Goal: Task Accomplishment & Management: Manage account settings

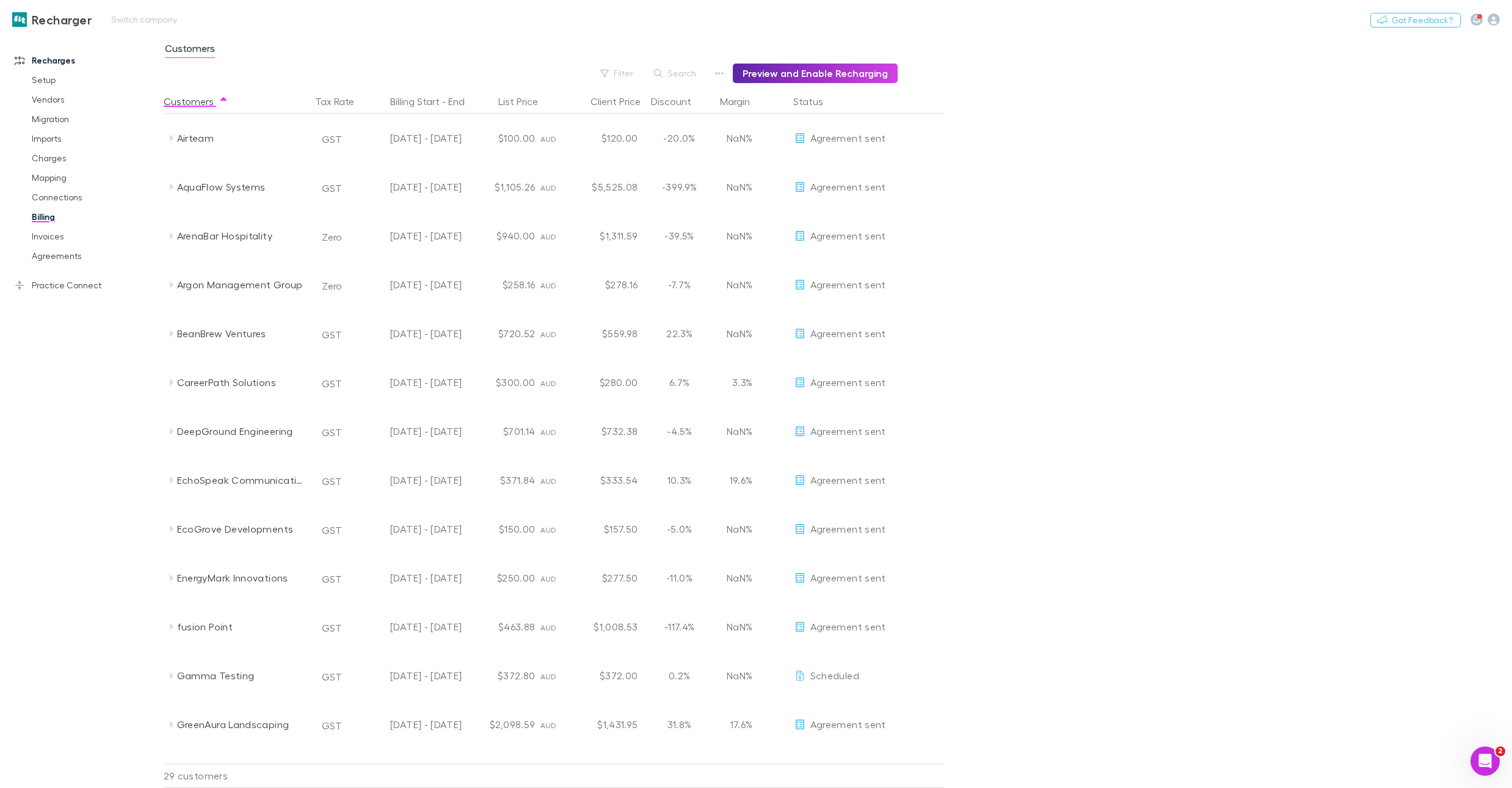
click at [36, 20] on h3 "Recharger" at bounding box center [61, 19] width 60 height 15
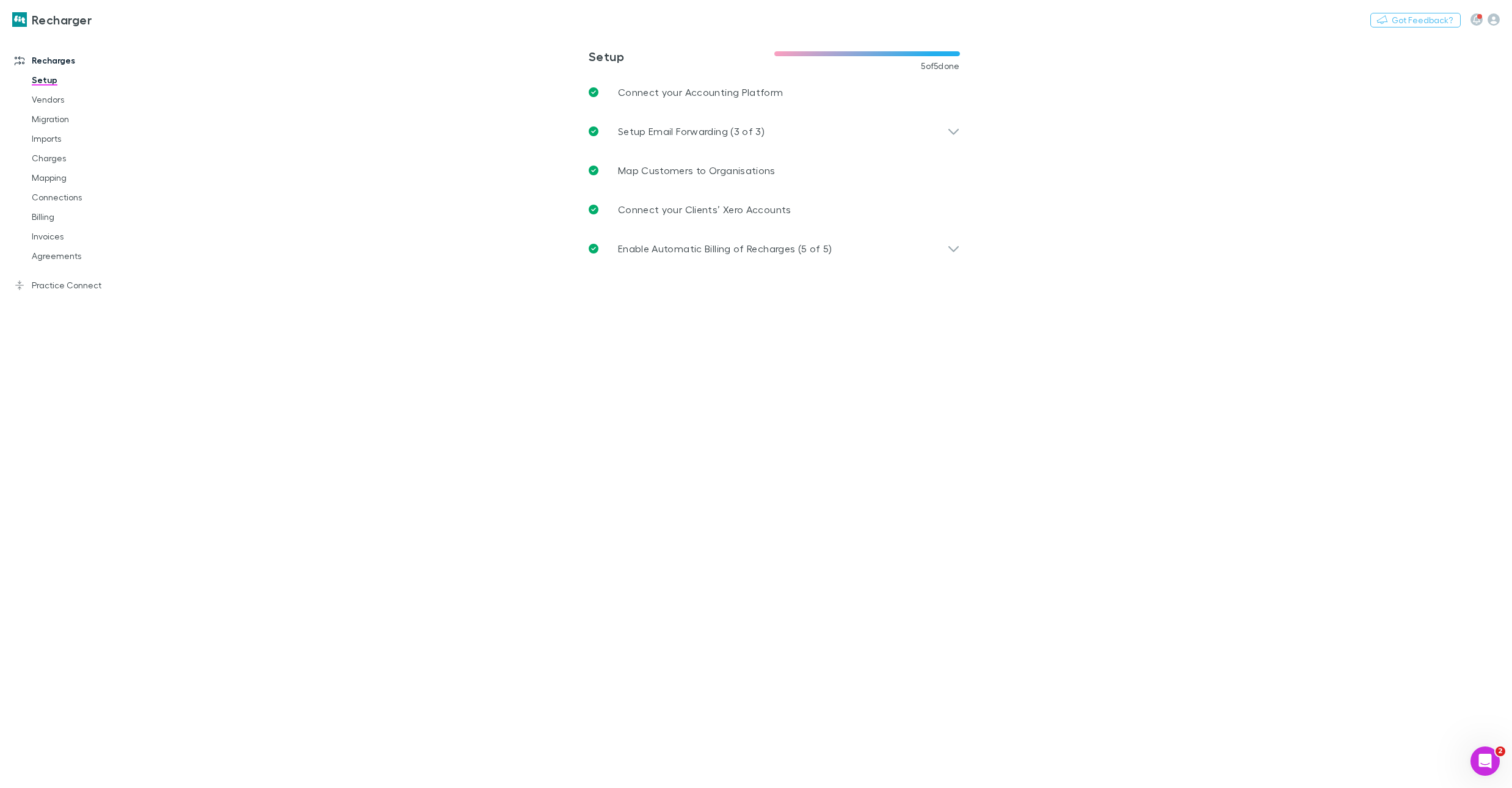
click at [375, 267] on main "**********" at bounding box center [837, 411] width 1349 height 754
click at [149, 17] on button "Switch company" at bounding box center [144, 19] width 80 height 15
type input "***"
drag, startPoint x: 167, startPoint y: 74, endPoint x: 201, endPoint y: 73, distance: 34.0
click at [167, 74] on p "McWhirter & Leong Pty Ltd" at bounding box center [211, 80] width 193 height 29
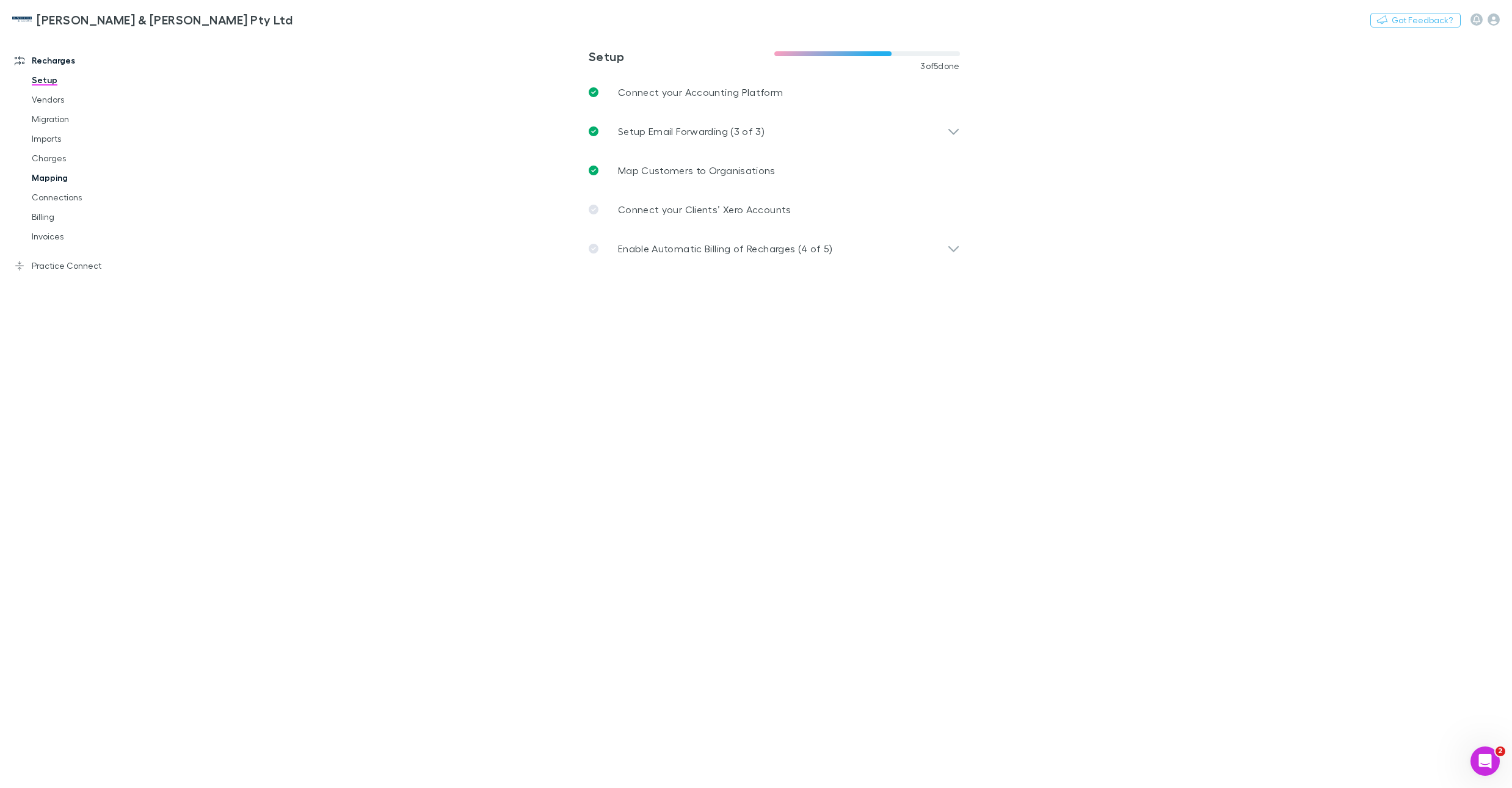
click at [54, 176] on link "Mapping" at bounding box center [91, 177] width 142 height 20
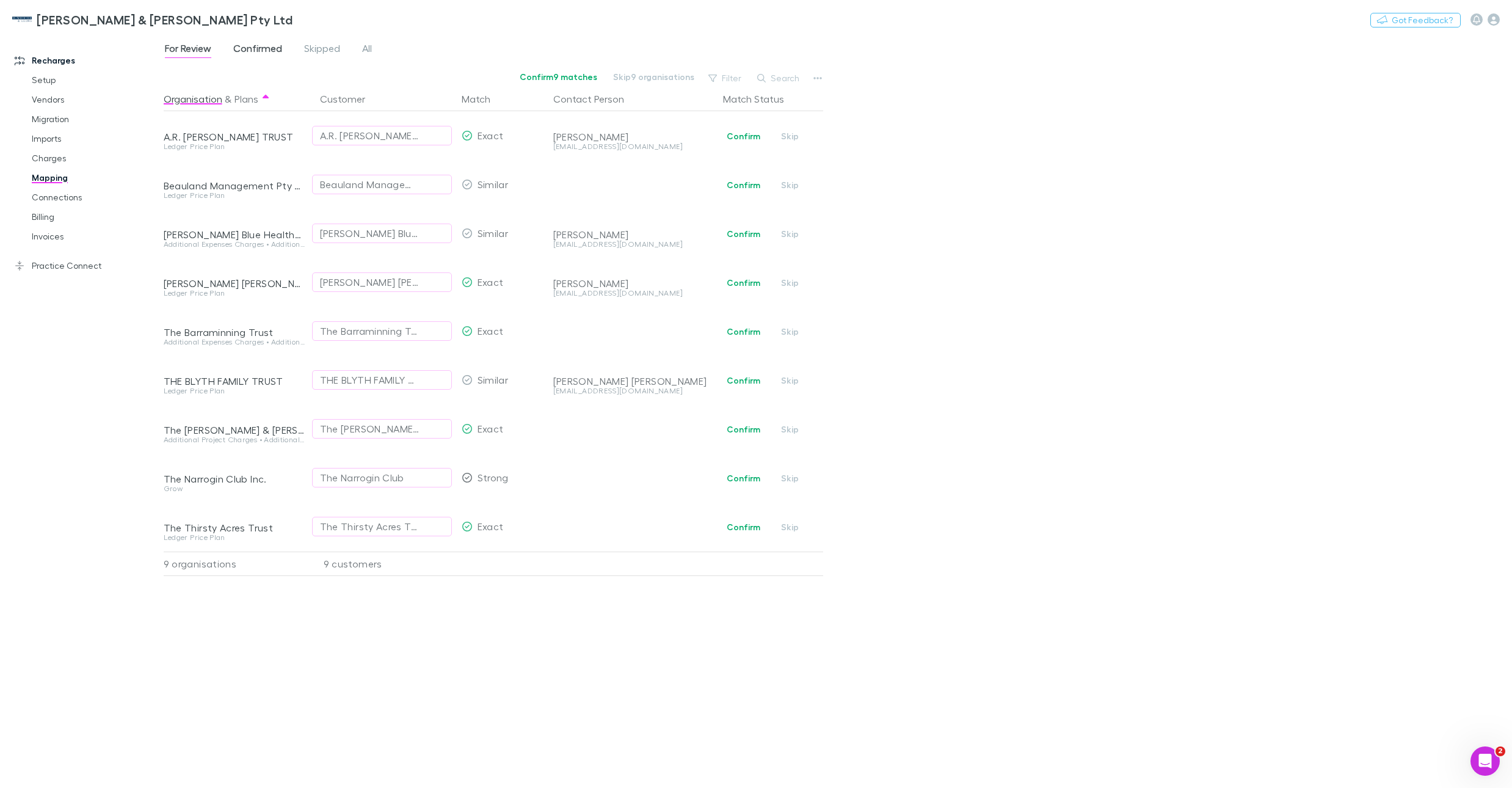
click at [262, 47] on span "Confirmed" at bounding box center [257, 50] width 49 height 16
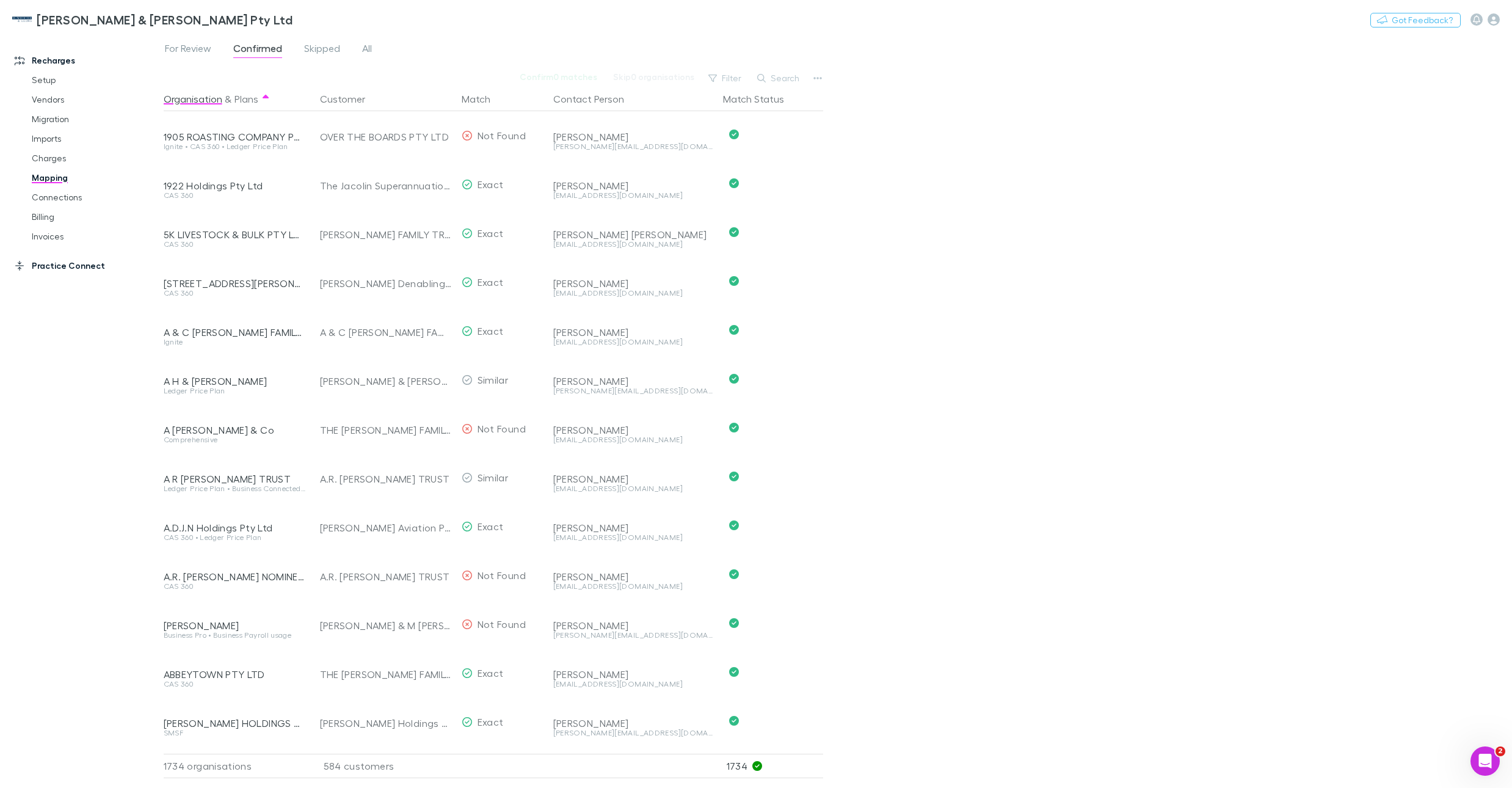
click at [77, 260] on link "Practice Connect" at bounding box center [82, 265] width 159 height 20
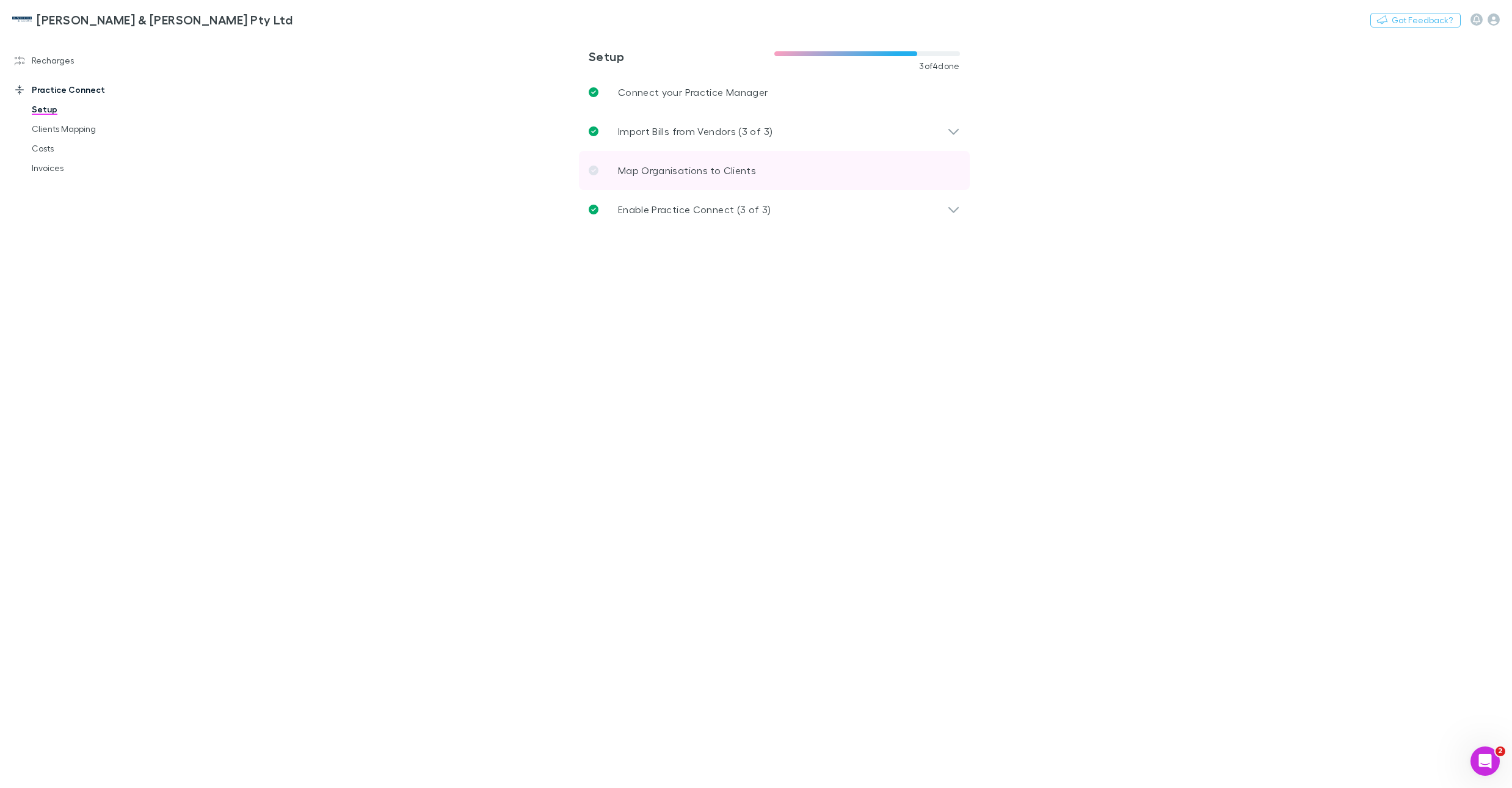
click at [684, 168] on p "Map Organisations to Clients" at bounding box center [687, 170] width 138 height 15
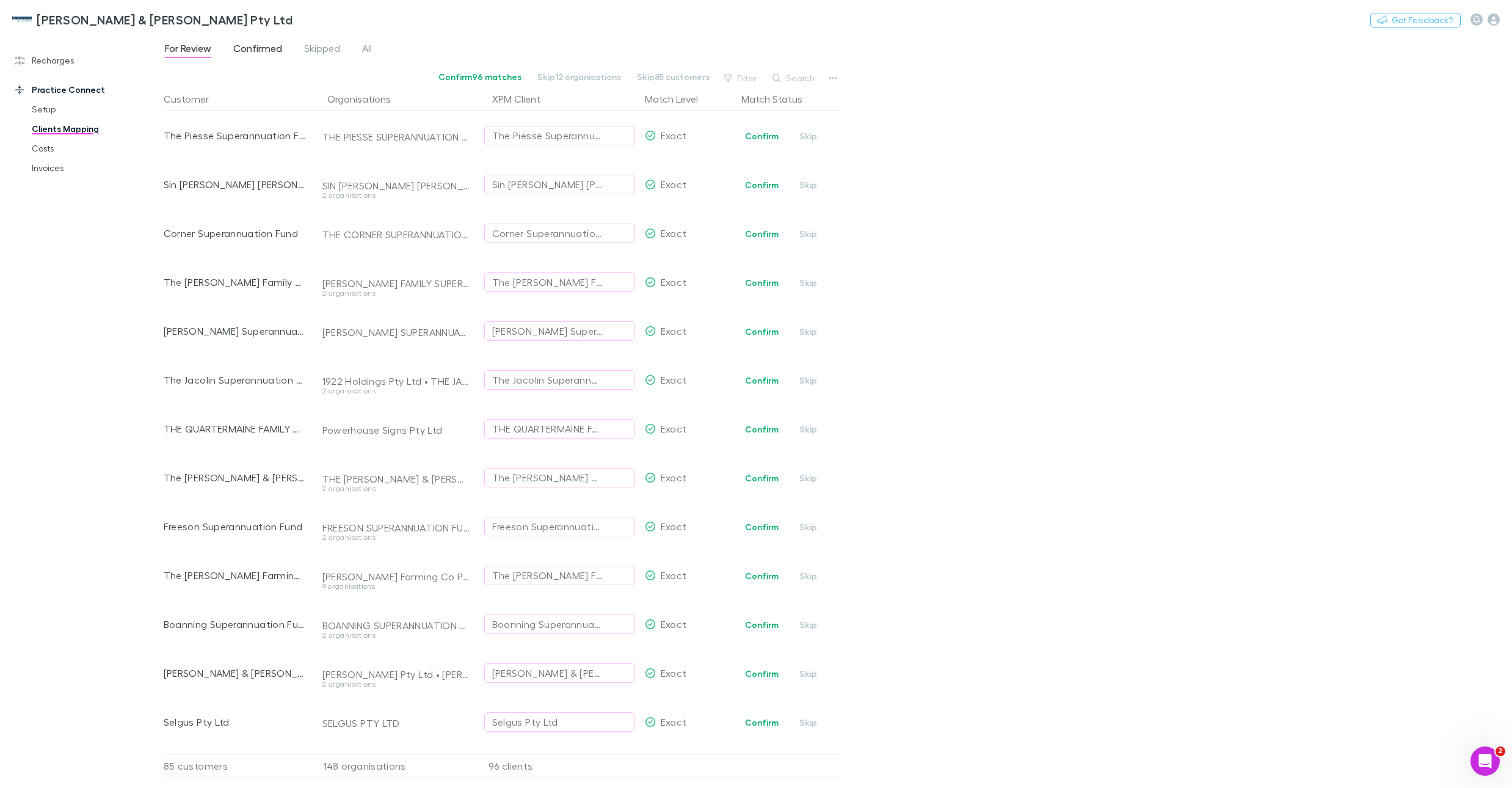
click at [251, 53] on span "Confirmed" at bounding box center [257, 50] width 49 height 16
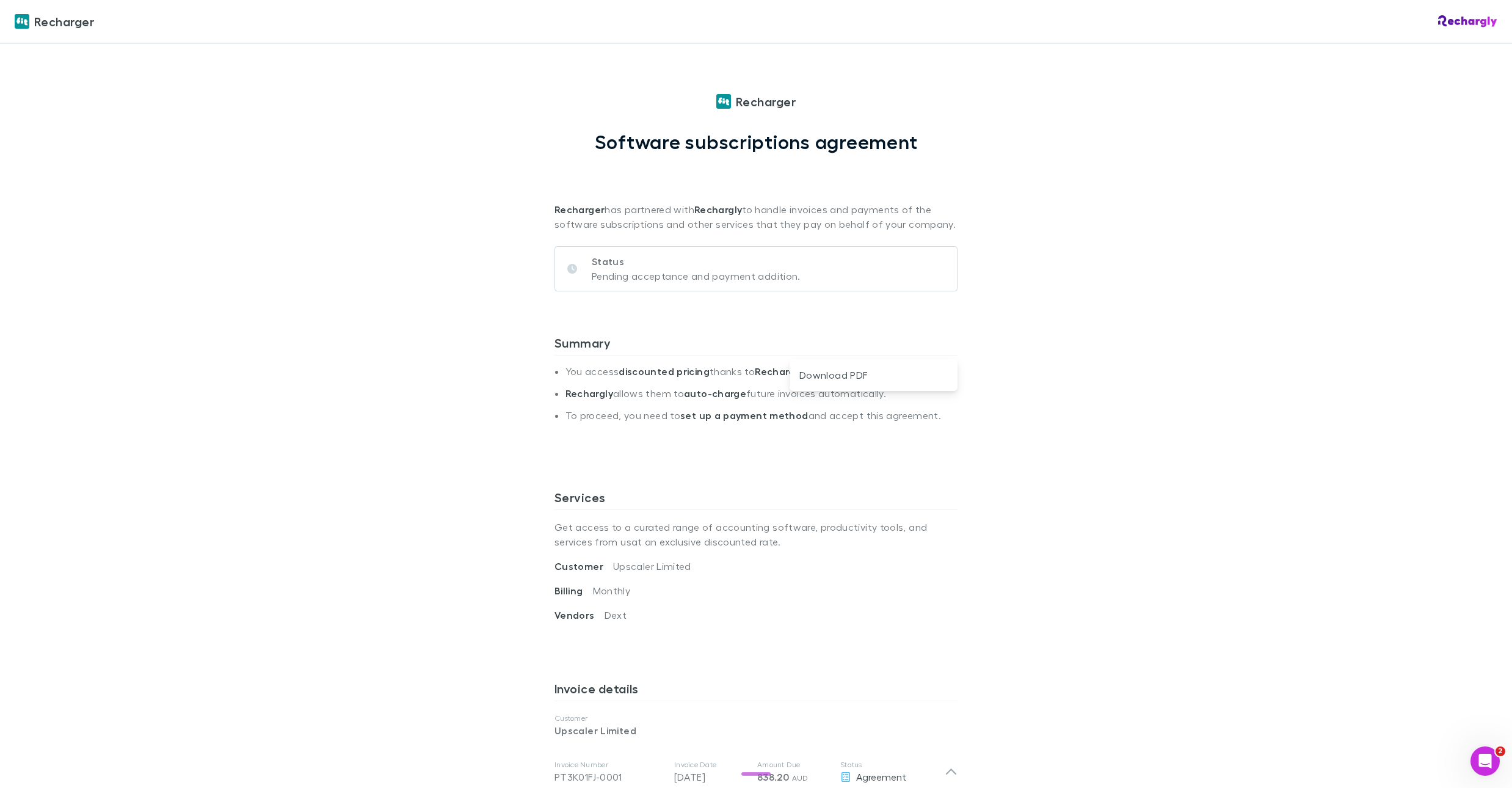
scroll to position [461, 0]
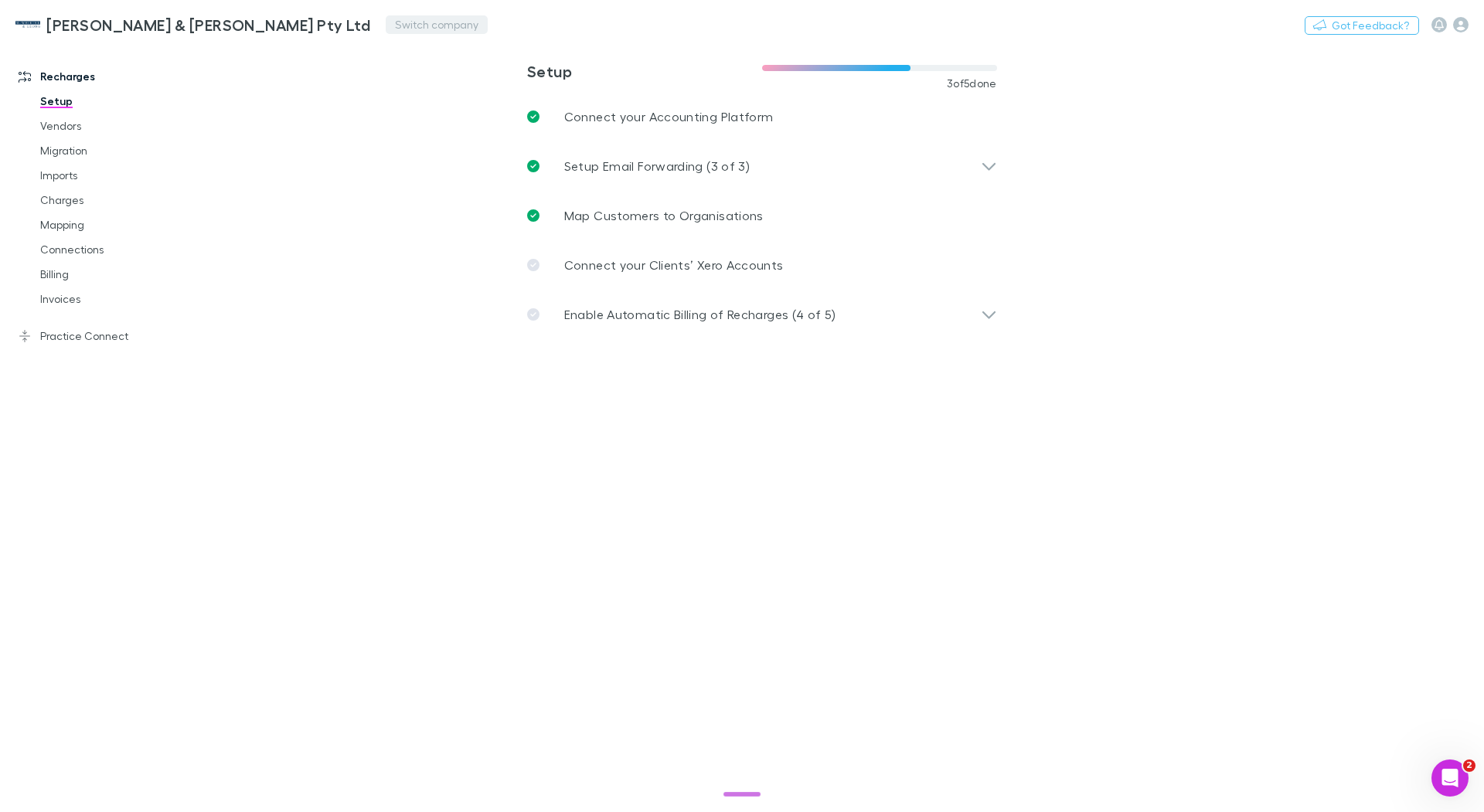
click at [386, 33] on button "Switch company" at bounding box center [436, 24] width 102 height 18
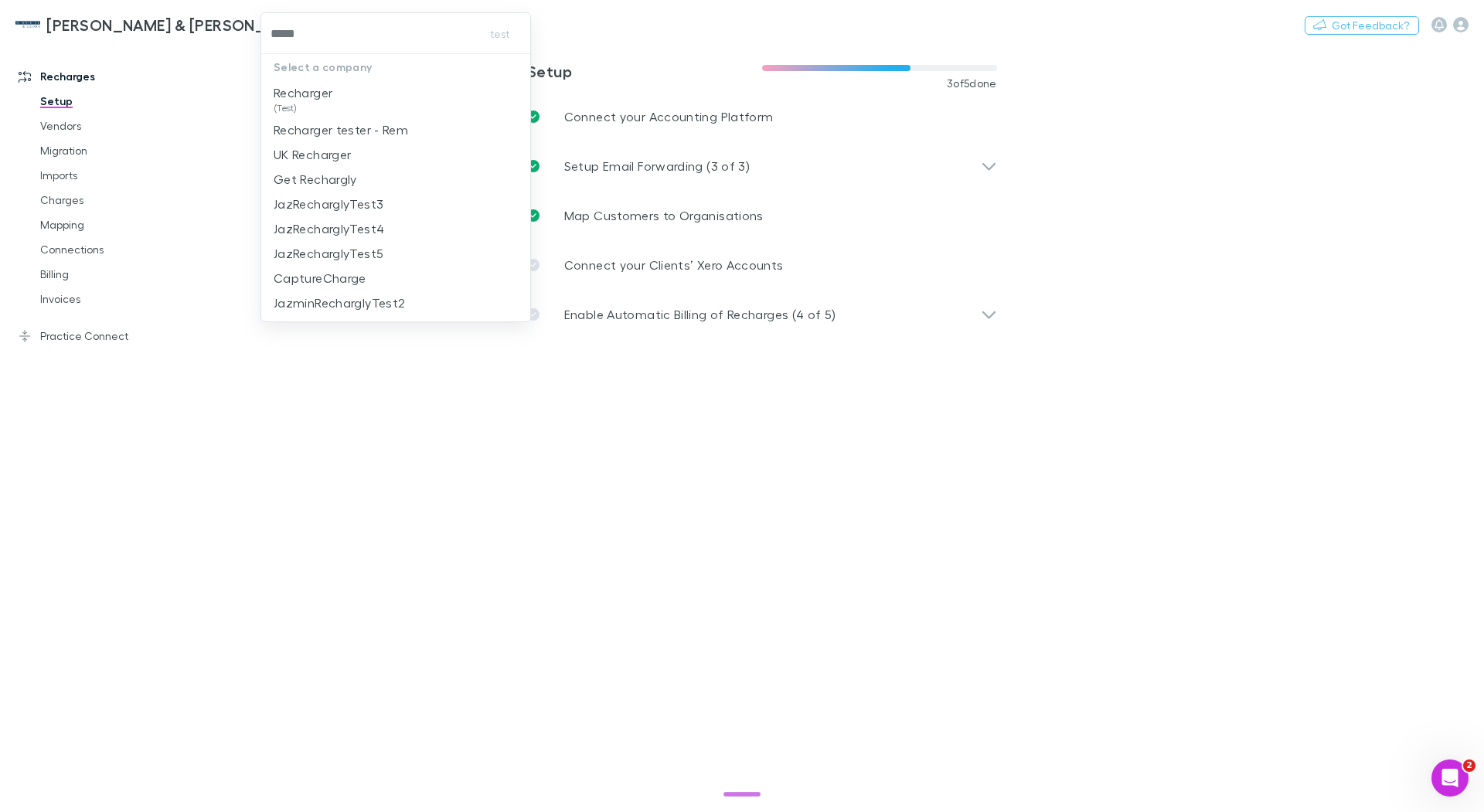
type input "******"
click at [325, 102] on span "(Test)" at bounding box center [302, 107] width 59 height 12
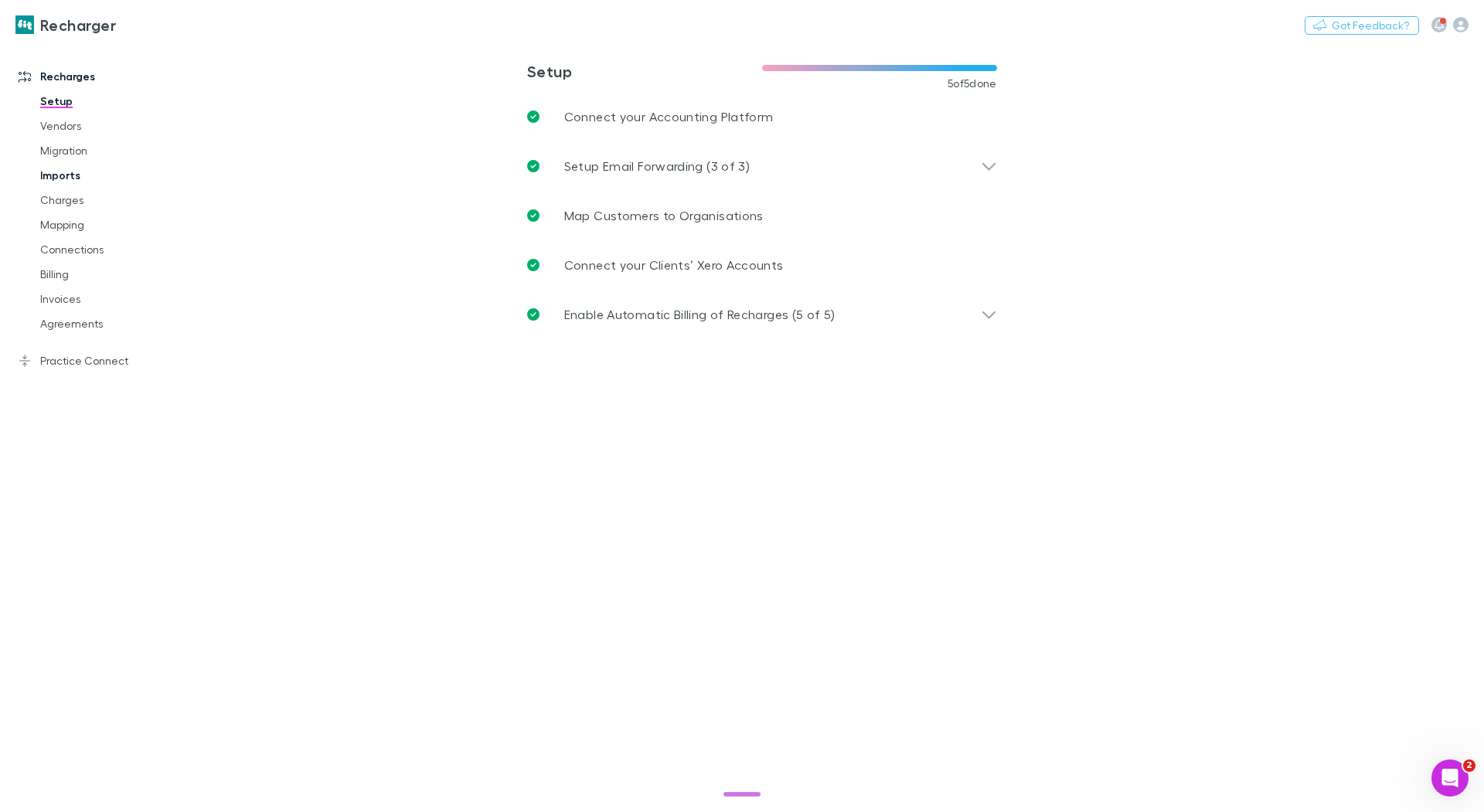
click at [73, 174] on link "Imports" at bounding box center [111, 175] width 172 height 25
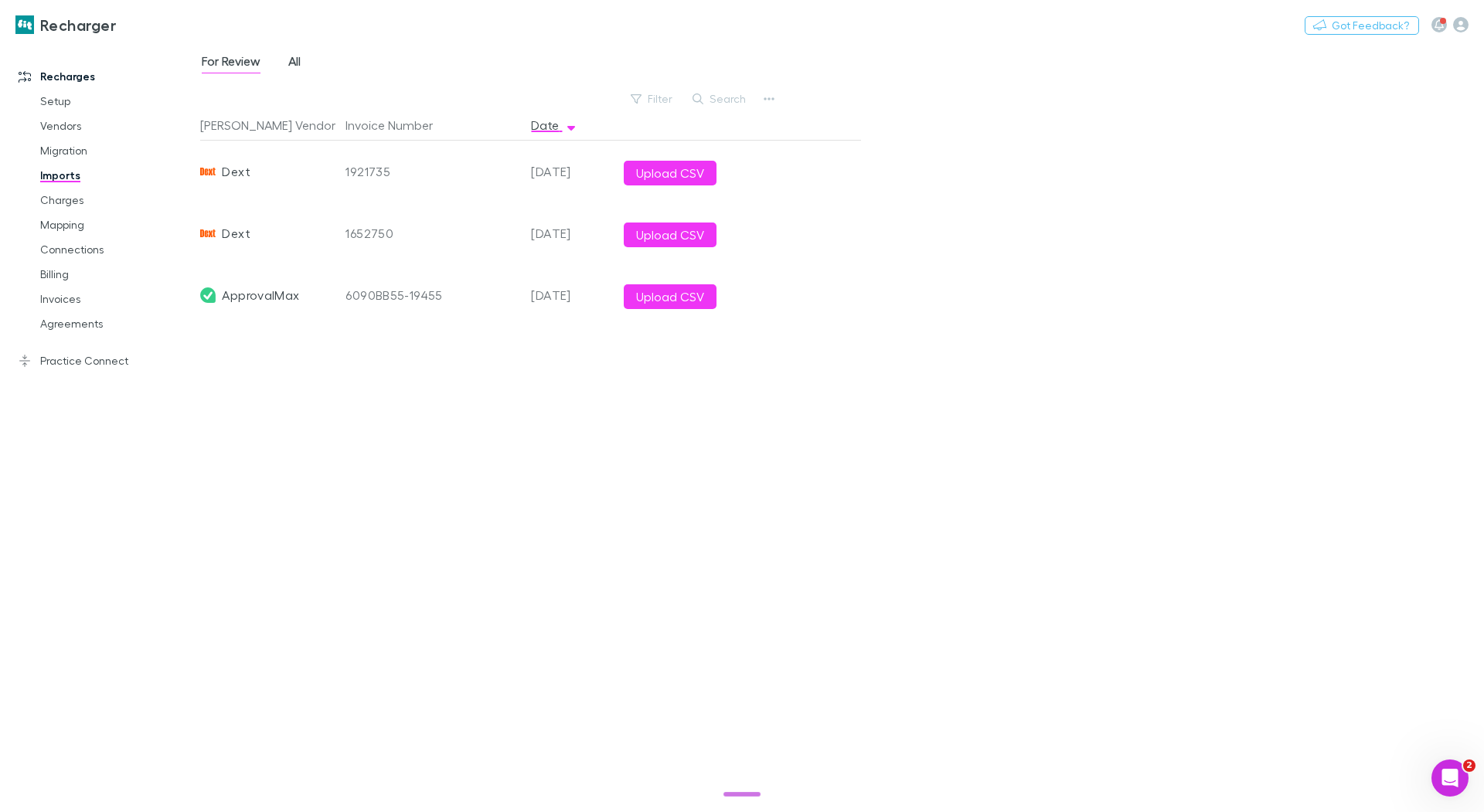
click at [301, 63] on span "All" at bounding box center [294, 63] width 12 height 20
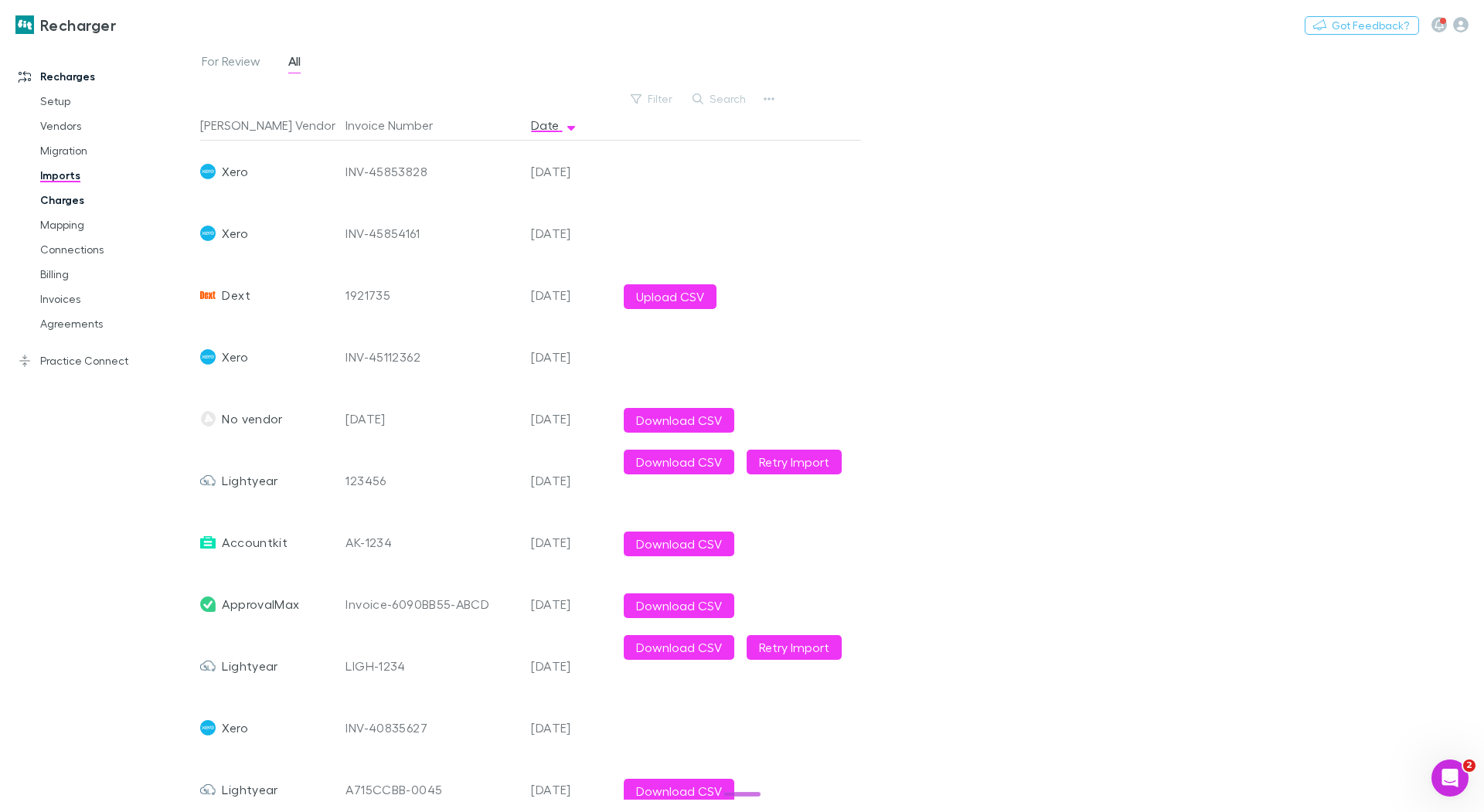
click at [58, 193] on link "Charges" at bounding box center [111, 200] width 172 height 25
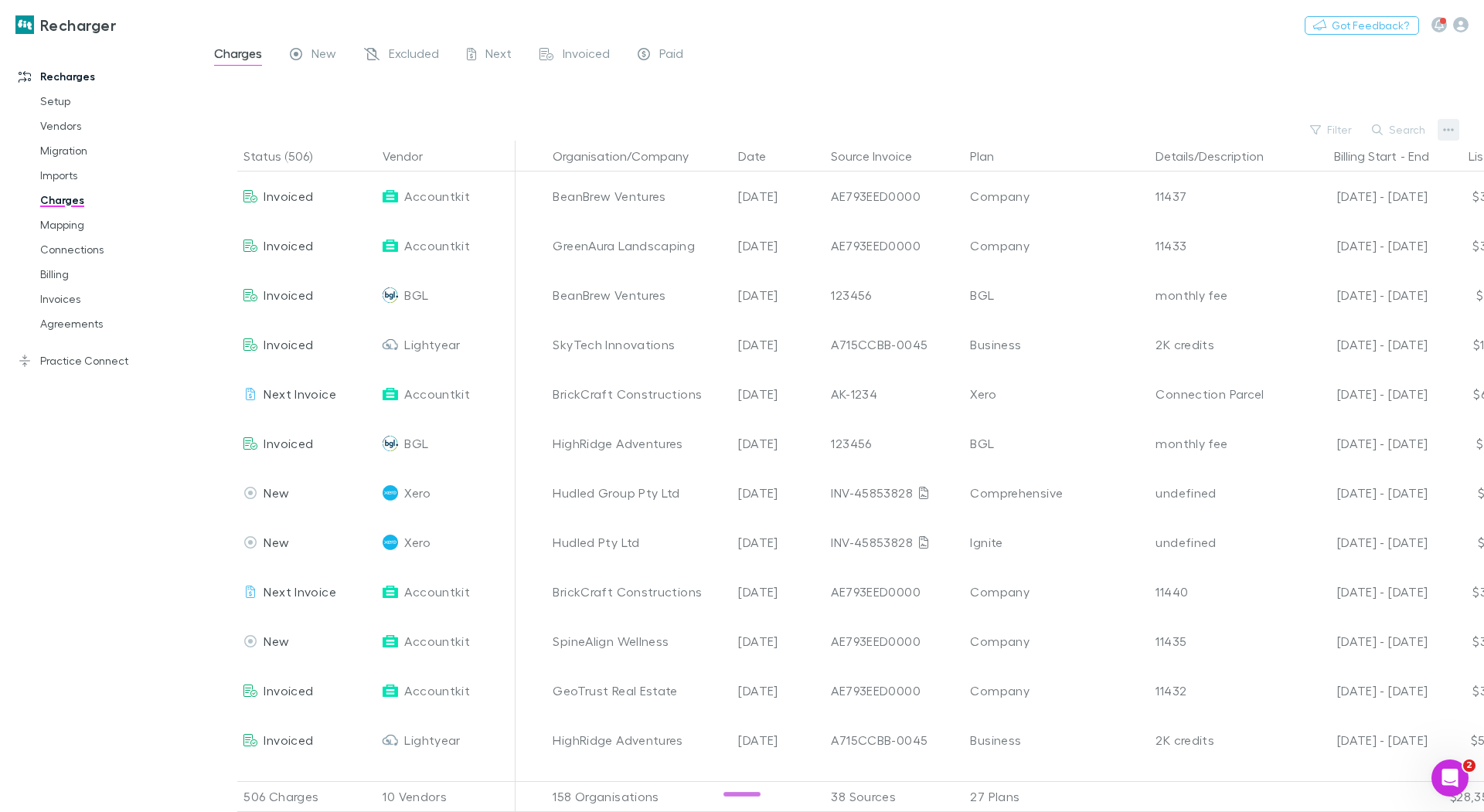
click at [1454, 133] on icon "button" at bounding box center [1448, 129] width 10 height 12
click at [1349, 189] on p "Plan exclusions" at bounding box center [1353, 188] width 188 height 18
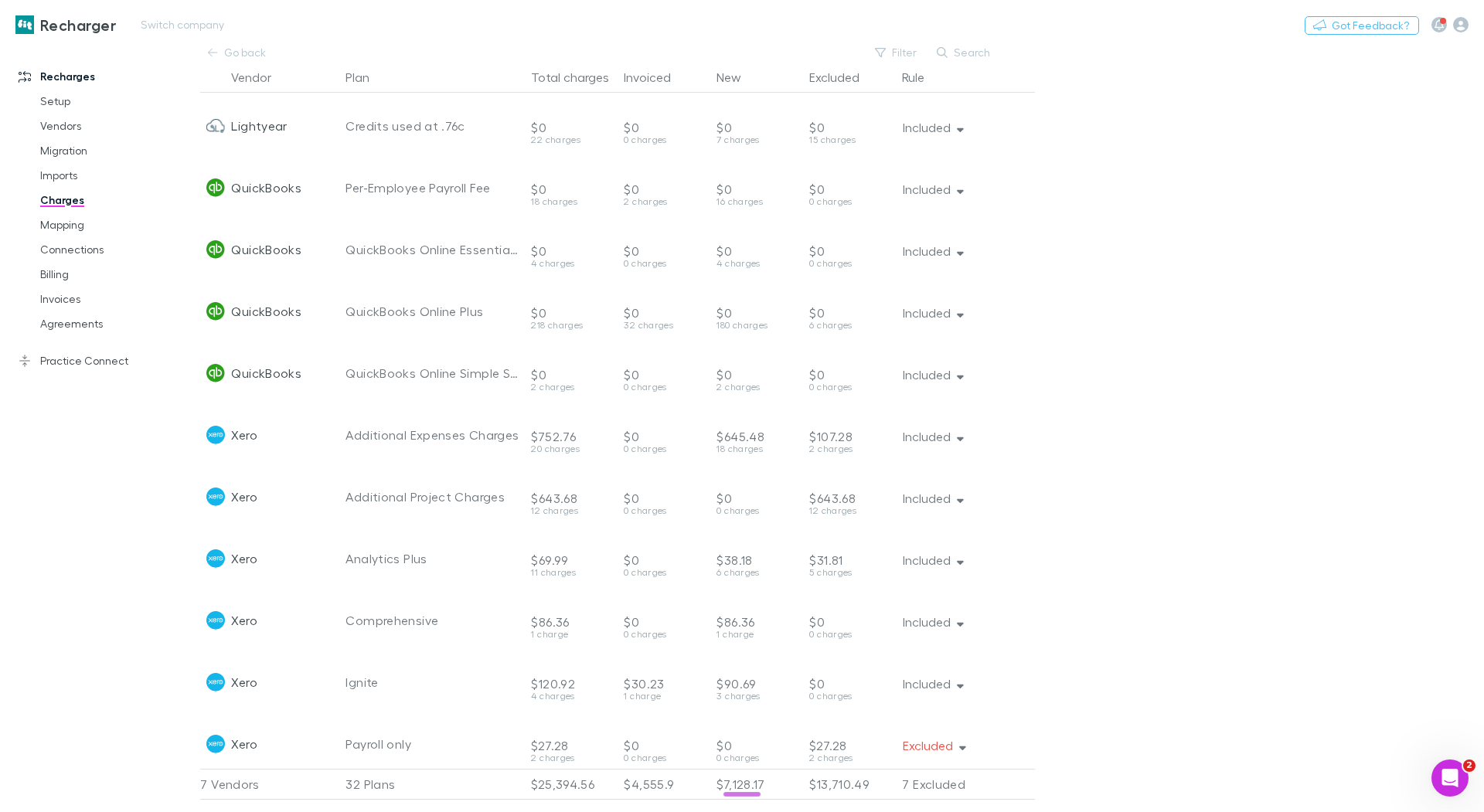
scroll to position [405, 0]
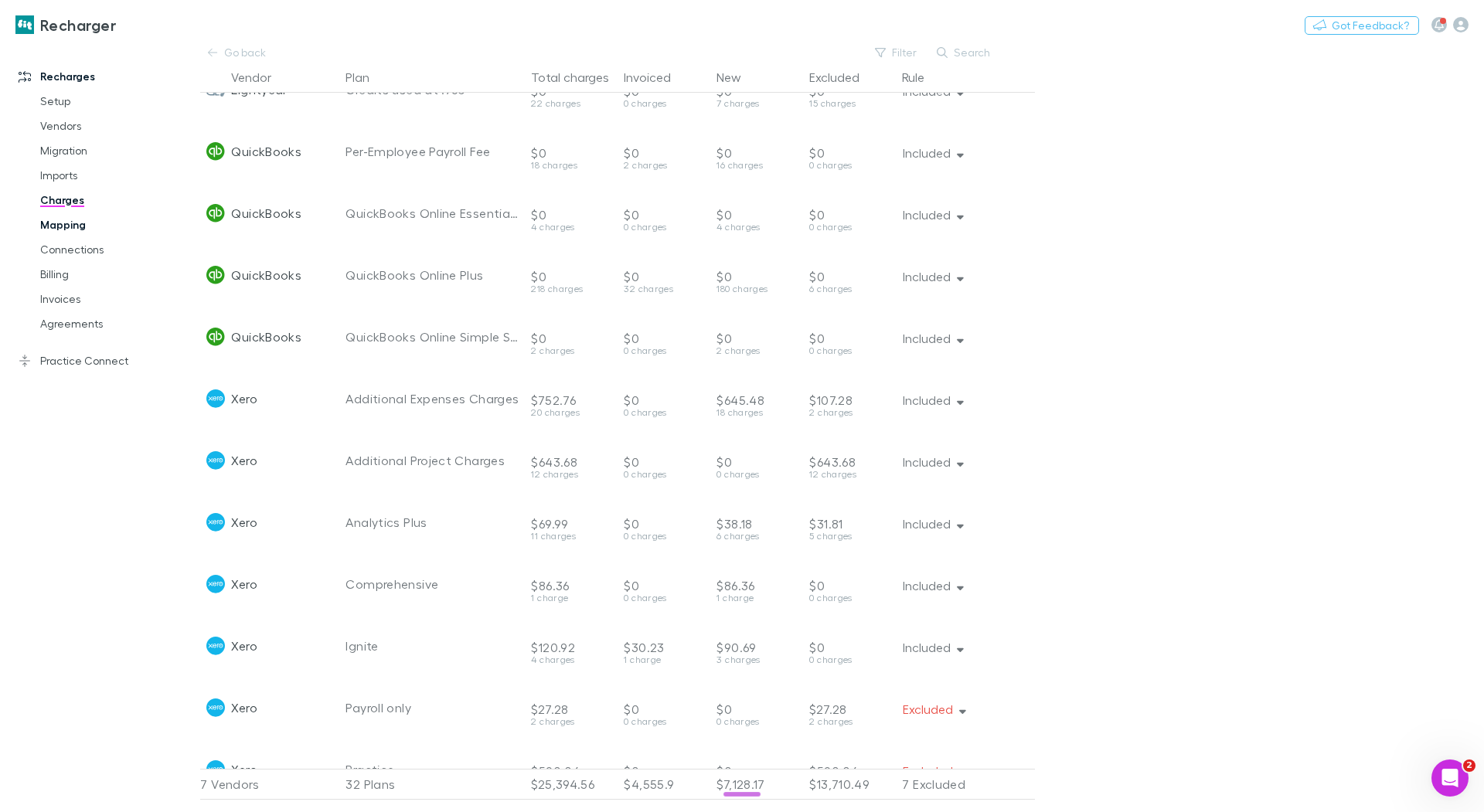
drag, startPoint x: 88, startPoint y: 224, endPoint x: 59, endPoint y: 224, distance: 29.0
click at [88, 224] on link "Mapping" at bounding box center [111, 224] width 172 height 25
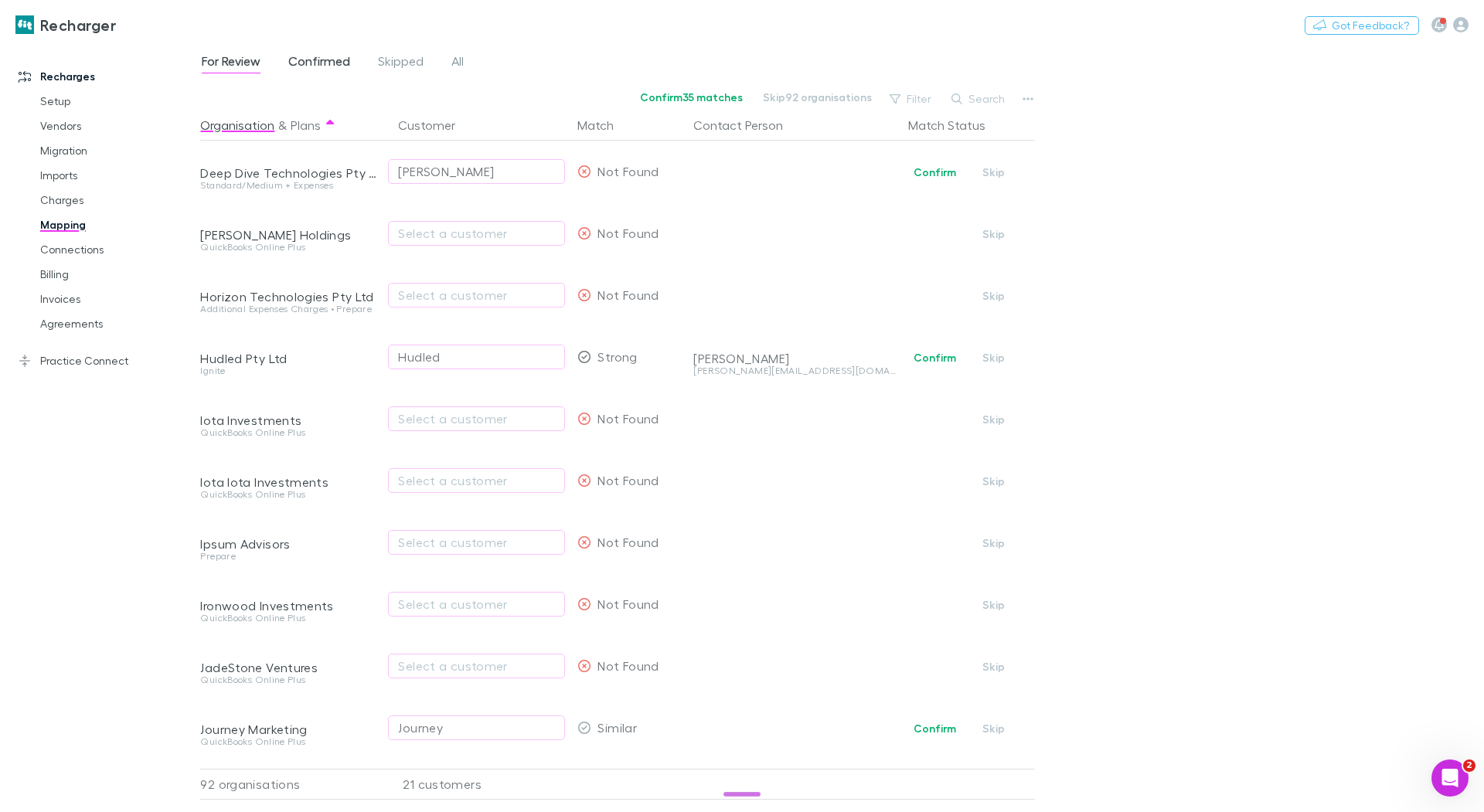
click at [320, 62] on span "Confirmed" at bounding box center [319, 63] width 62 height 20
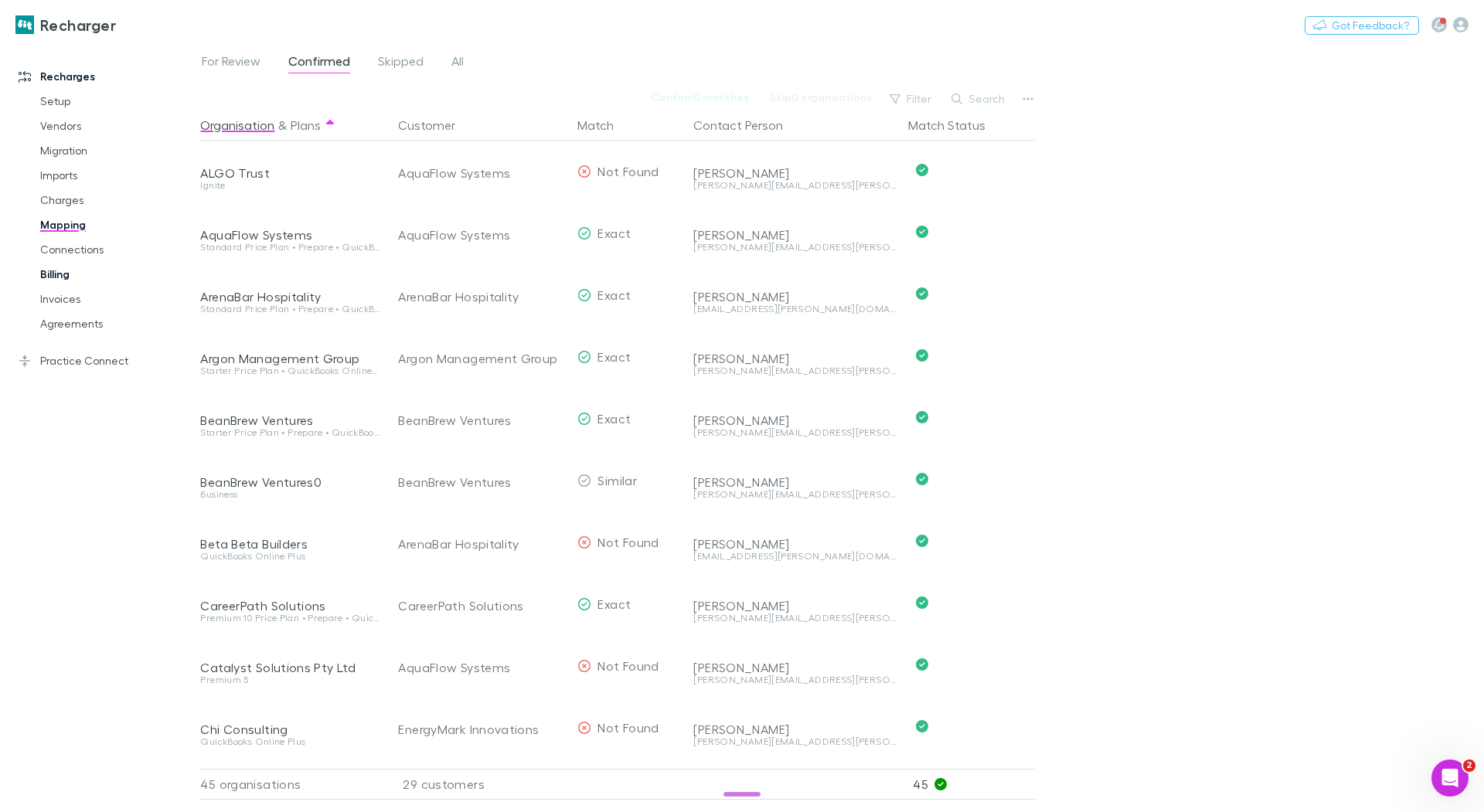
drag, startPoint x: 58, startPoint y: 270, endPoint x: 84, endPoint y: 273, distance: 26.2
click at [58, 270] on link "Billing" at bounding box center [111, 274] width 172 height 25
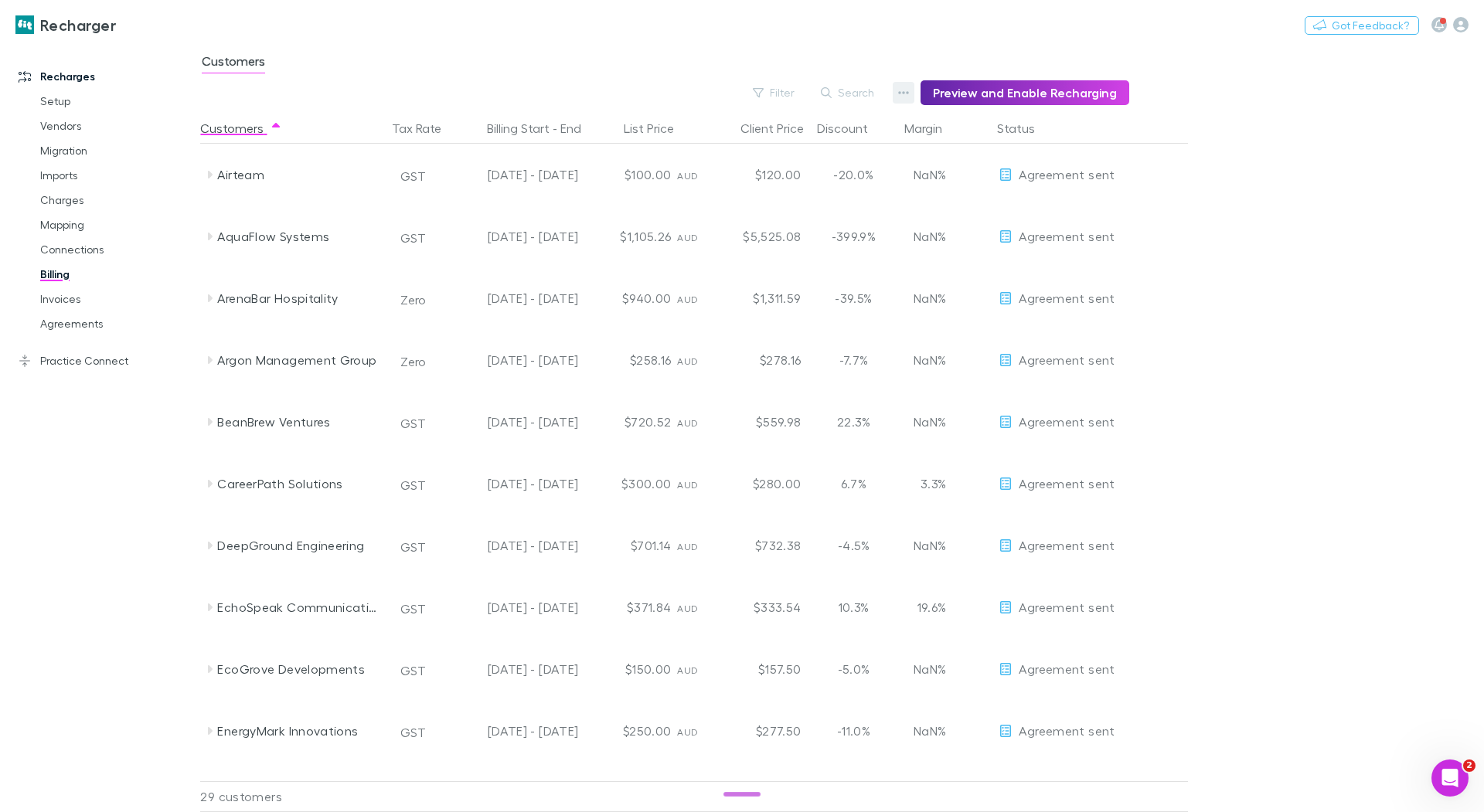
click at [902, 85] on button "button" at bounding box center [904, 92] width 22 height 22
click at [770, 139] on p "Discount Split" at bounding box center [815, 143] width 188 height 18
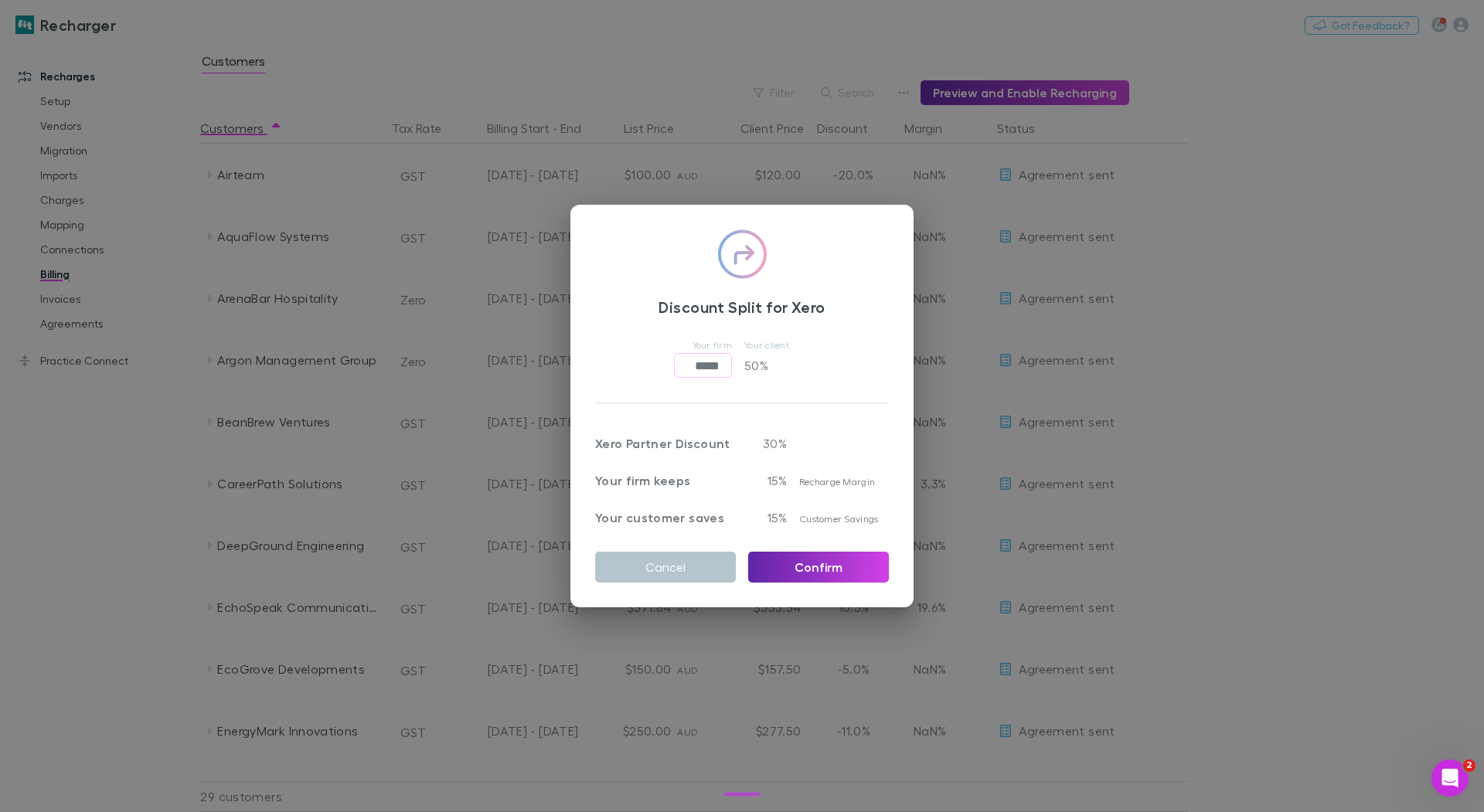
drag, startPoint x: 645, startPoint y: 91, endPoint x: 700, endPoint y: 91, distance: 55.0
click at [645, 91] on div "Discount Split for Xero Your firm ***** ​ Your client 50 % Xero Partner Discoun…" at bounding box center [742, 406] width 1484 height 812
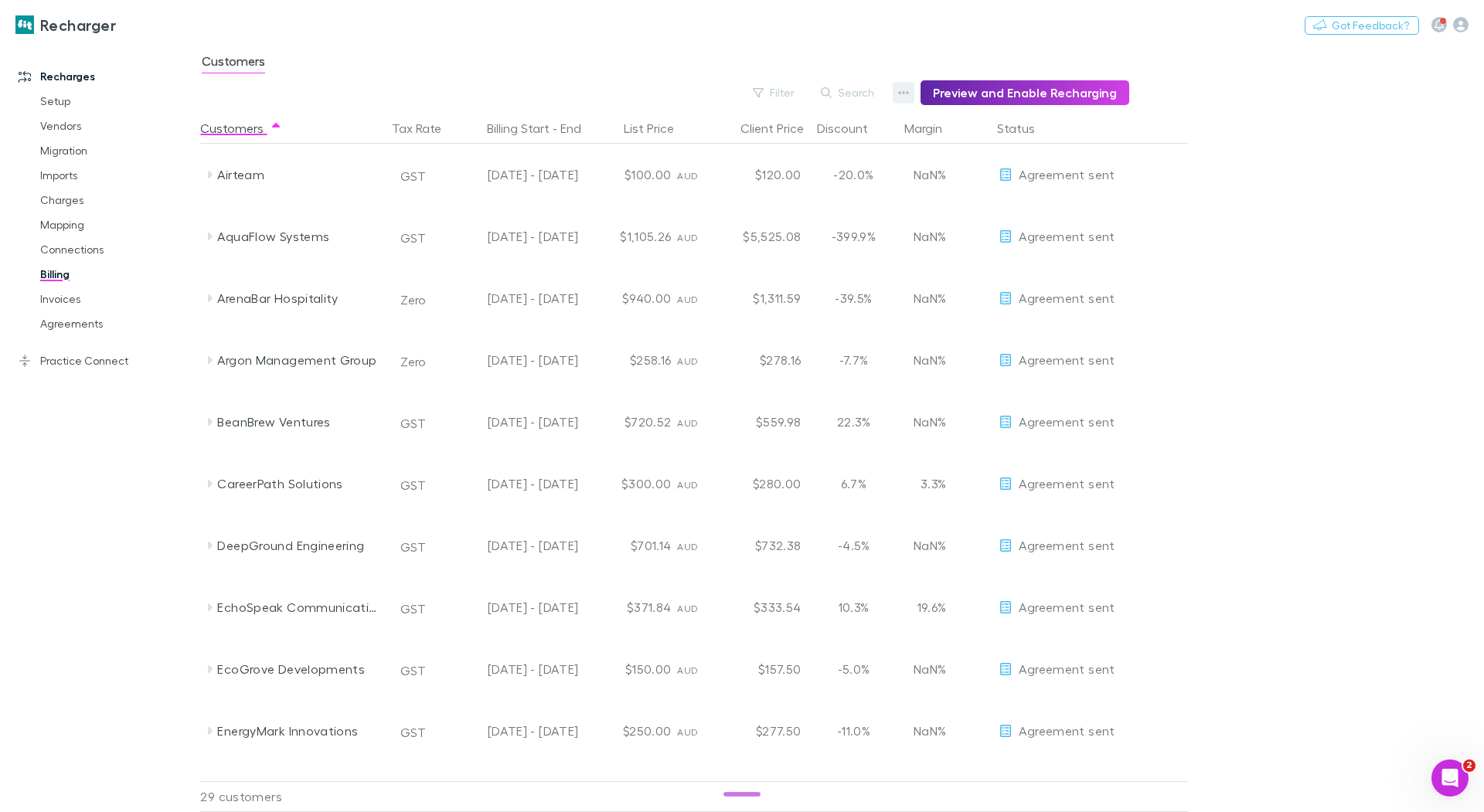
click at [909, 89] on icon "button" at bounding box center [903, 92] width 10 height 12
click at [779, 159] on li "Admin Fee" at bounding box center [815, 171] width 212 height 28
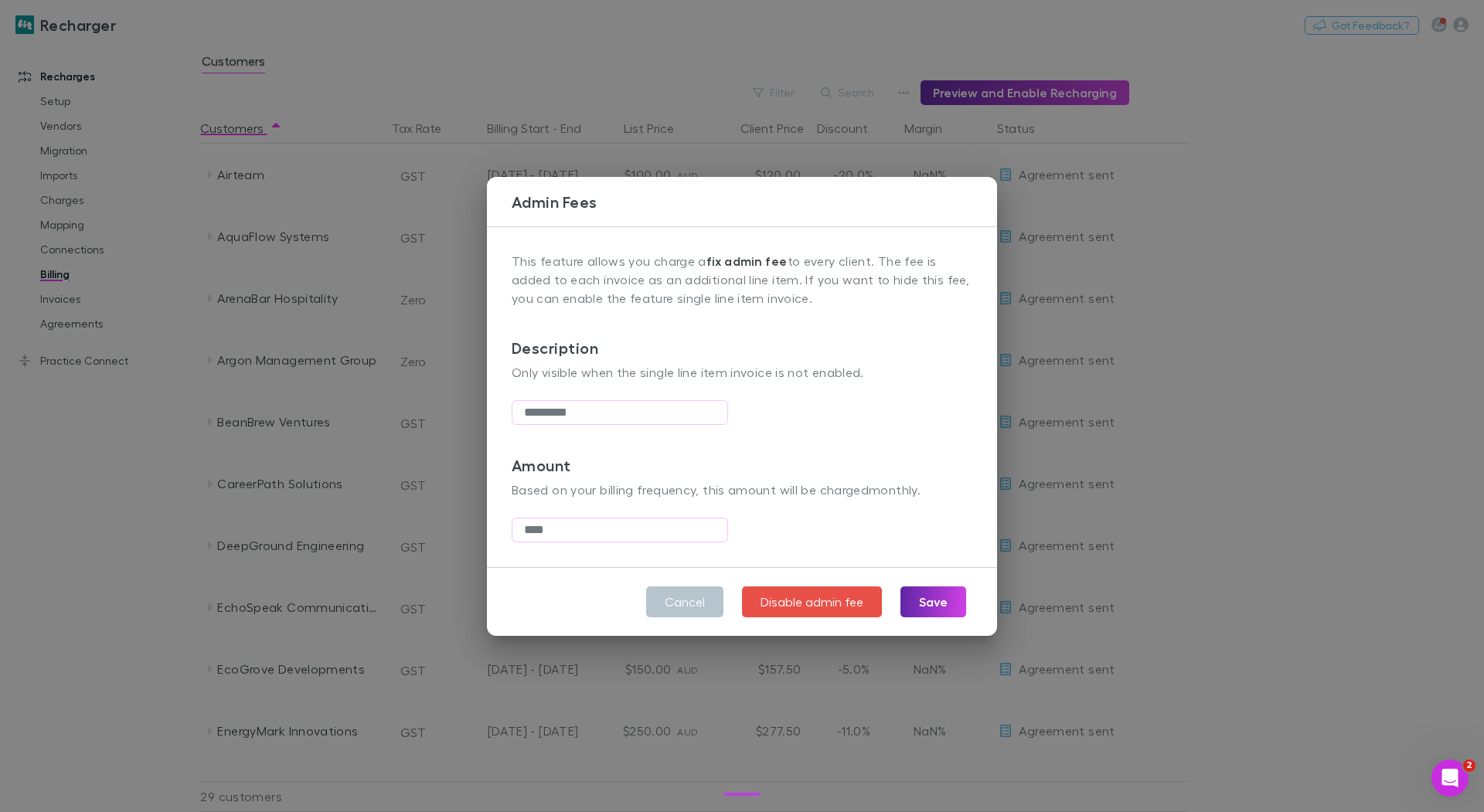
click at [609, 95] on div "Admin Fees This feature allows you charge a fix admin fee to every client. The …" at bounding box center [742, 406] width 1484 height 812
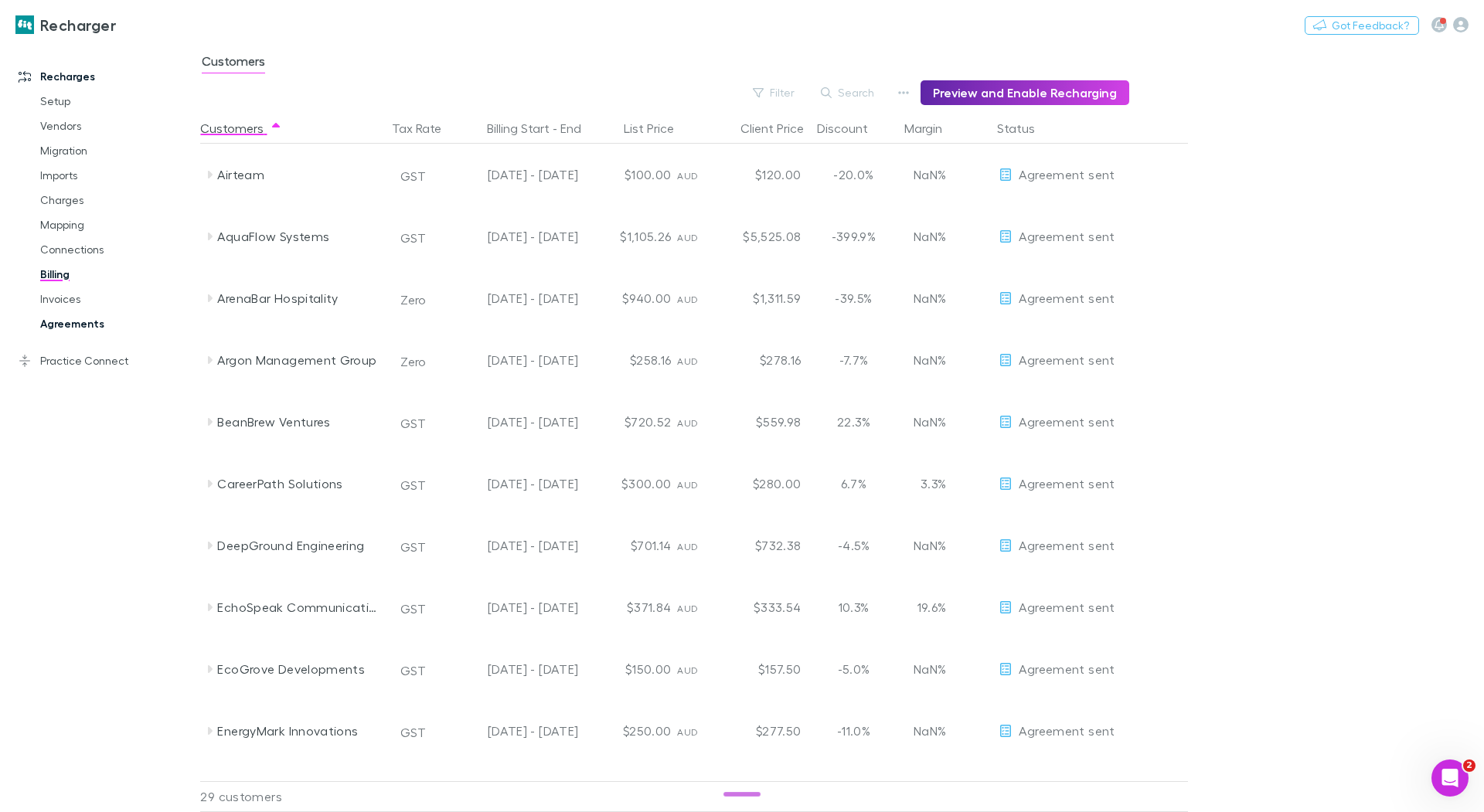
drag, startPoint x: 71, startPoint y: 303, endPoint x: 87, endPoint y: 316, distance: 20.6
click at [71, 303] on link "Invoices" at bounding box center [111, 299] width 172 height 25
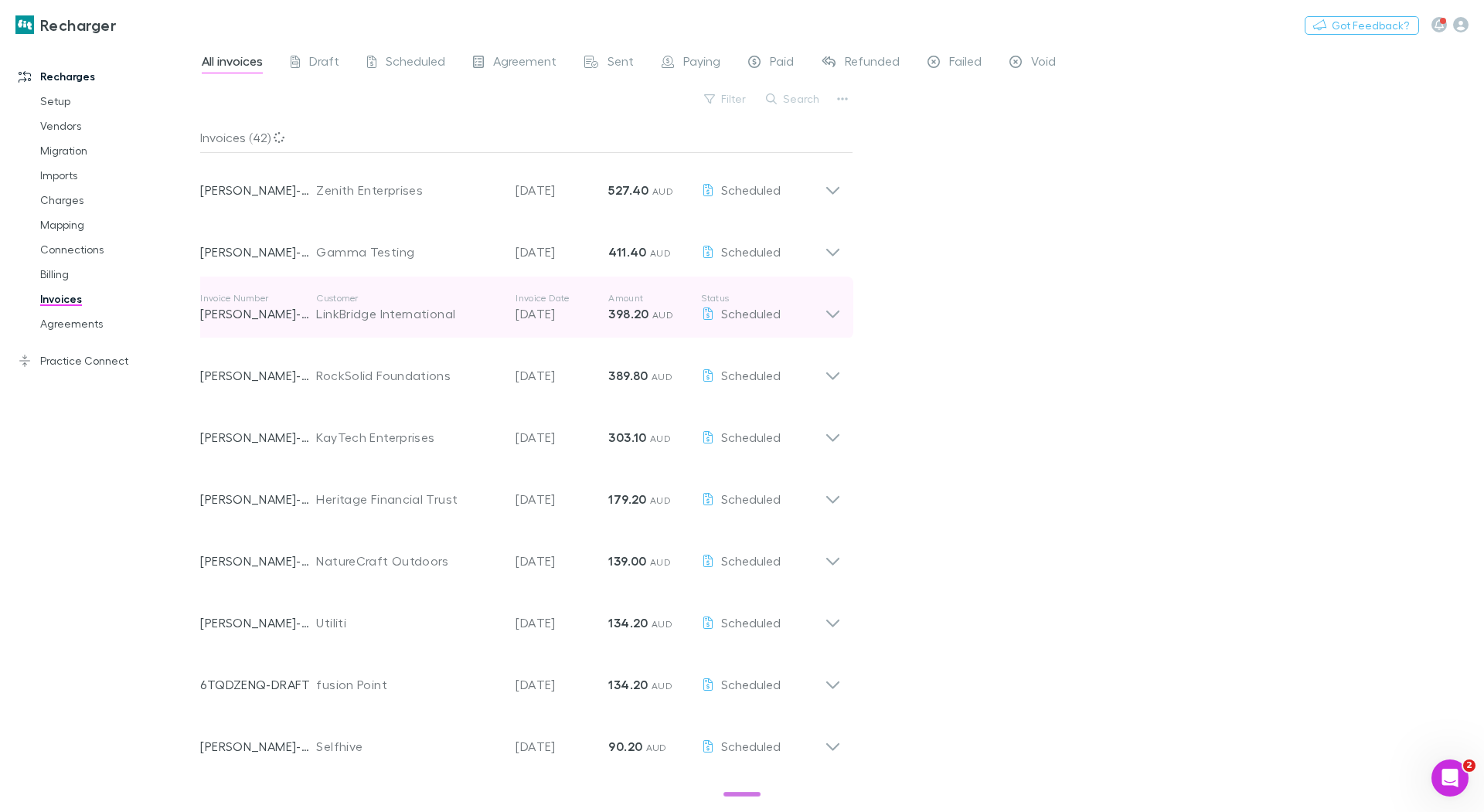
drag, startPoint x: 400, startPoint y: 317, endPoint x: 497, endPoint y: 381, distance: 116.2
click at [402, 317] on div "LinkBridge International" at bounding box center [407, 313] width 184 height 18
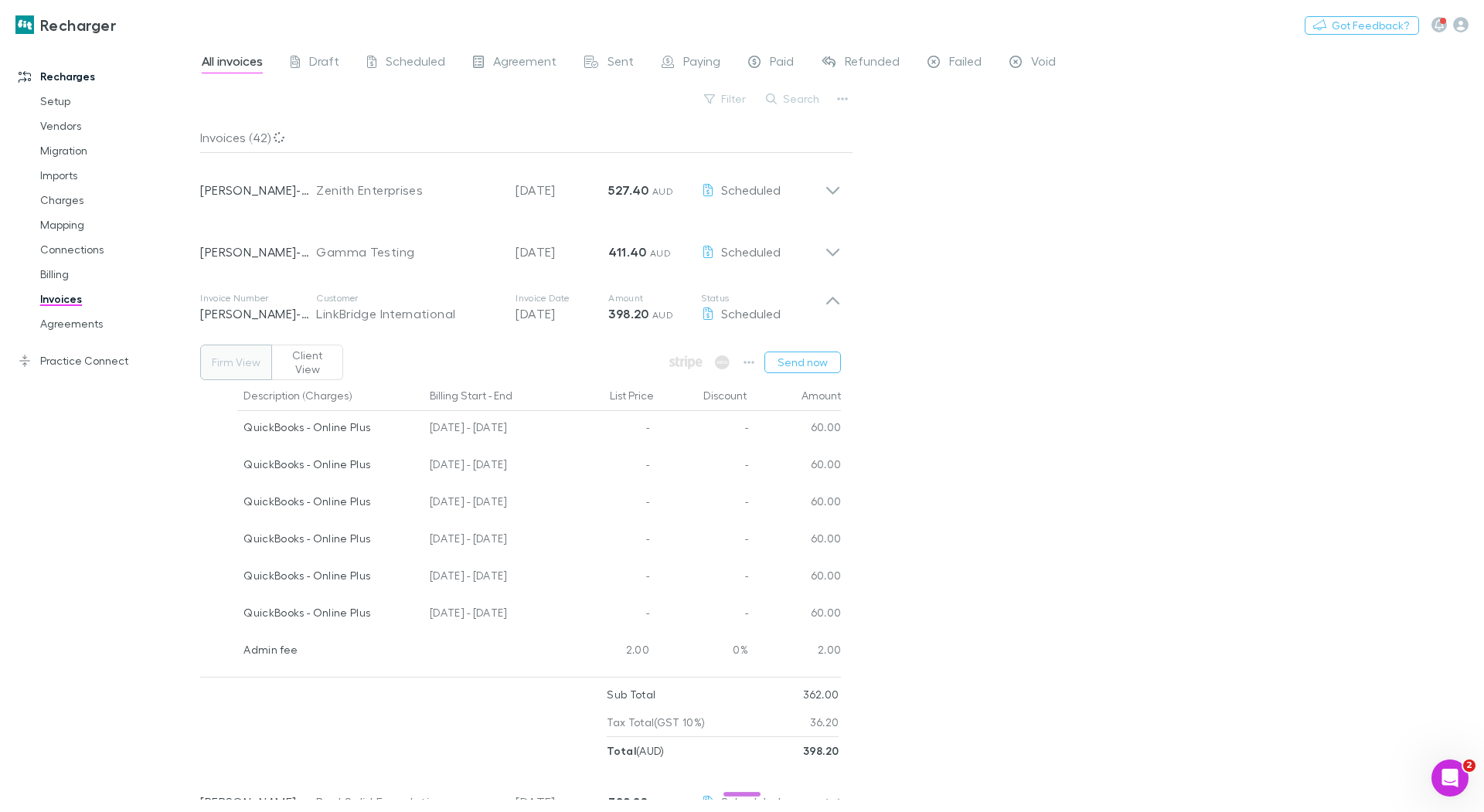
click at [305, 361] on button "Client View" at bounding box center [307, 362] width 72 height 35
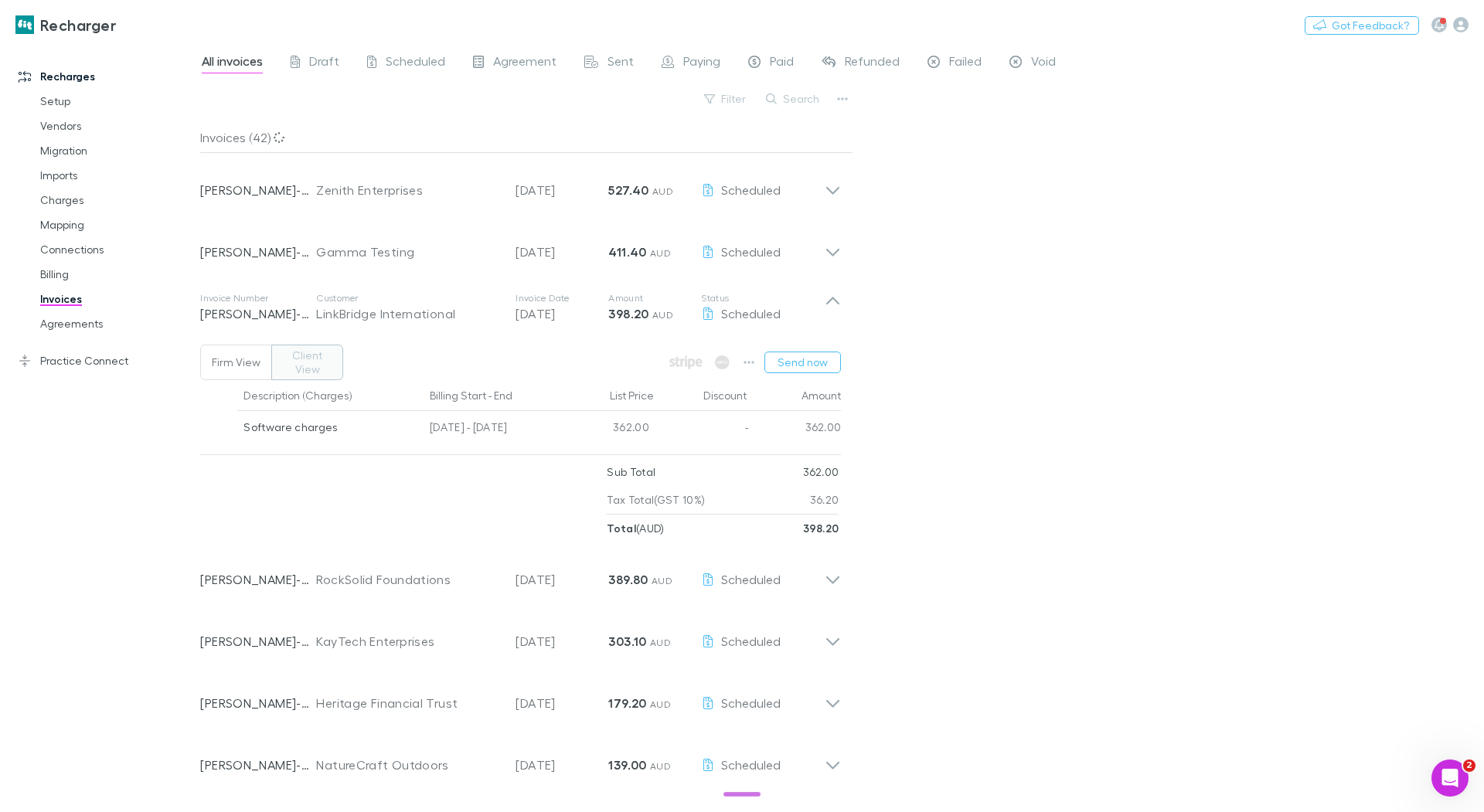
click at [232, 359] on button "Firm View" at bounding box center [237, 362] width 72 height 35
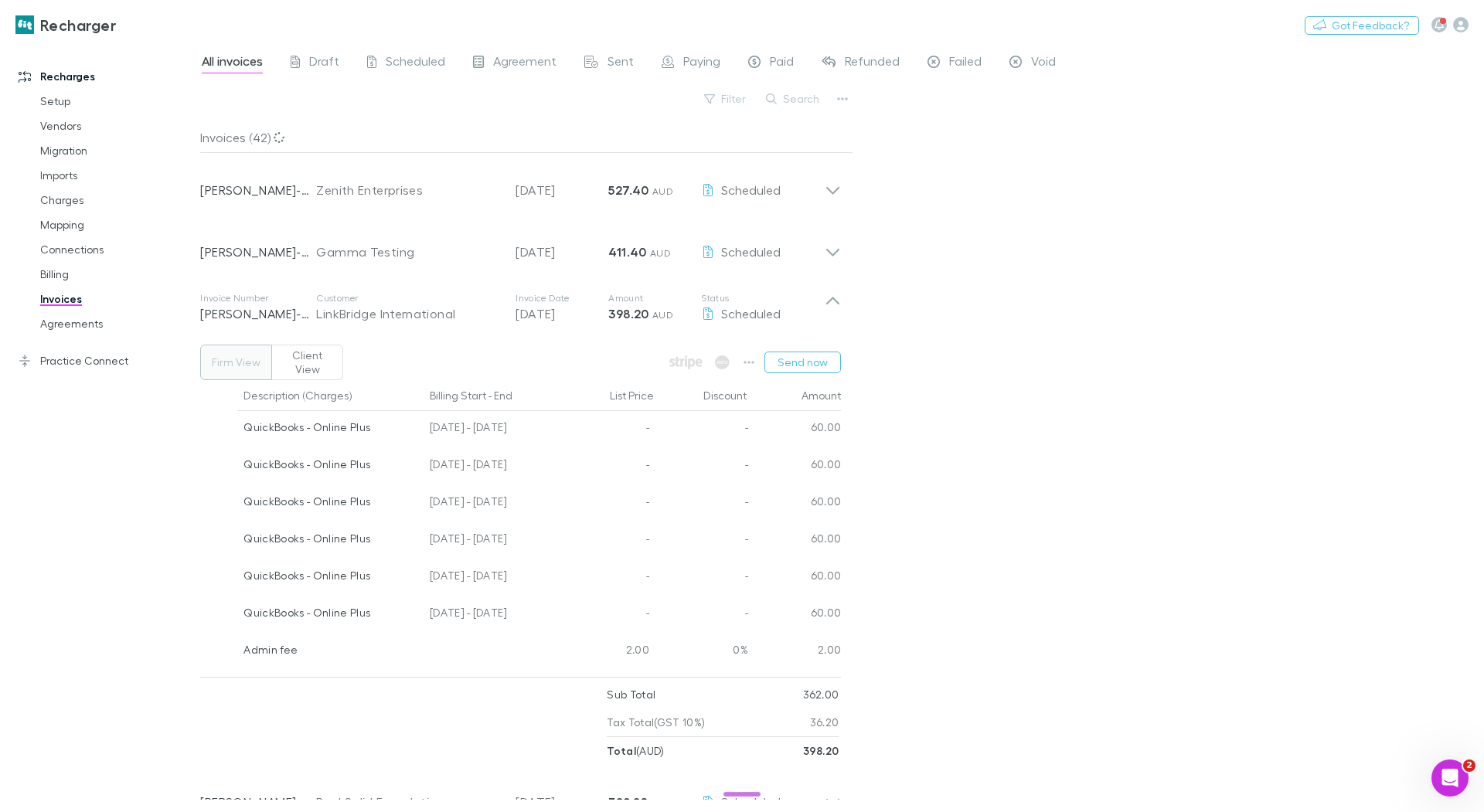
click at [291, 355] on button "Client View" at bounding box center [307, 362] width 72 height 35
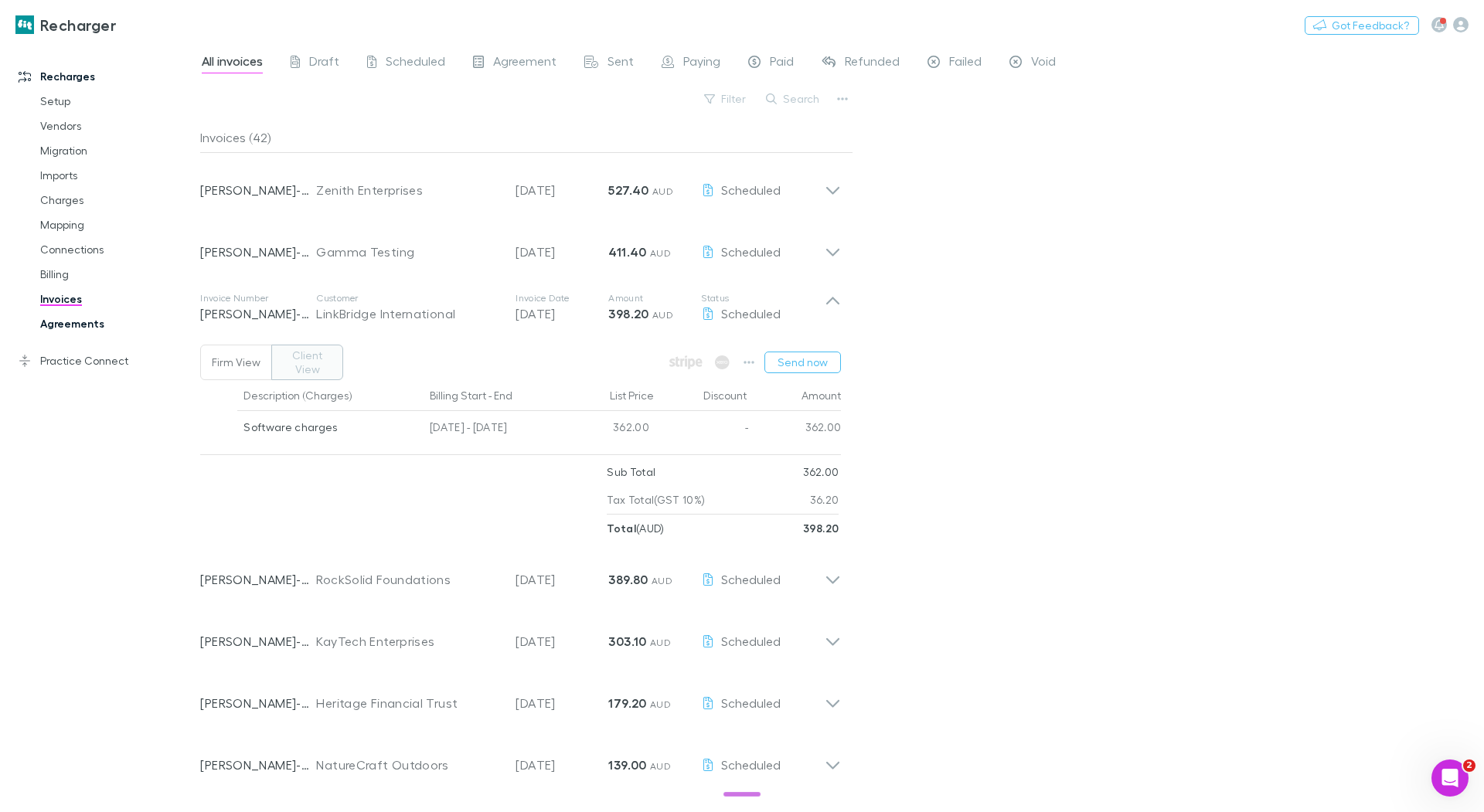
click at [90, 323] on link "Agreements" at bounding box center [111, 324] width 172 height 25
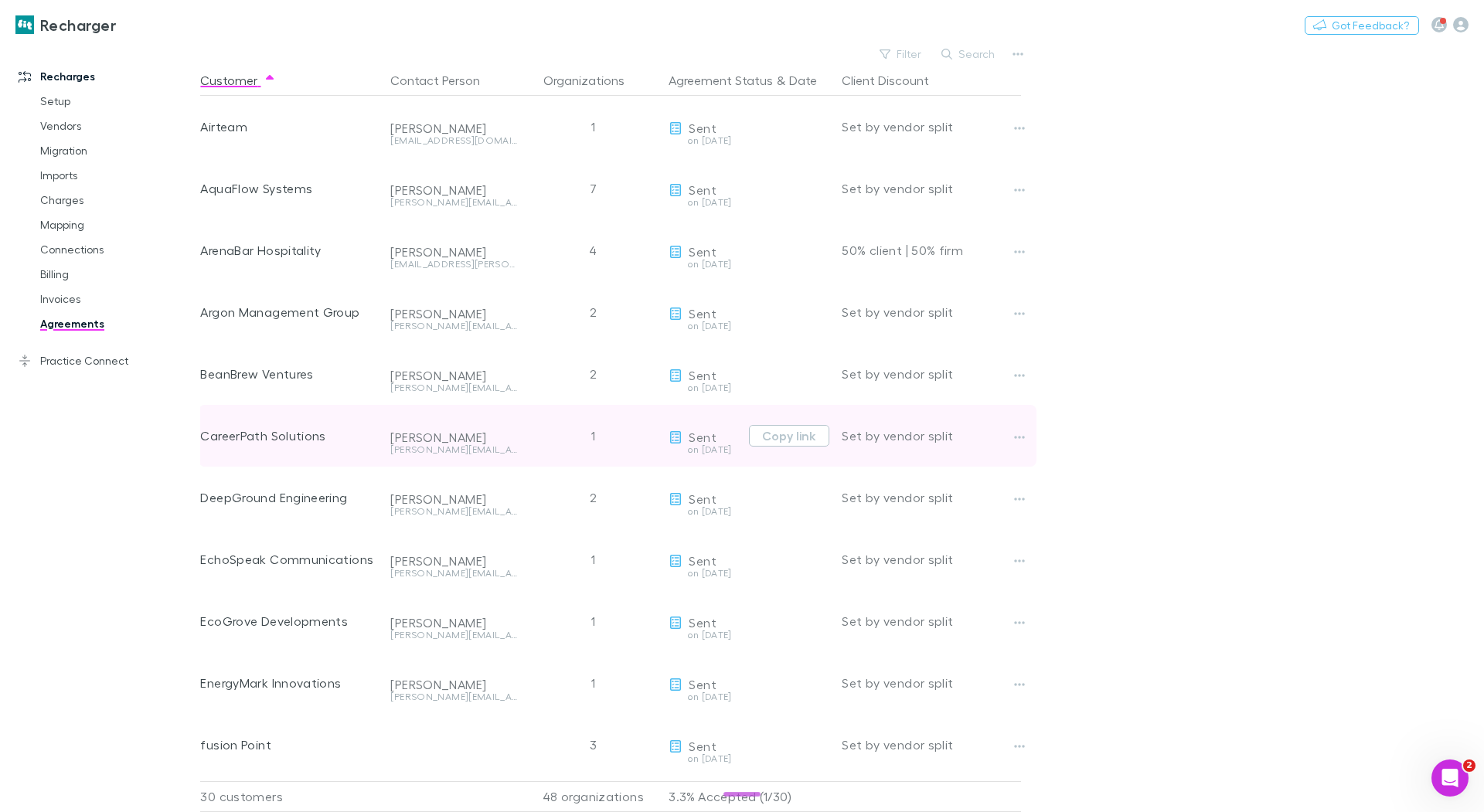
scroll to position [0, 1]
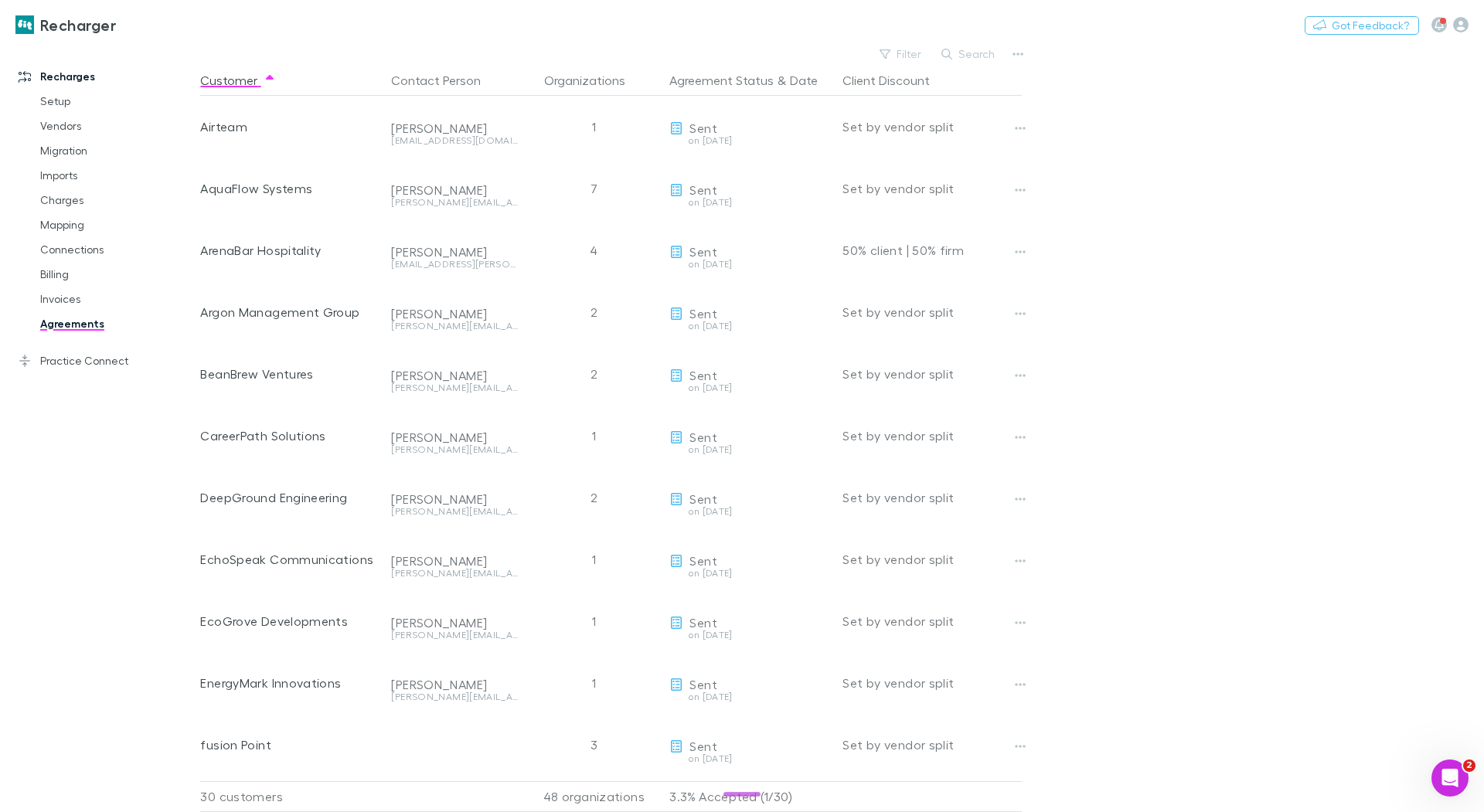
drag, startPoint x: 64, startPoint y: 461, endPoint x: 128, endPoint y: 473, distance: 65.1
click at [66, 462] on div "Recharges Setup Vendors Migration Imports Charges Mapping Connections Billing I…" at bounding box center [100, 418] width 200 height 739
drag, startPoint x: 84, startPoint y: 356, endPoint x: 157, endPoint y: 382, distance: 77.5
click at [84, 355] on link "Practice Connect" at bounding box center [100, 361] width 194 height 25
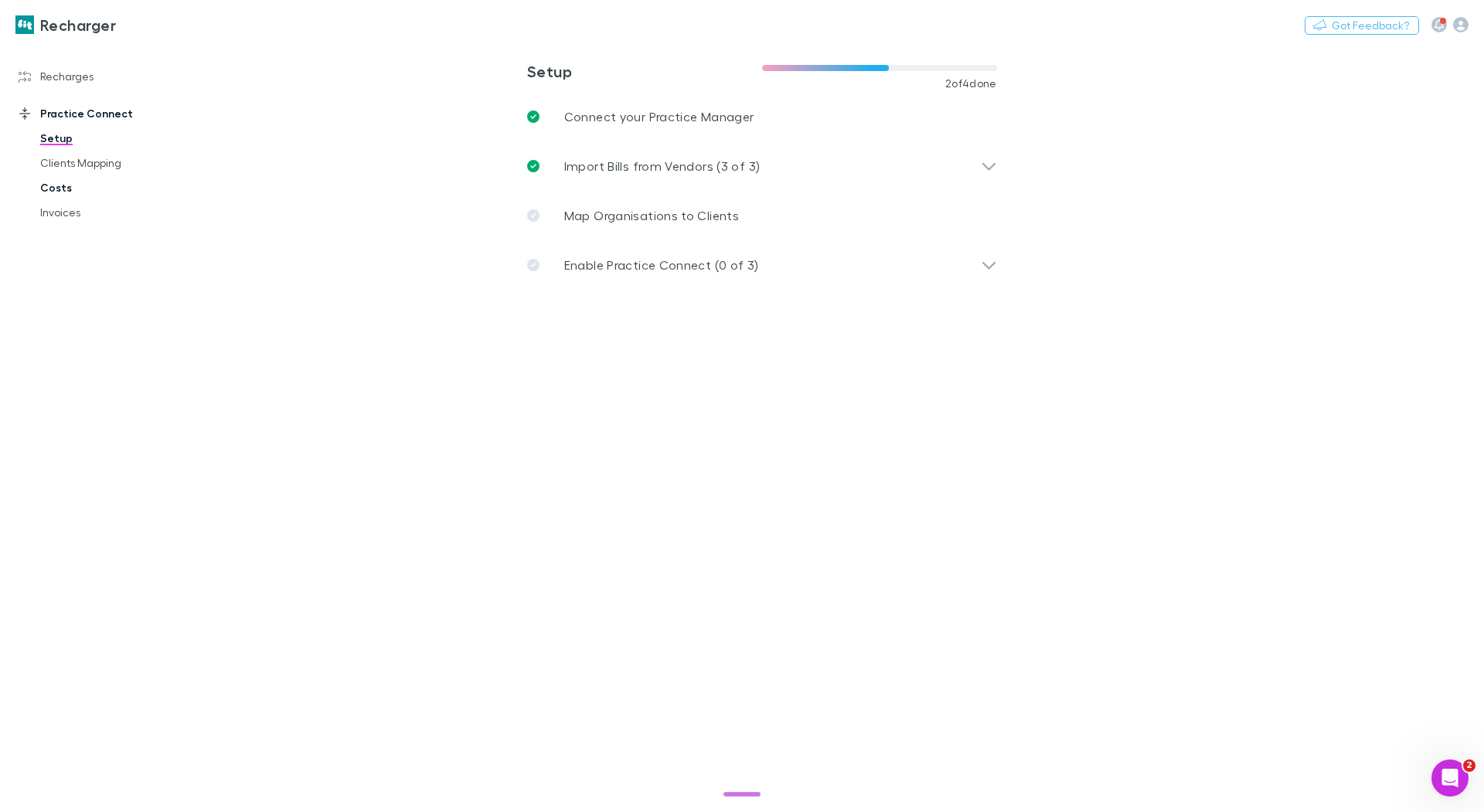
click at [62, 188] on link "Costs" at bounding box center [111, 188] width 172 height 25
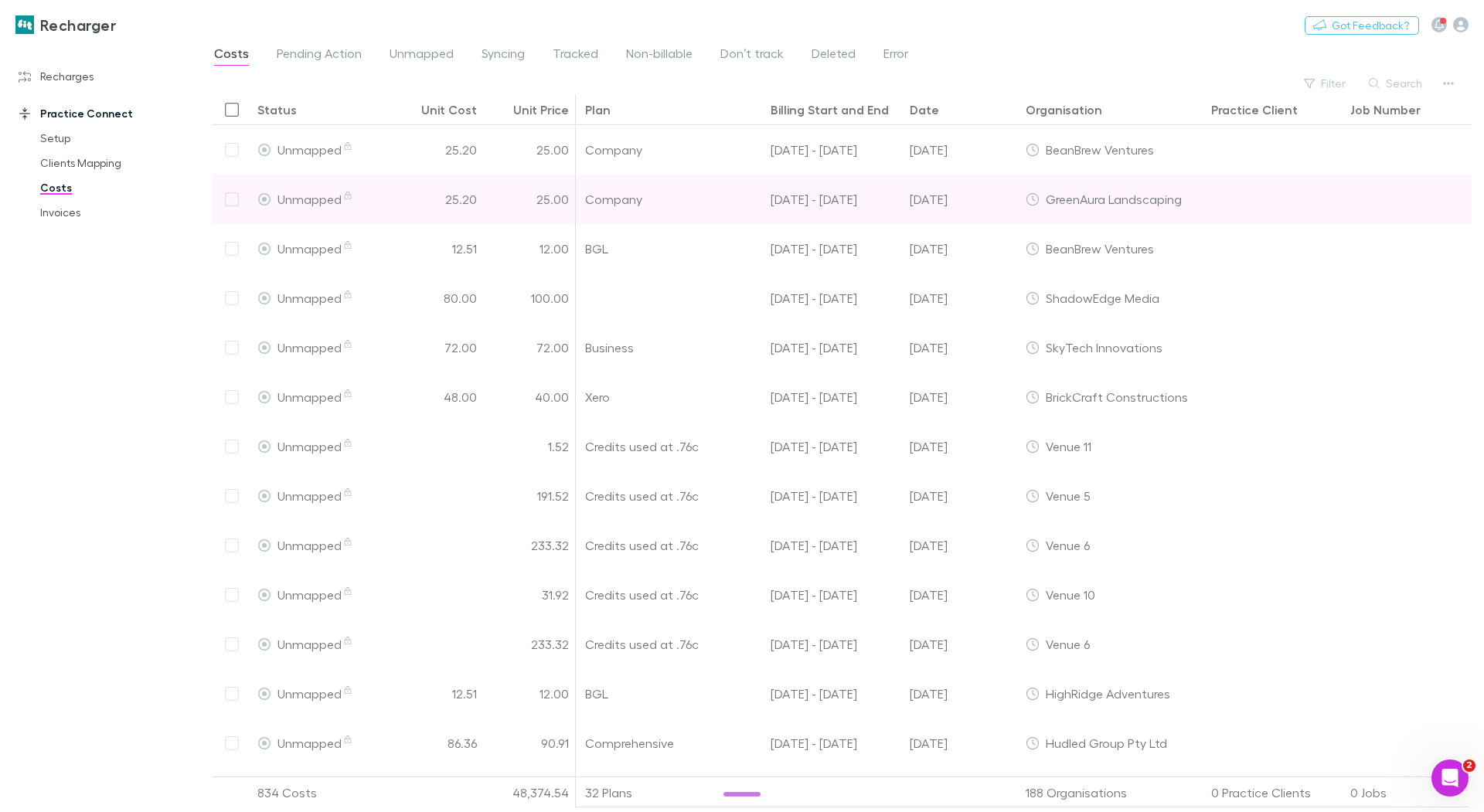
scroll to position [0, 148]
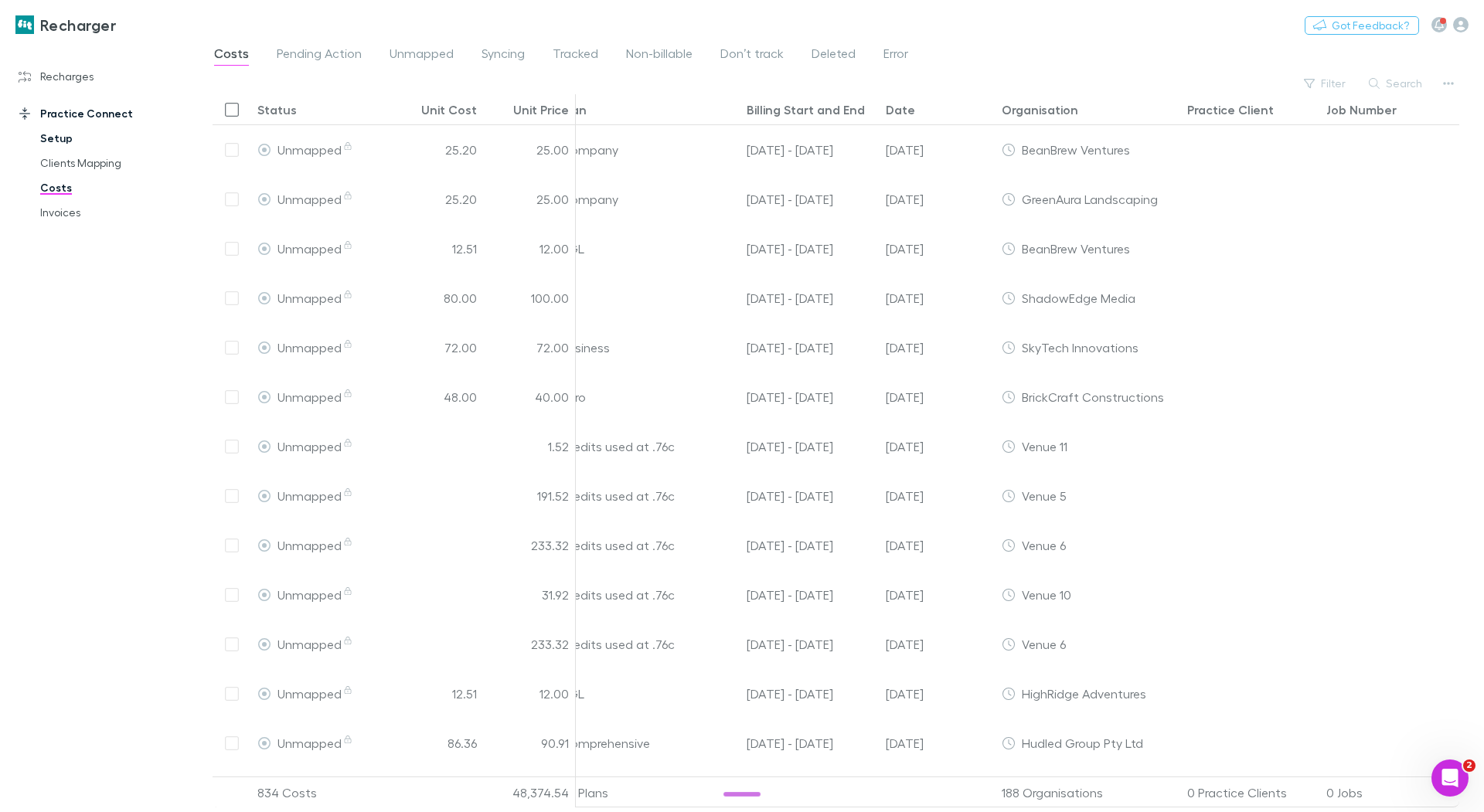
drag, startPoint x: 67, startPoint y: 137, endPoint x: 96, endPoint y: 148, distance: 31.0
click at [67, 137] on link "Setup" at bounding box center [111, 138] width 172 height 25
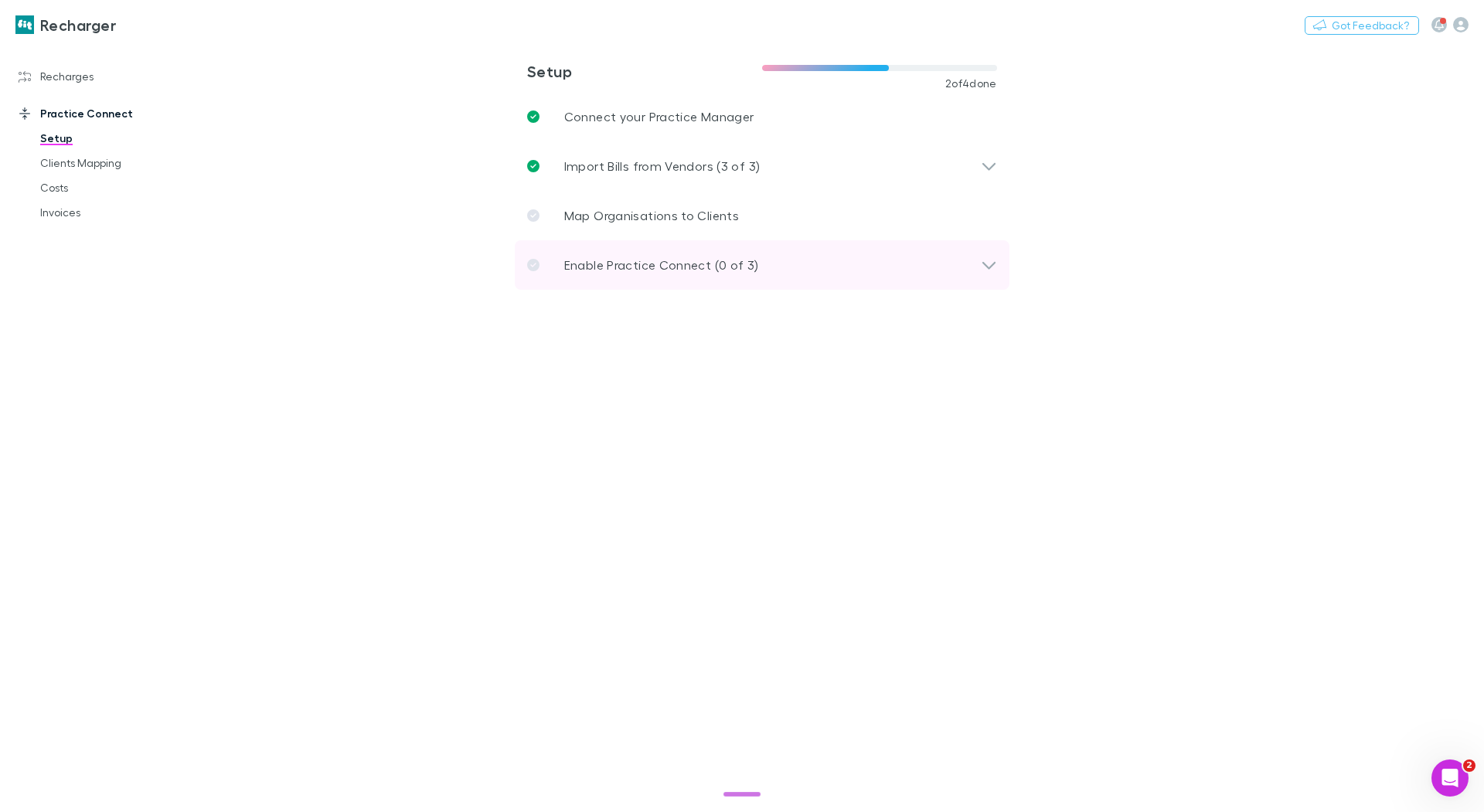
click at [629, 268] on p "Enable Practice Connect (0 of 3)" at bounding box center [661, 265] width 195 height 18
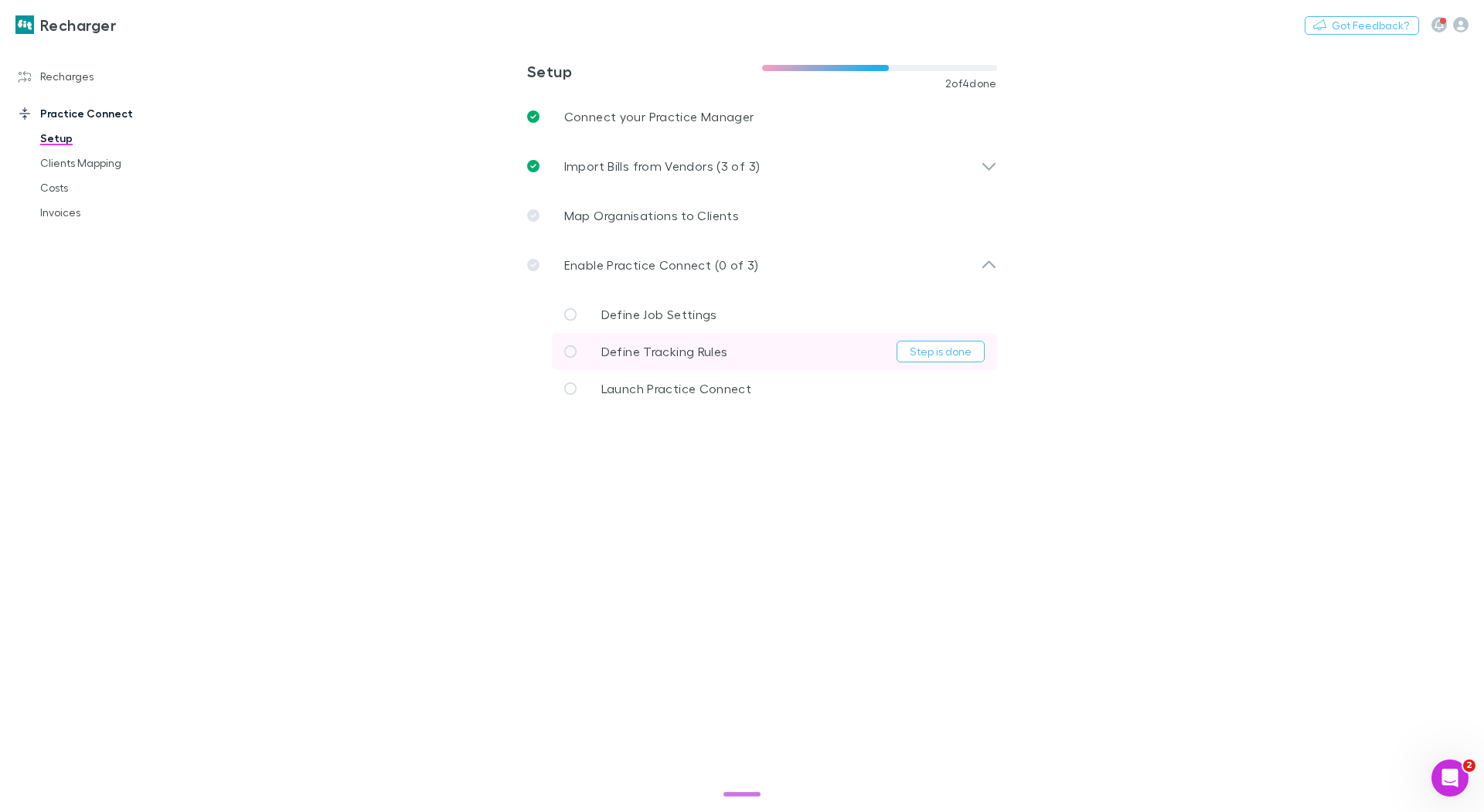
click at [626, 355] on span "Define Tracking Rules" at bounding box center [665, 351] width 127 height 14
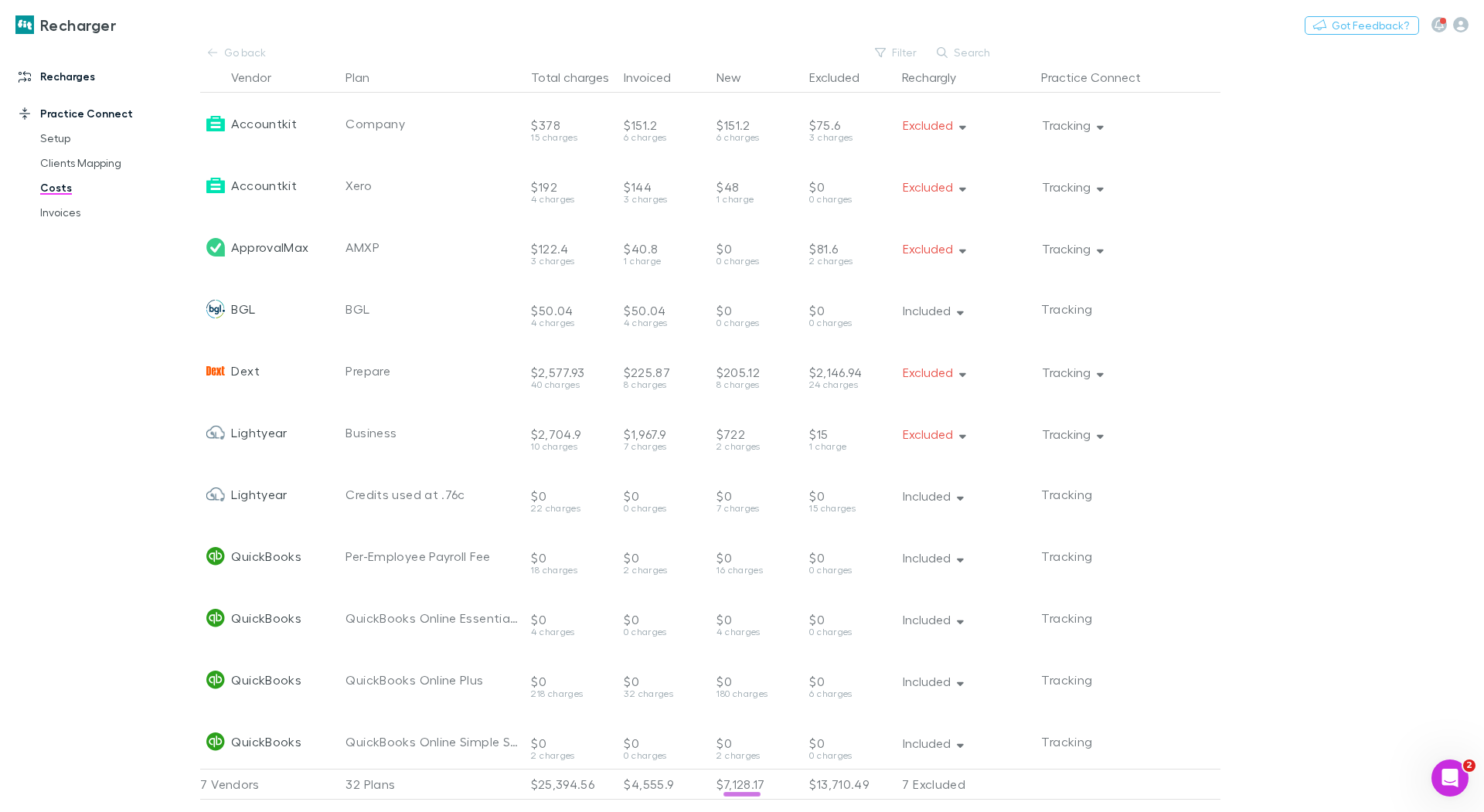
click at [75, 82] on link "Recharges" at bounding box center [100, 76] width 194 height 25
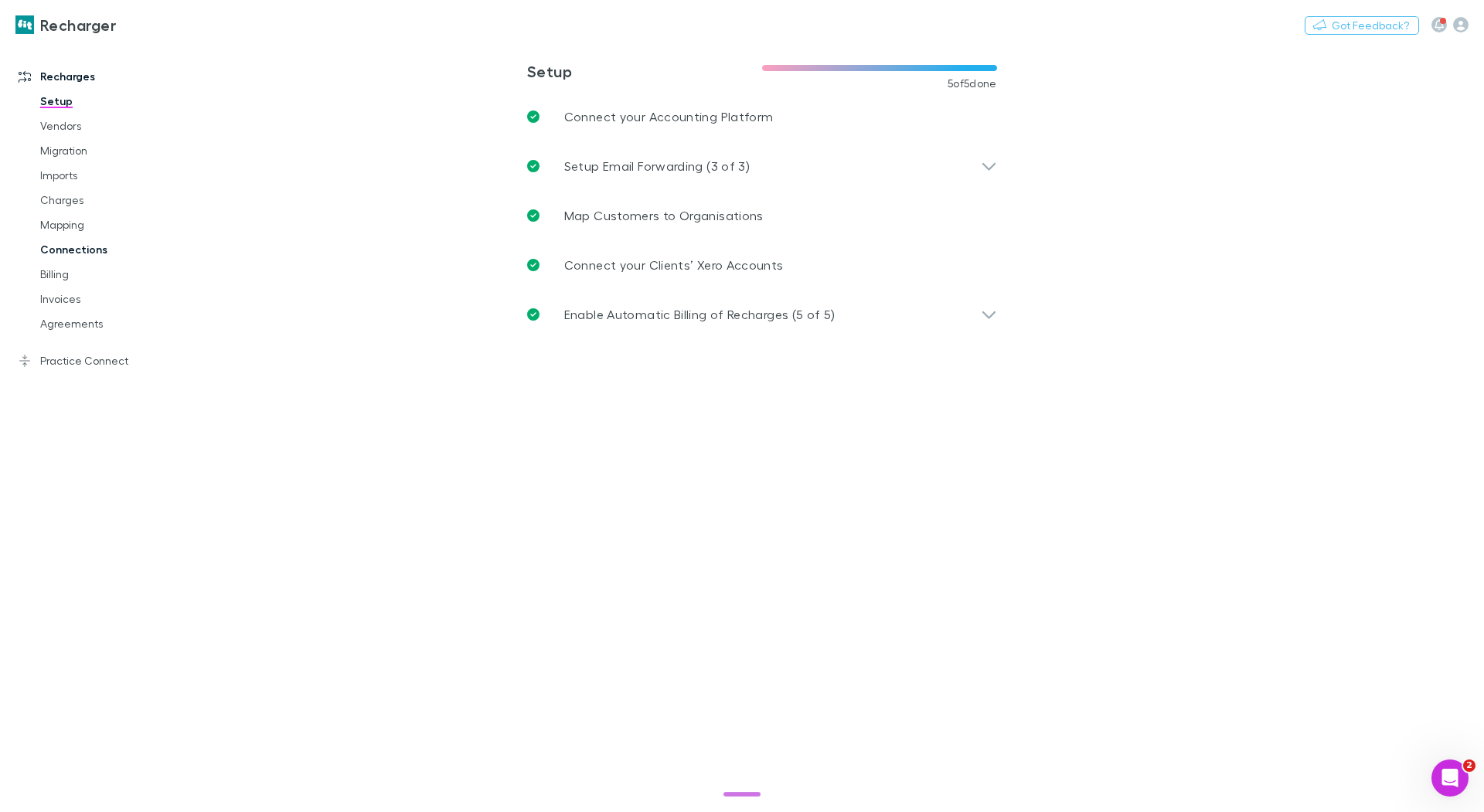
click at [95, 252] on link "Connections" at bounding box center [111, 249] width 172 height 25
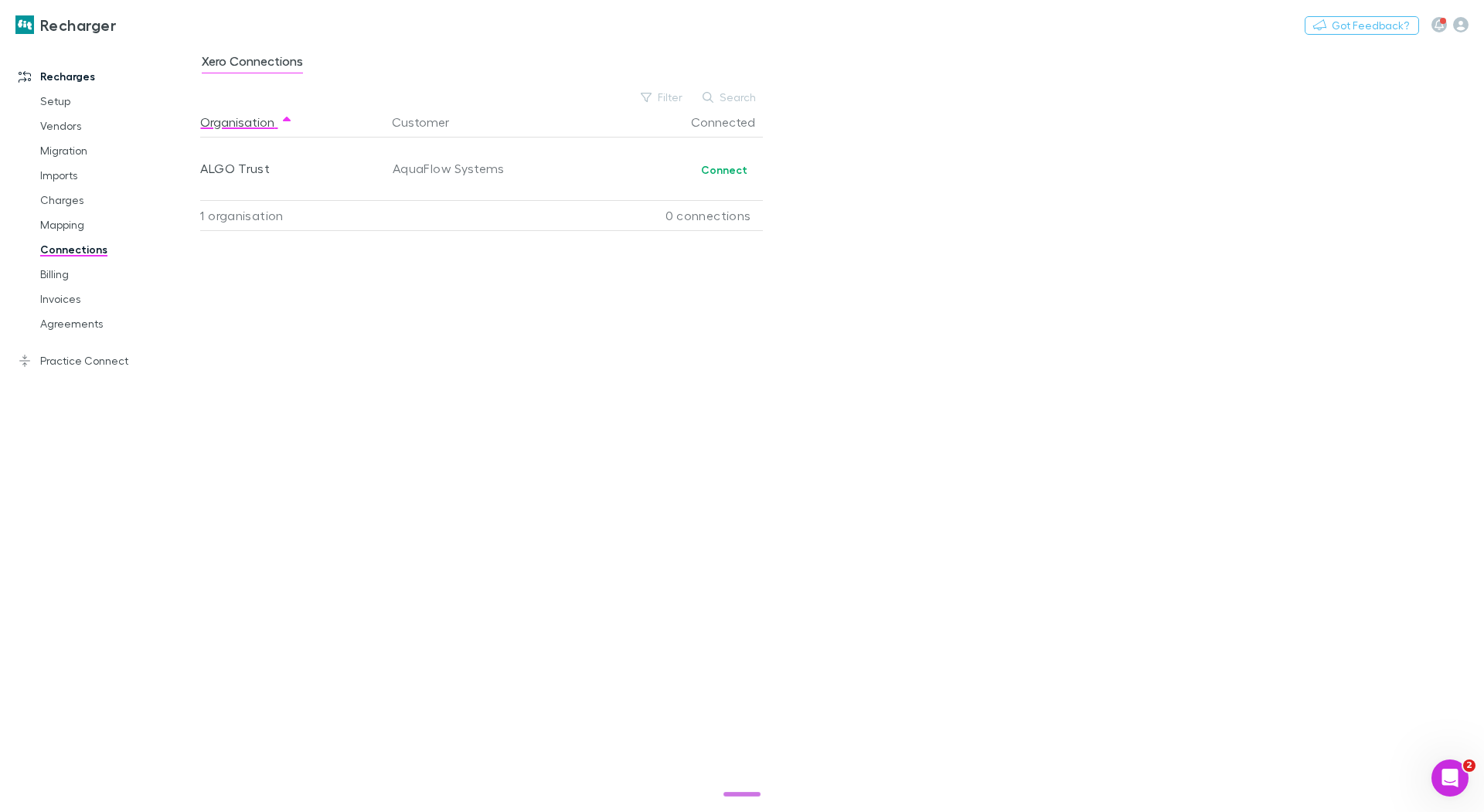
click at [276, 329] on div "Organisation Customer Connected ALGO Trust AquaFlow Systems Connect 1 organisat…" at bounding box center [488, 453] width 576 height 693
drag, startPoint x: 119, startPoint y: 359, endPoint x: 140, endPoint y: 358, distance: 21.0
click at [119, 358] on link "Practice Connect" at bounding box center [100, 361] width 194 height 25
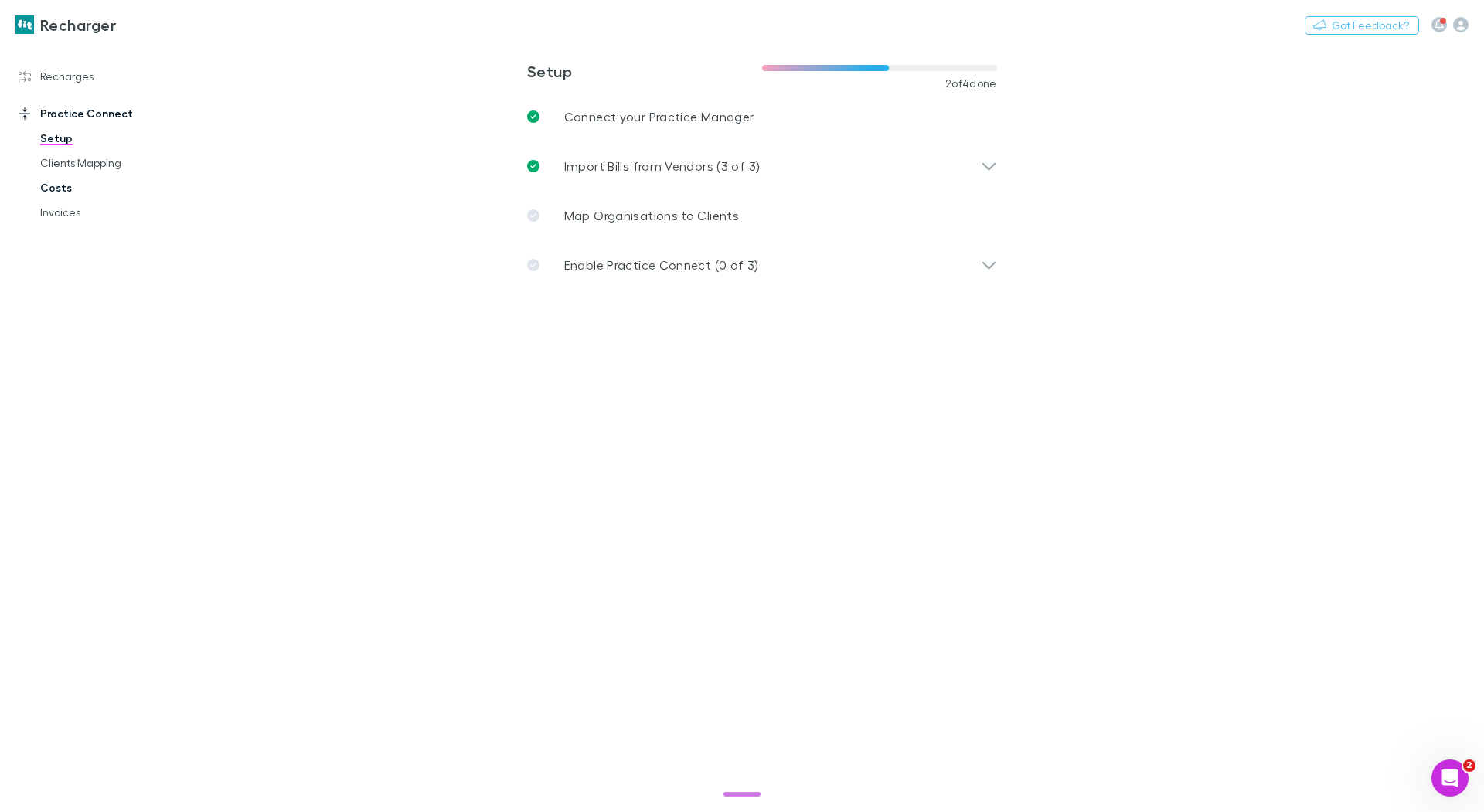
click at [61, 190] on link "Costs" at bounding box center [111, 188] width 172 height 25
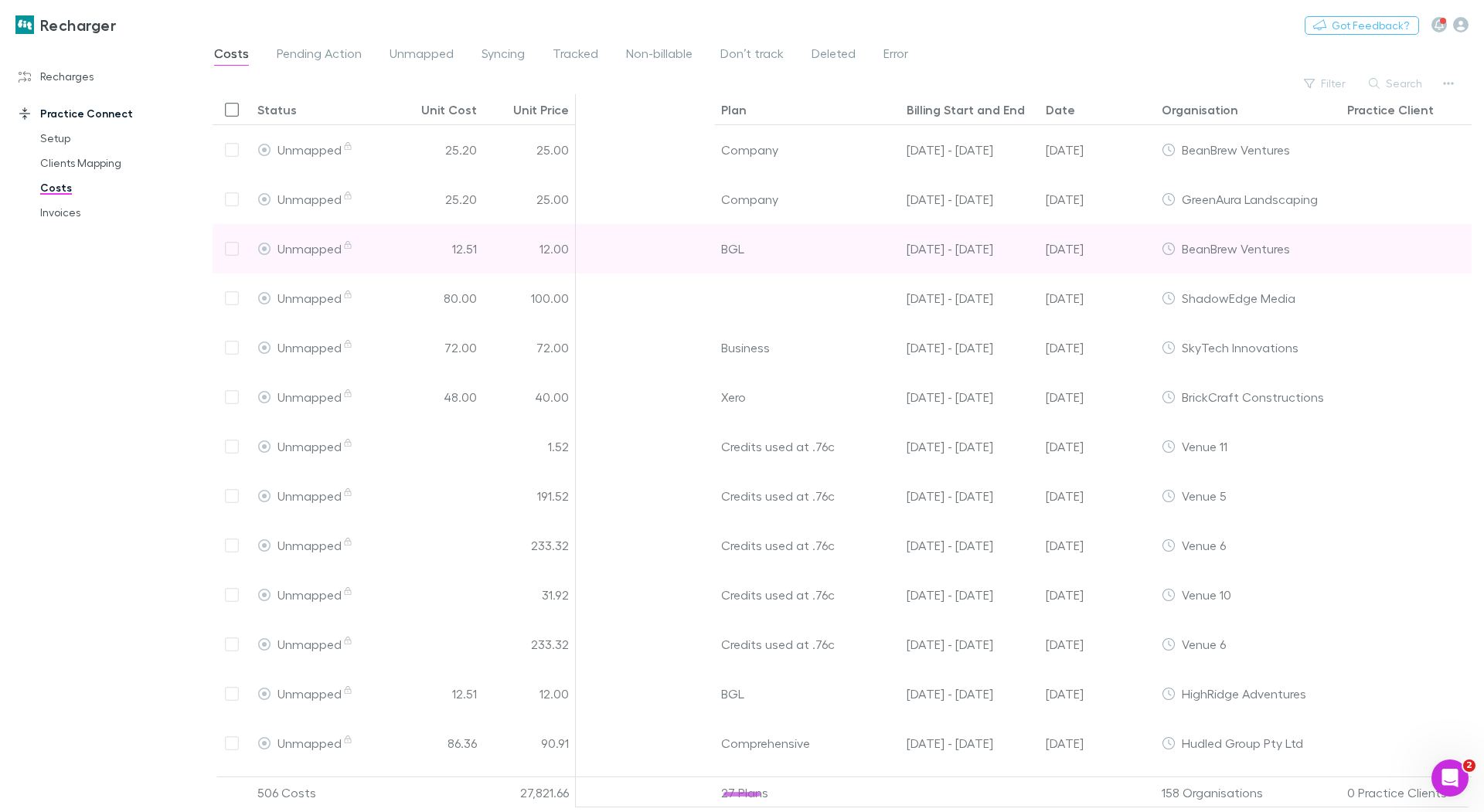
scroll to position [0, 148]
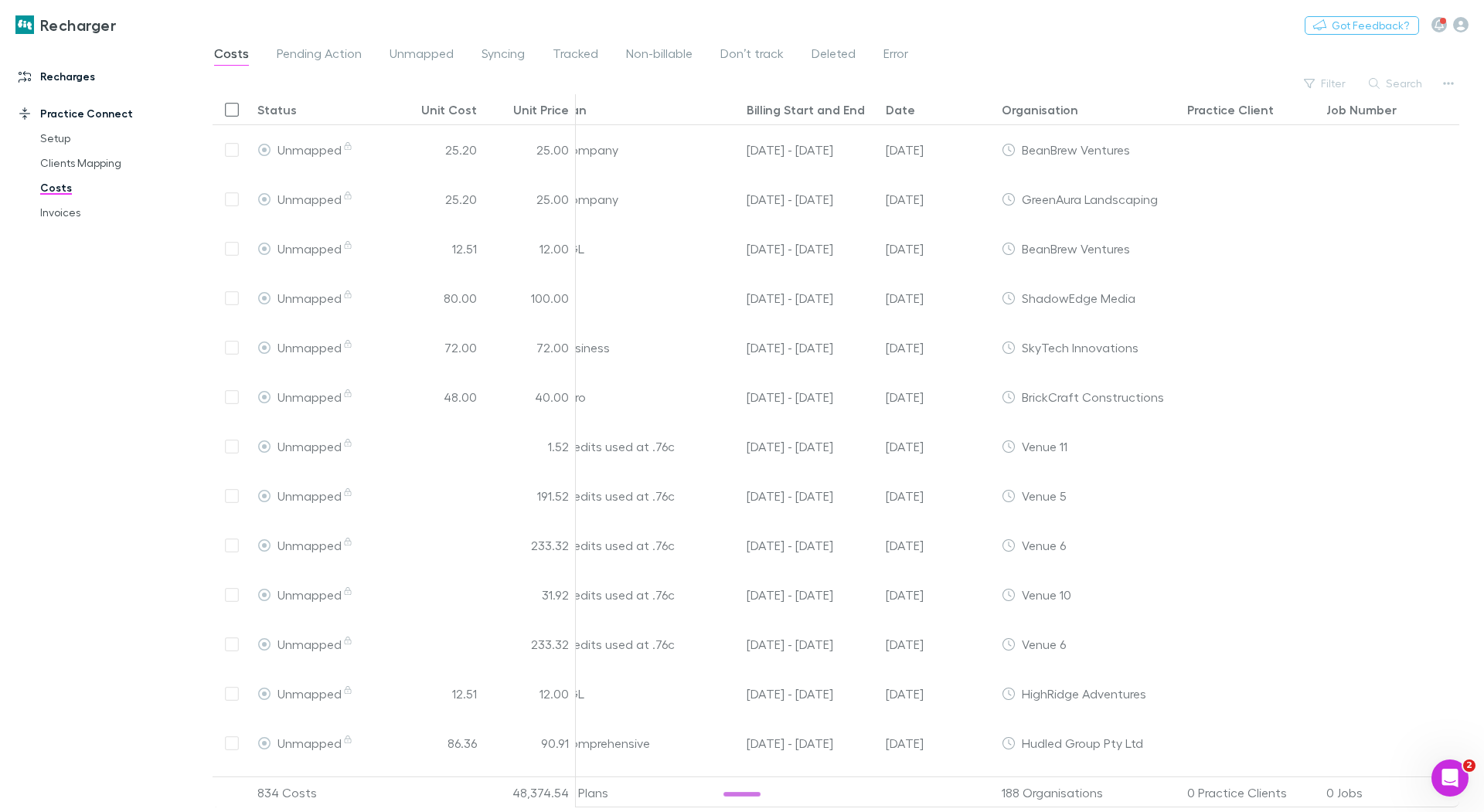
click at [63, 69] on link "Recharges" at bounding box center [100, 76] width 194 height 25
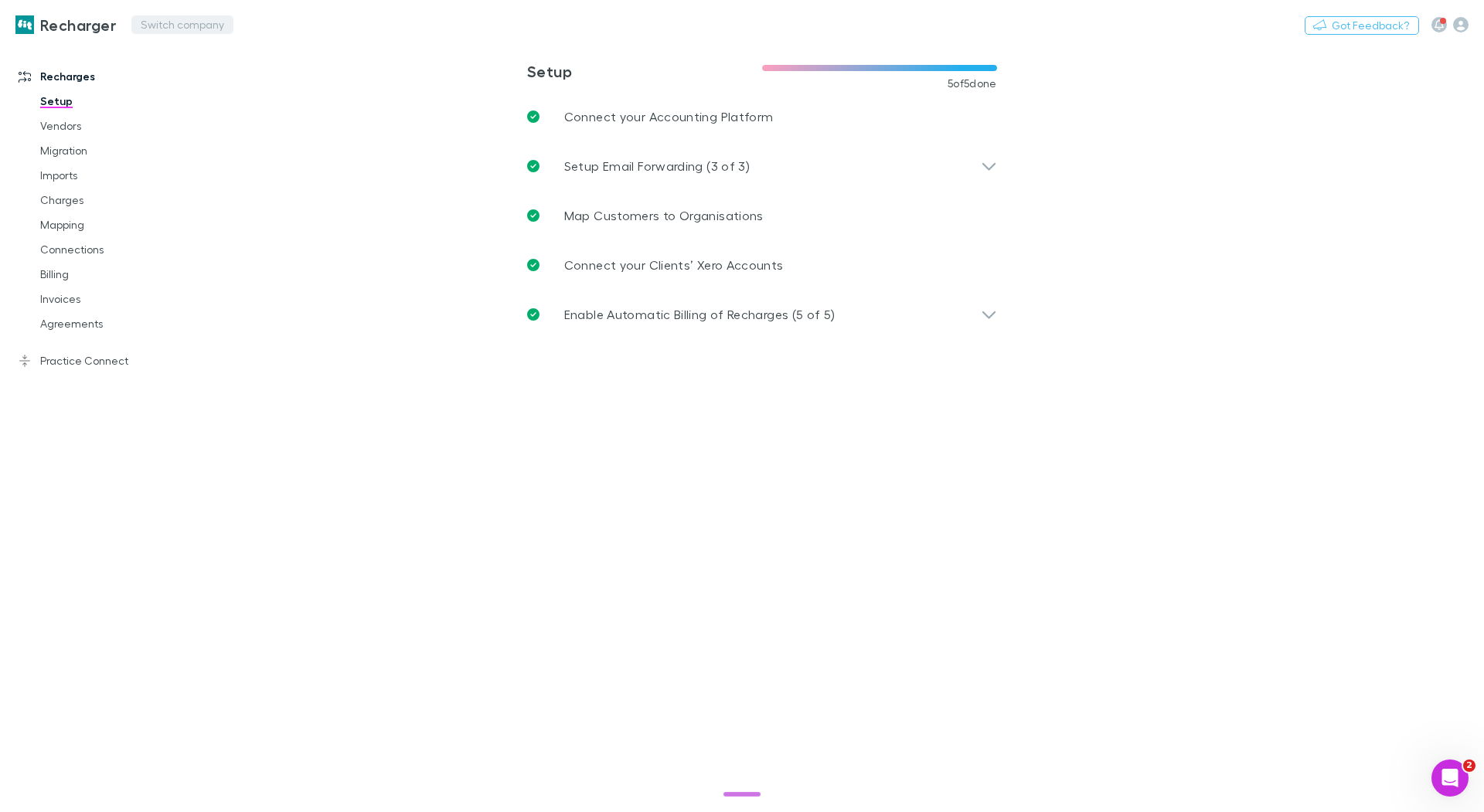
click at [176, 25] on button "Switch company" at bounding box center [182, 24] width 102 height 18
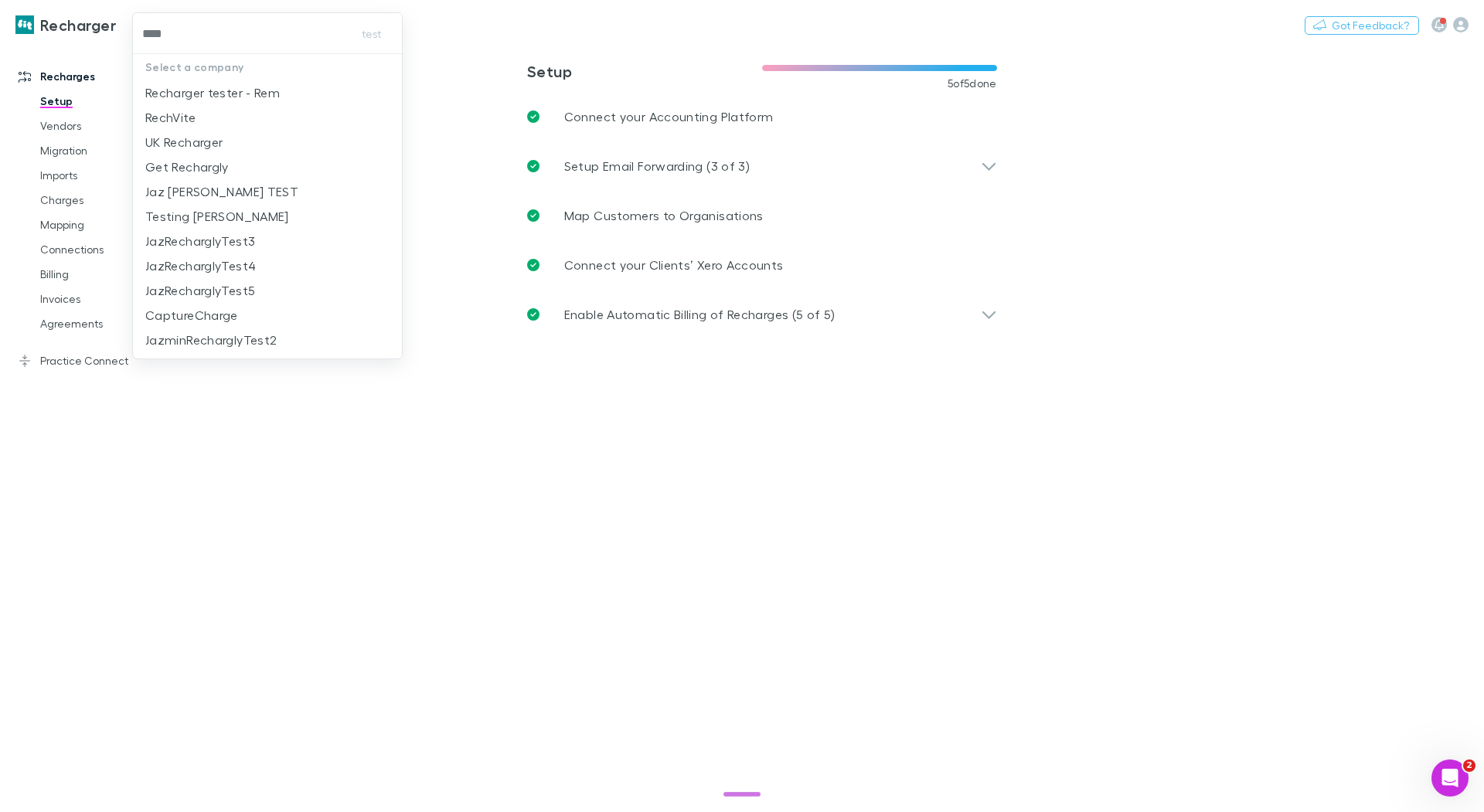
type input "****"
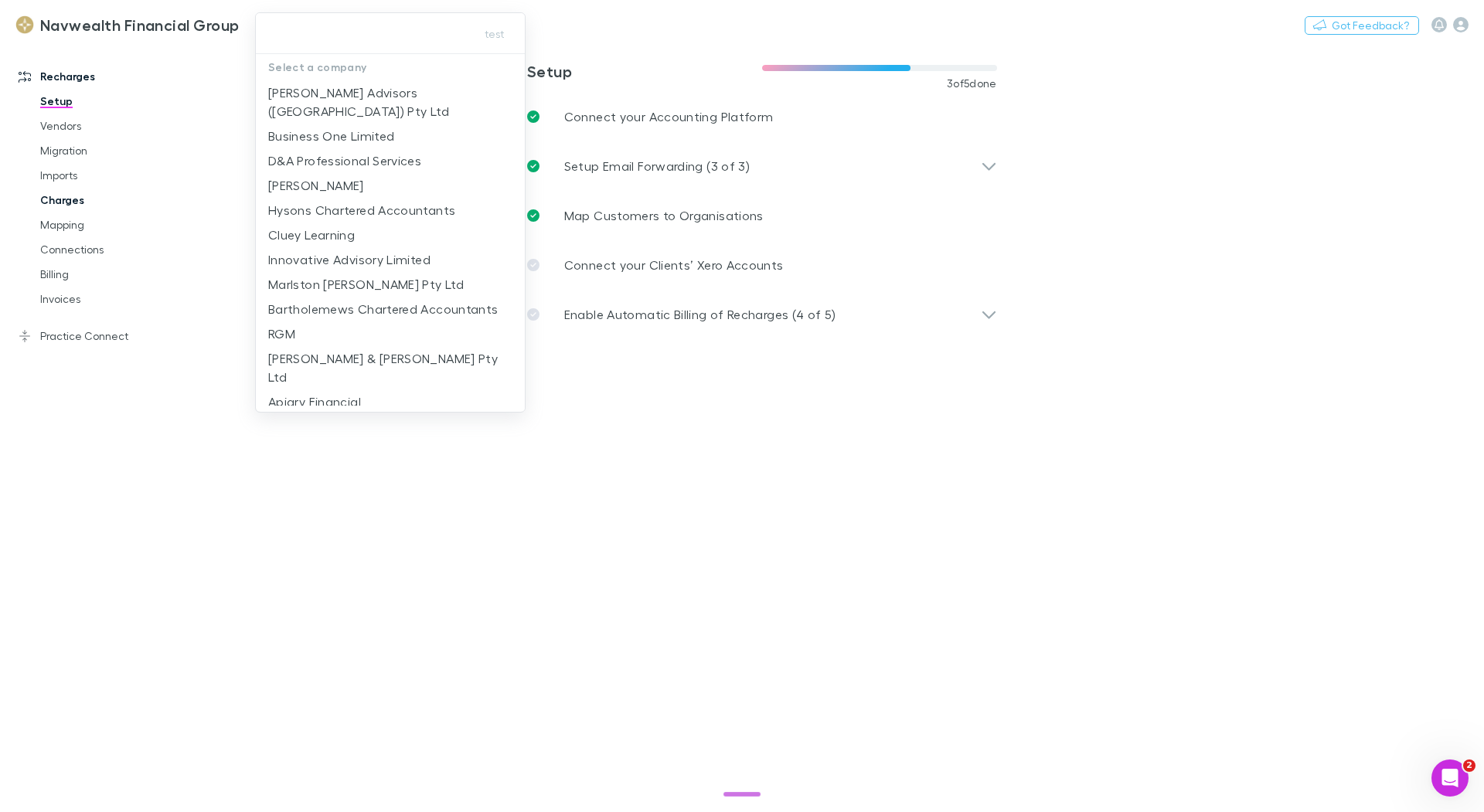
drag, startPoint x: 71, startPoint y: 220, endPoint x: 72, endPoint y: 209, distance: 11.0
click at [72, 220] on div at bounding box center [742, 406] width 1484 height 812
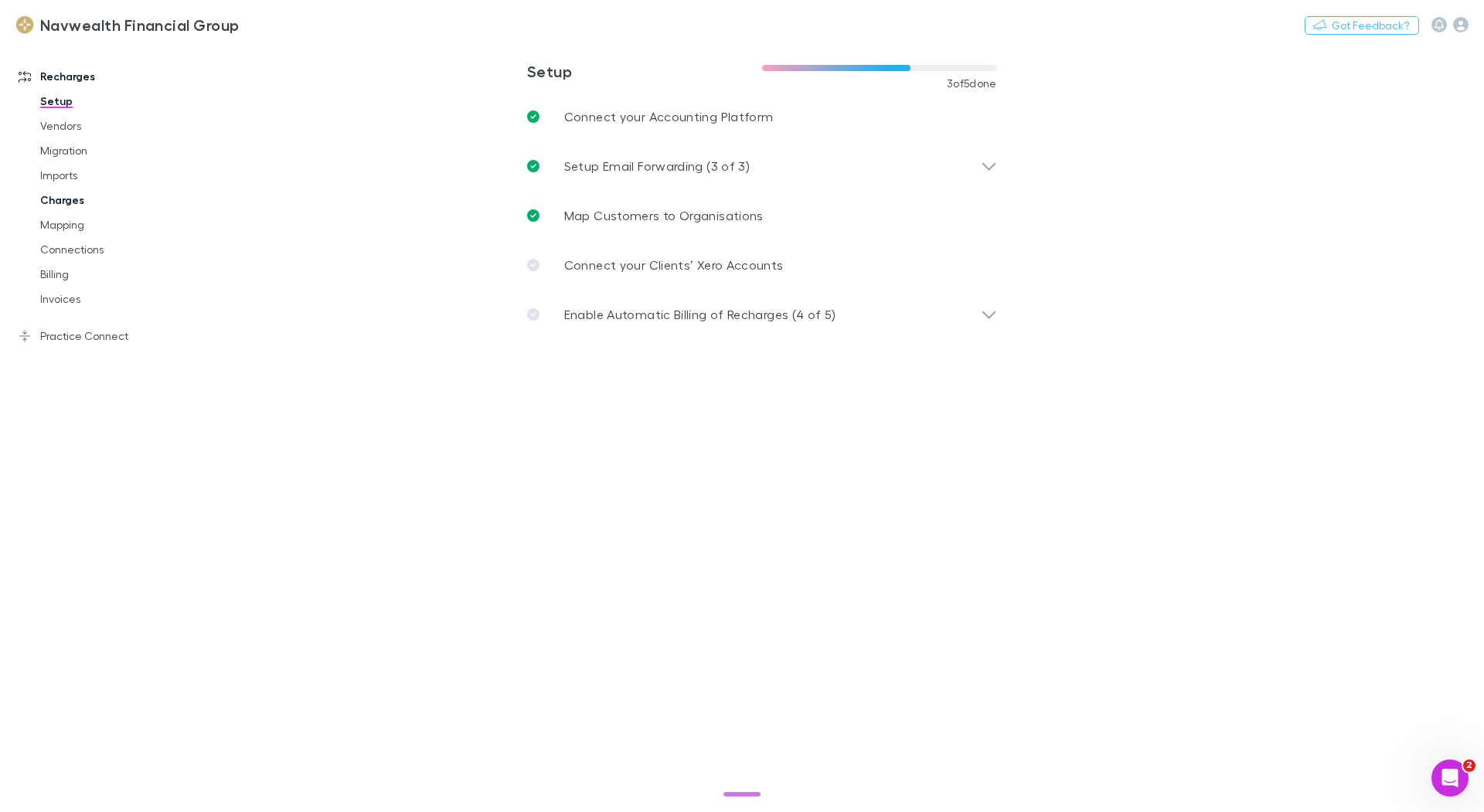
click at [74, 207] on link "Charges" at bounding box center [111, 200] width 172 height 25
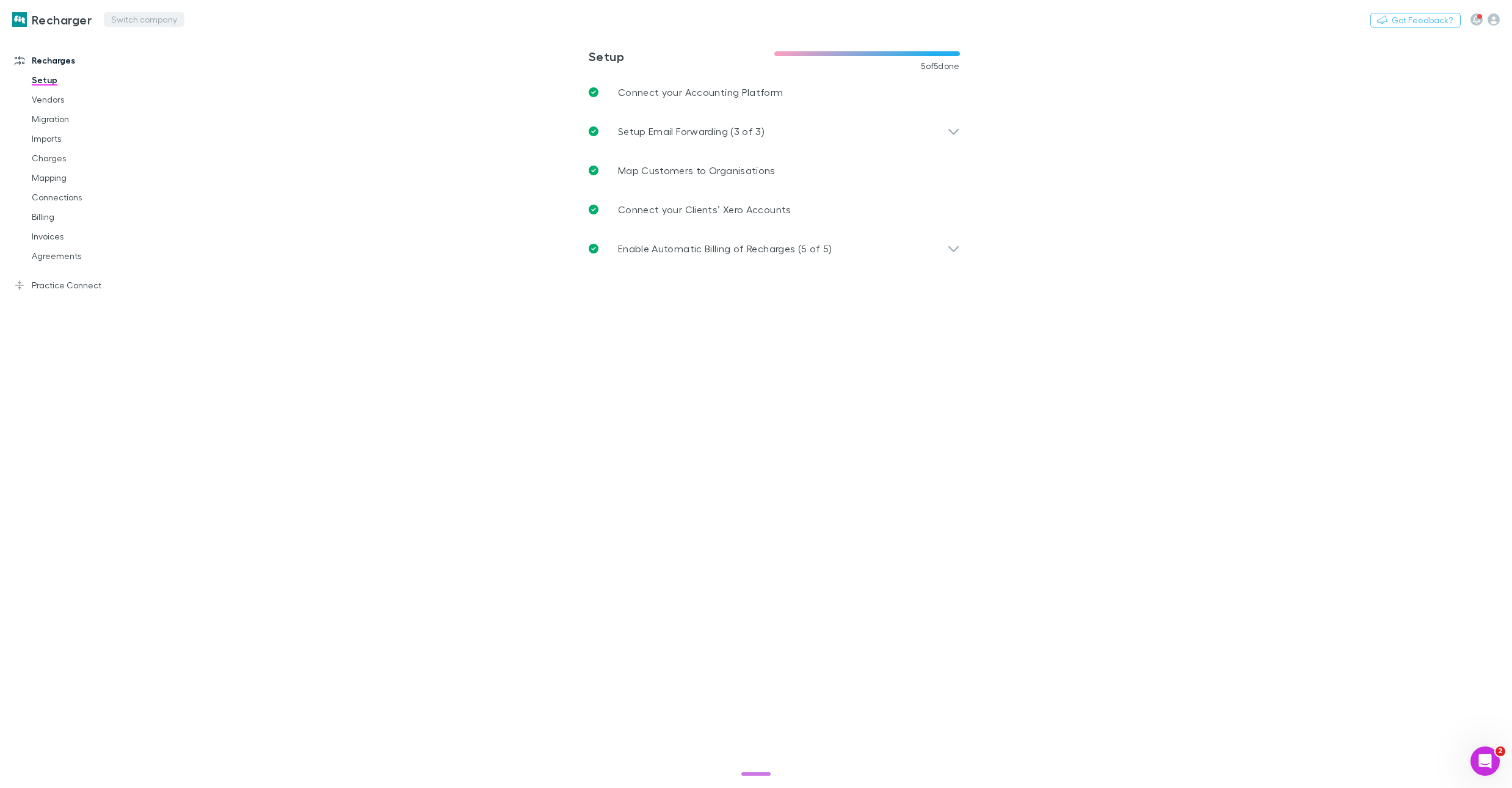
click at [129, 25] on button "Switch company" at bounding box center [144, 19] width 80 height 15
type input "****"
click at [115, 79] on p "Banyan Consulting" at bounding box center [144, 73] width 89 height 15
click at [75, 257] on link "Practice Connect" at bounding box center [82, 265] width 159 height 20
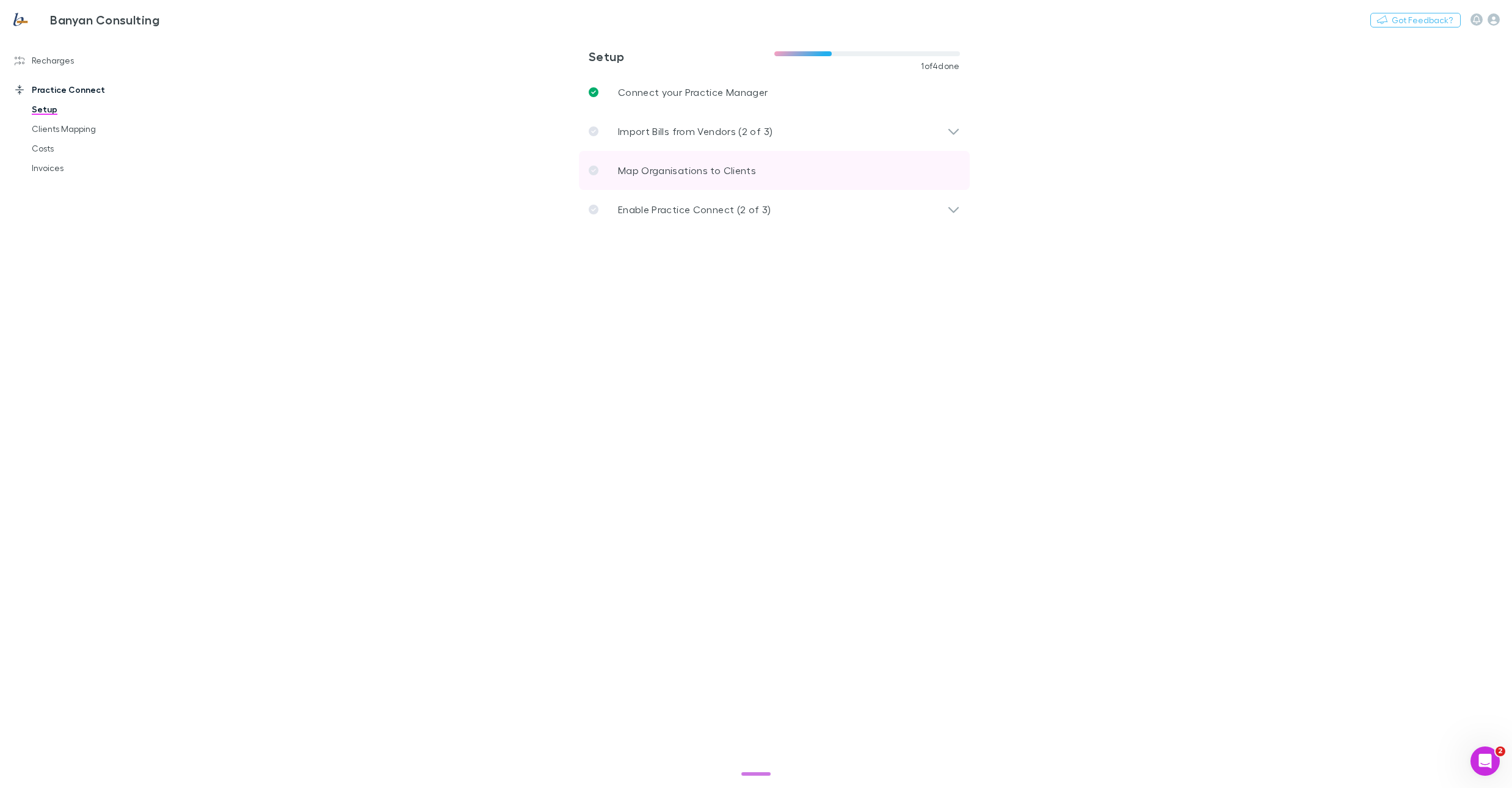
click at [658, 175] on p "Map Organisations to Clients" at bounding box center [687, 170] width 138 height 15
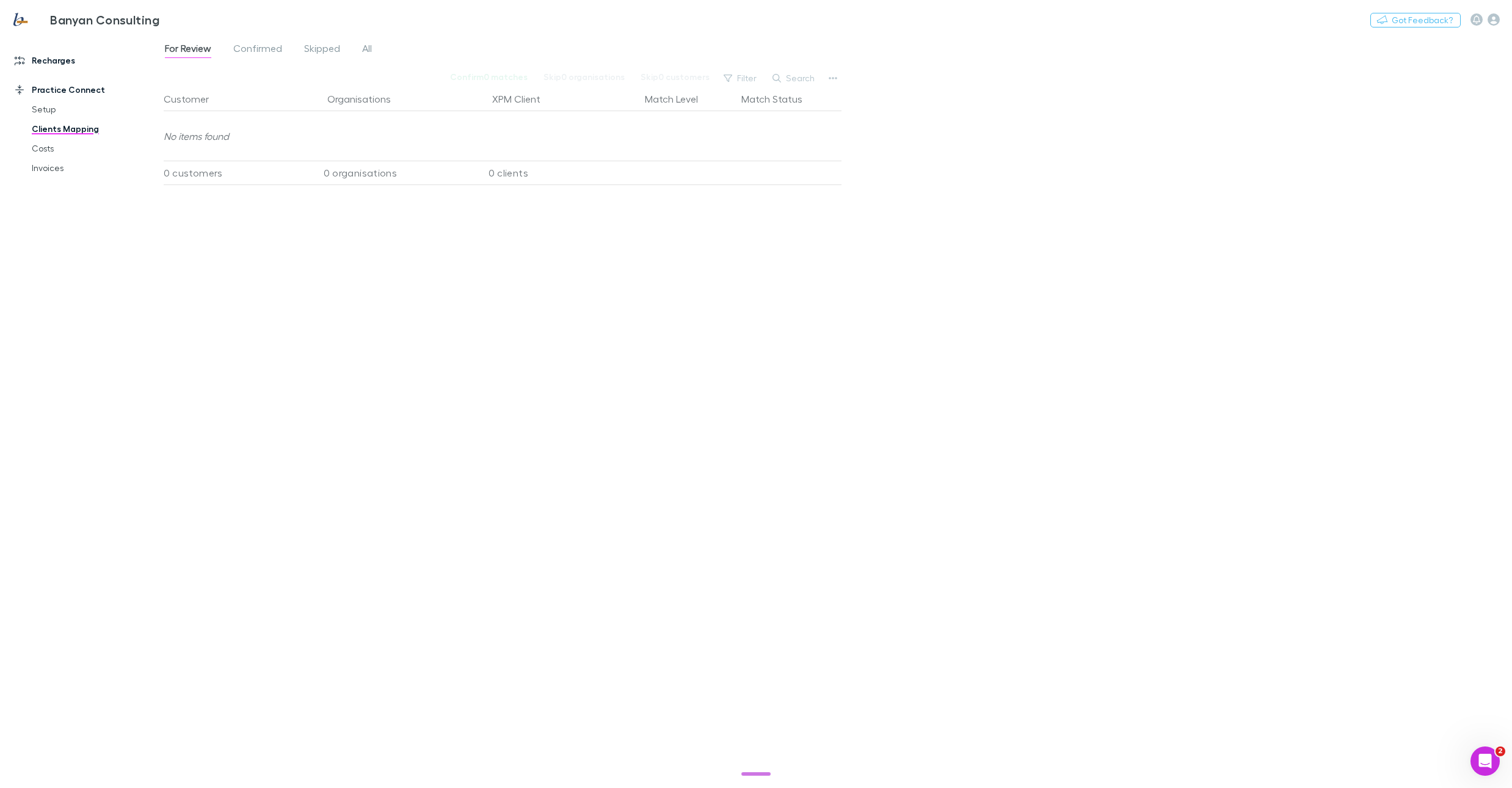
drag, startPoint x: 29, startPoint y: 51, endPoint x: 37, endPoint y: 60, distance: 12.0
click at [29, 51] on link "Recharges" at bounding box center [82, 60] width 159 height 20
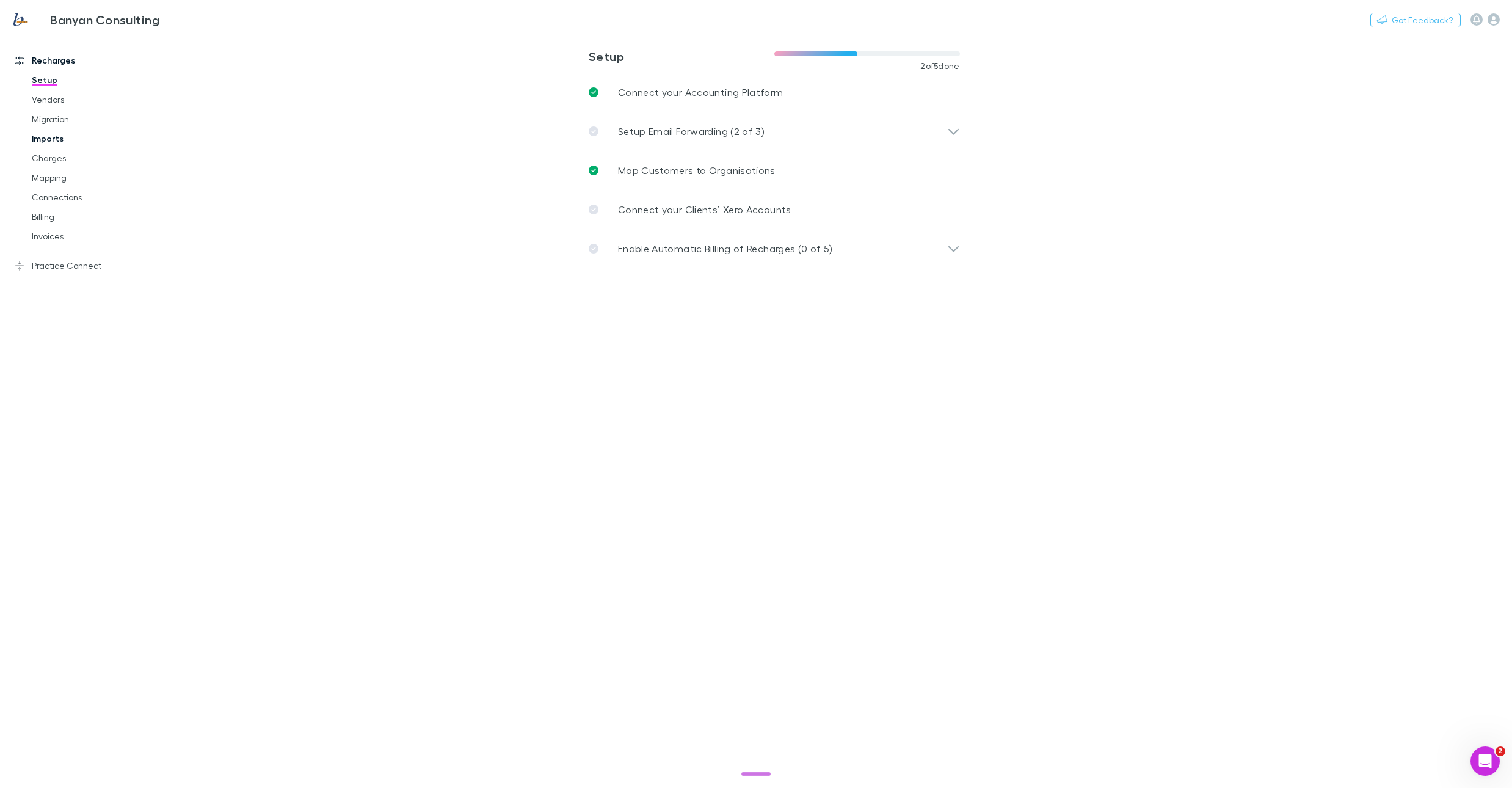
click at [49, 136] on link "Imports" at bounding box center [91, 138] width 142 height 20
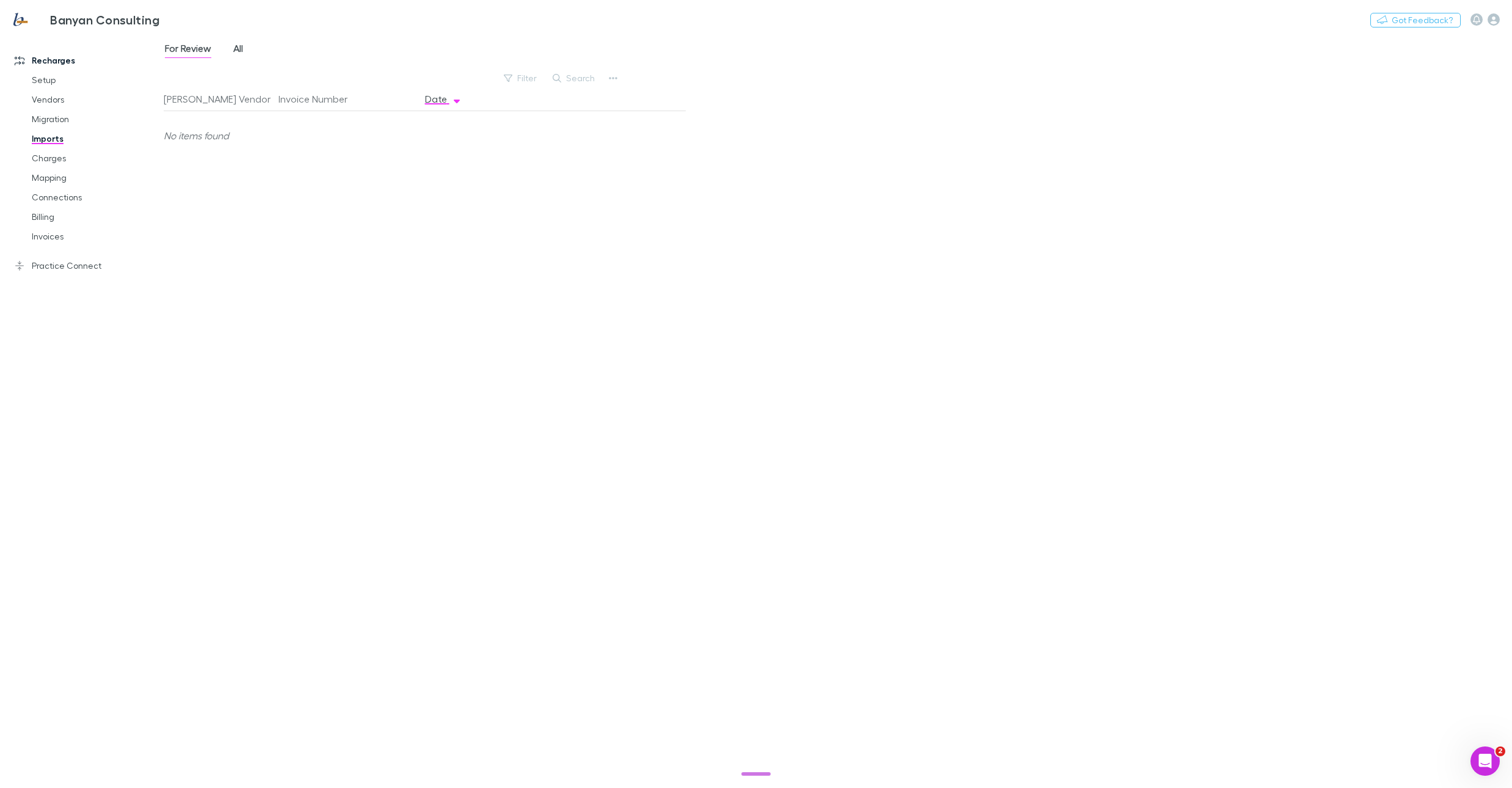
click at [239, 45] on span "All" at bounding box center [238, 50] width 10 height 16
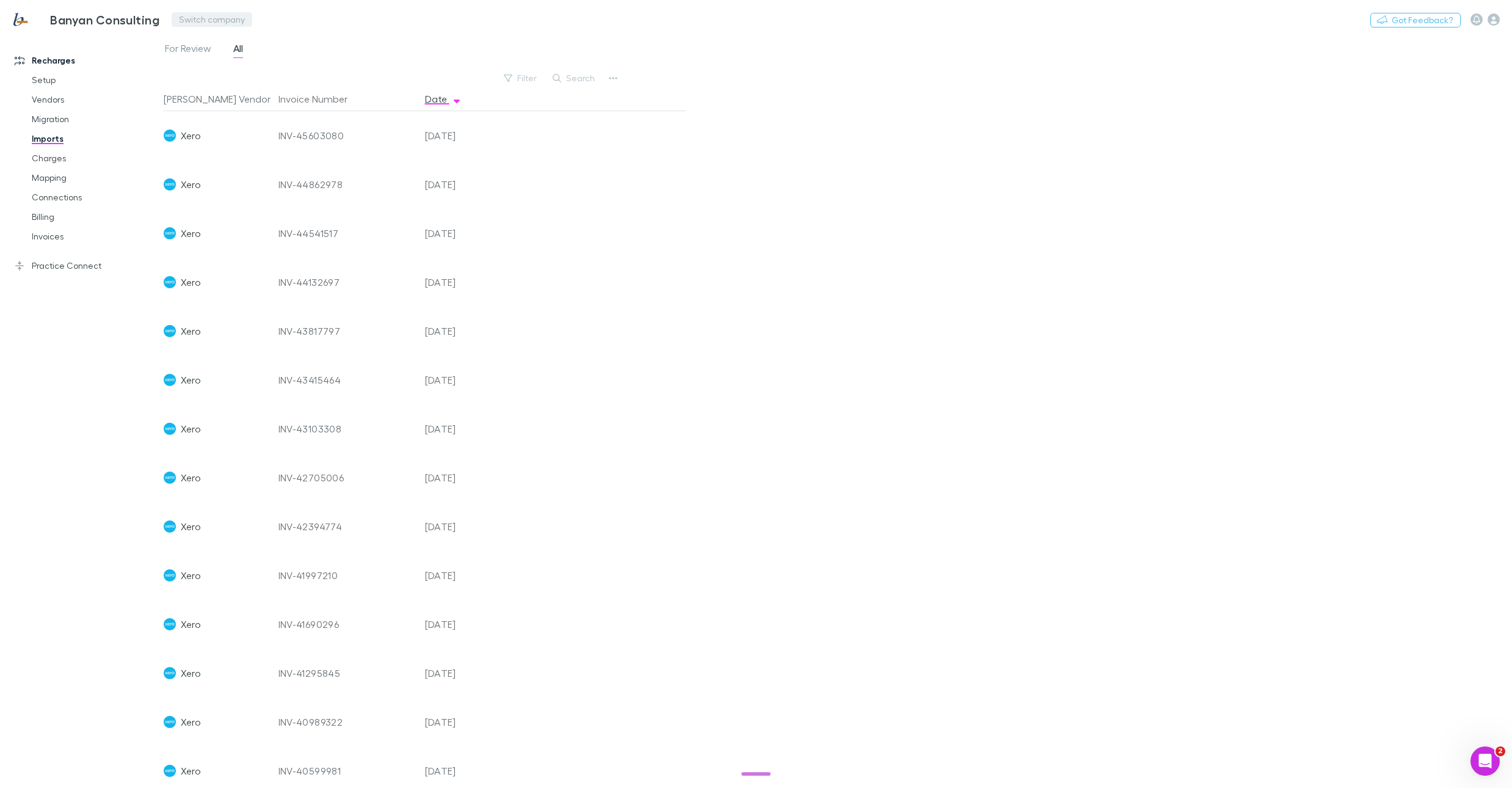
click at [222, 16] on button "Switch company" at bounding box center [212, 19] width 80 height 15
type input "****"
click at [225, 72] on p "Navwealth Financial Group" at bounding box center [245, 73] width 126 height 15
click at [58, 179] on link "Mapping" at bounding box center [91, 177] width 142 height 20
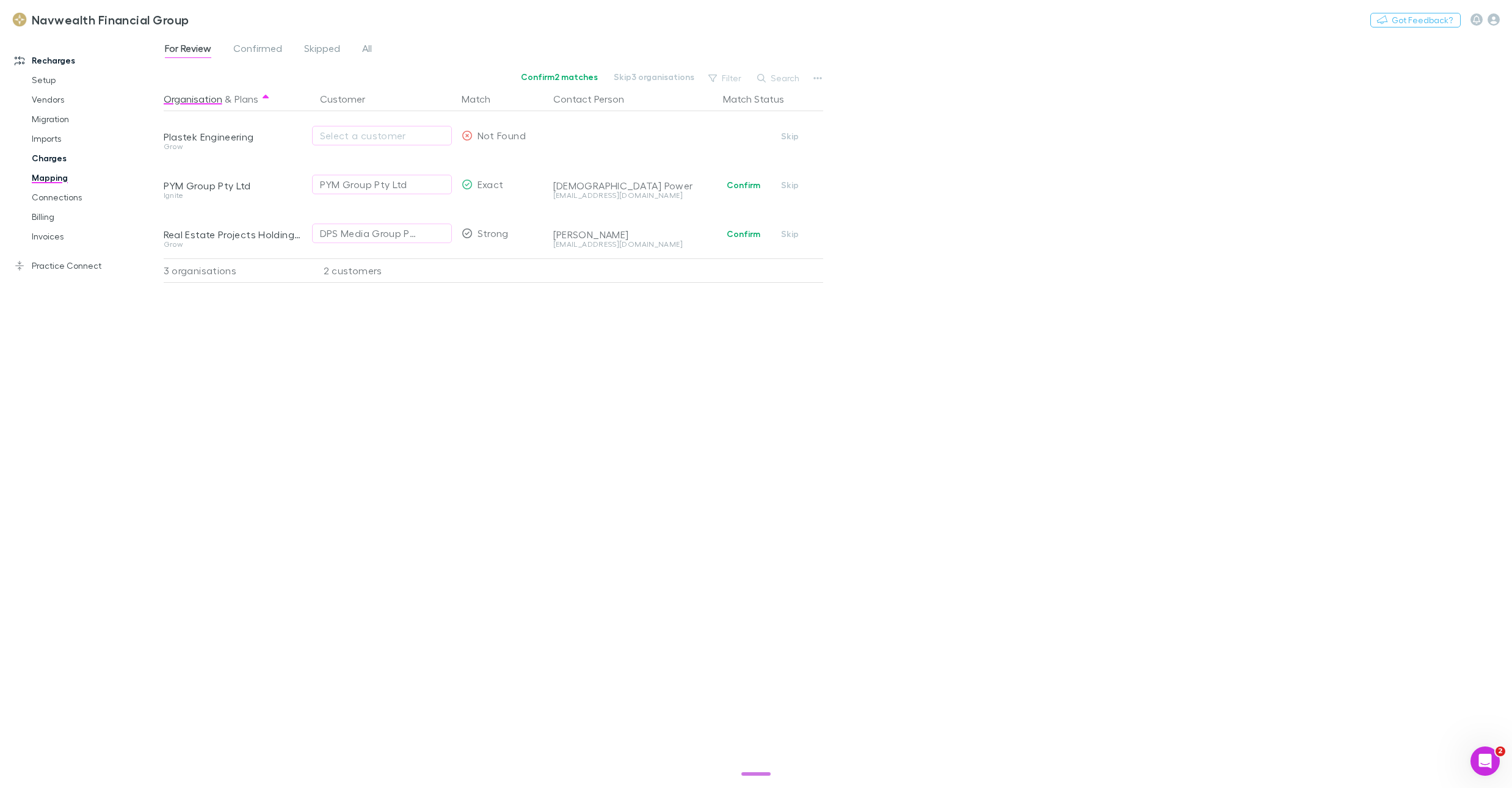
click at [54, 156] on link "Charges" at bounding box center [91, 158] width 142 height 20
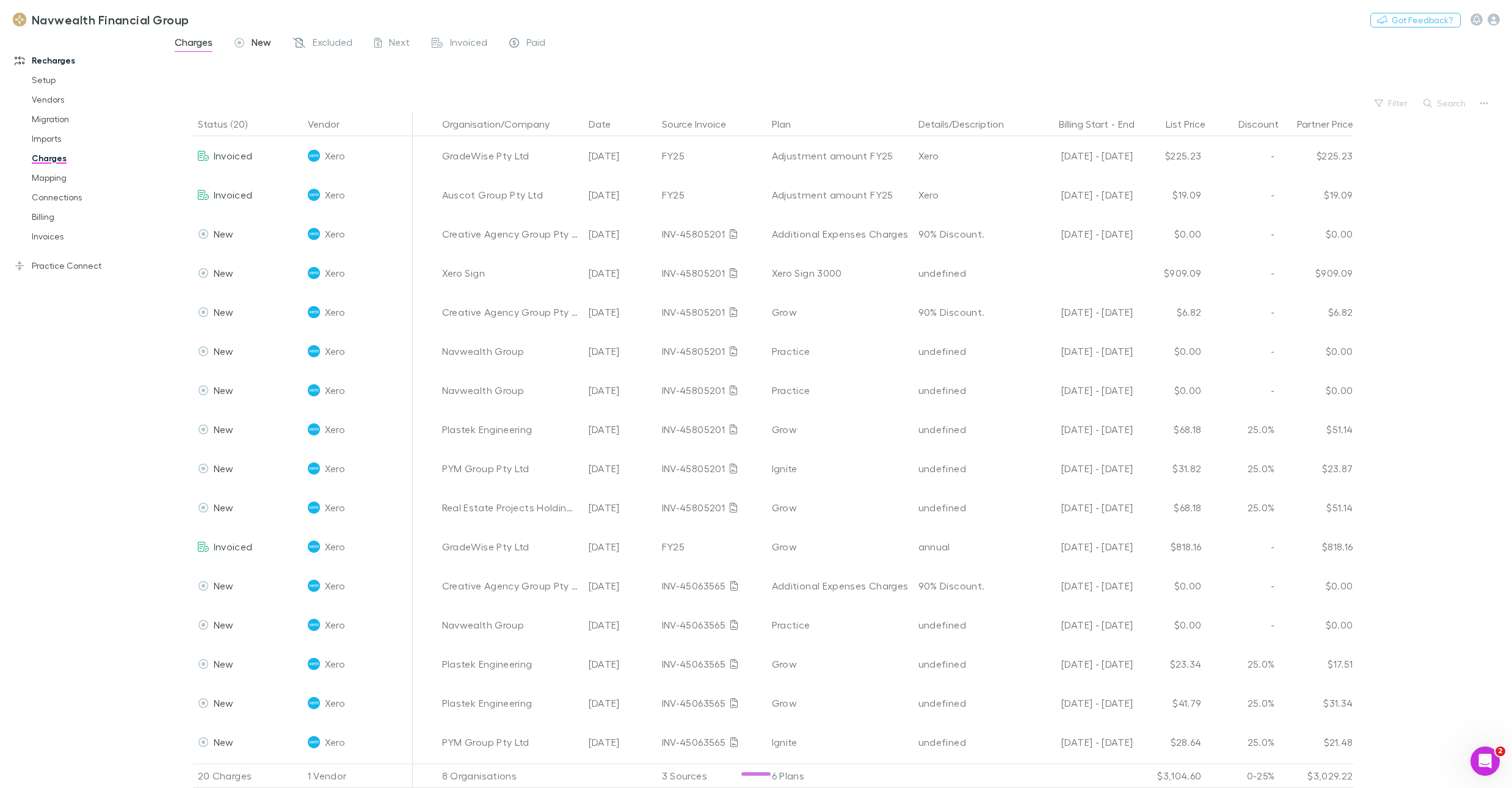
click at [267, 39] on span "New" at bounding box center [261, 44] width 20 height 16
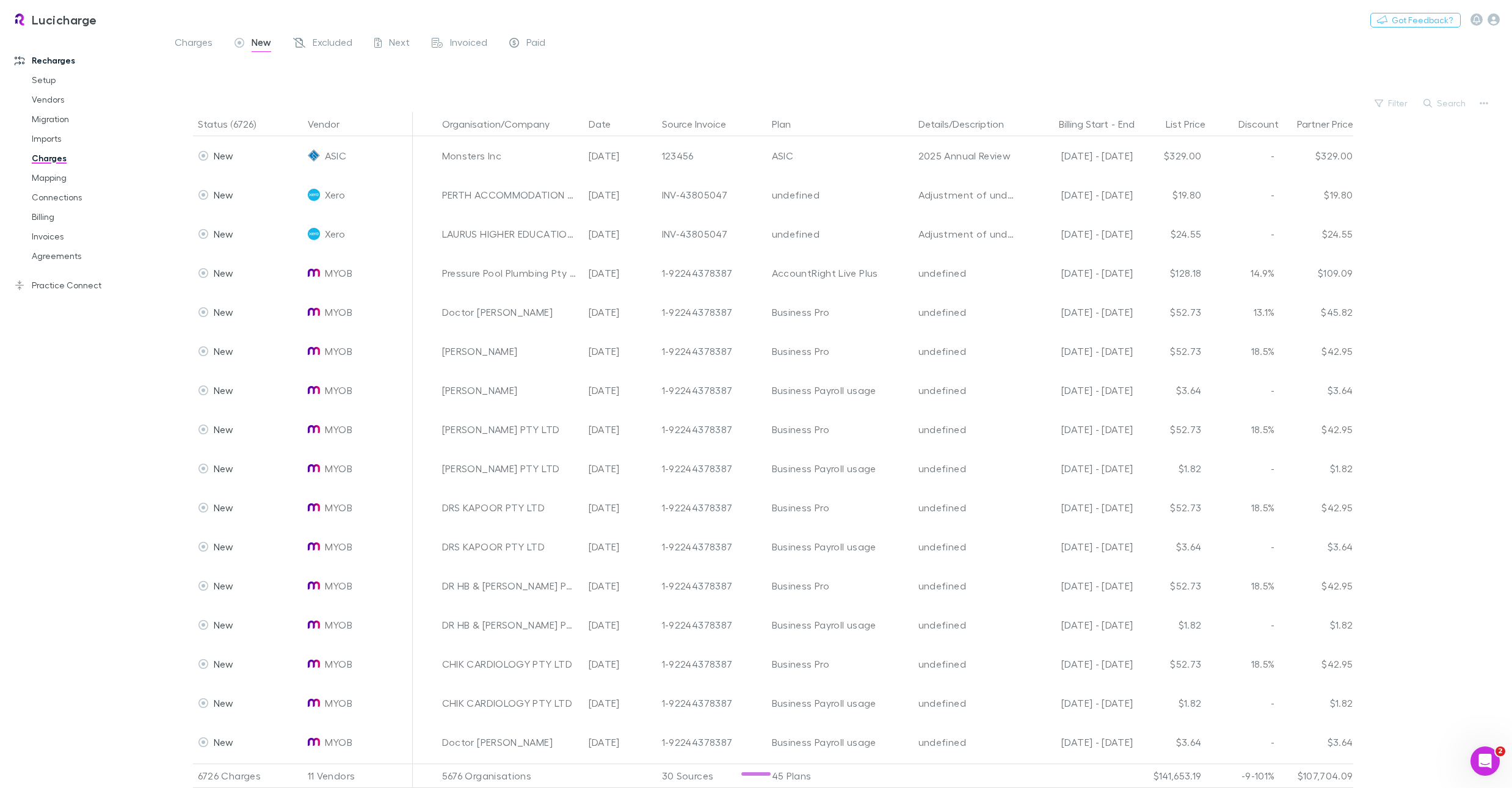
drag, startPoint x: 89, startPoint y: 288, endPoint x: 50, endPoint y: 306, distance: 43.0
click at [89, 288] on link "Practice Connect" at bounding box center [82, 285] width 159 height 20
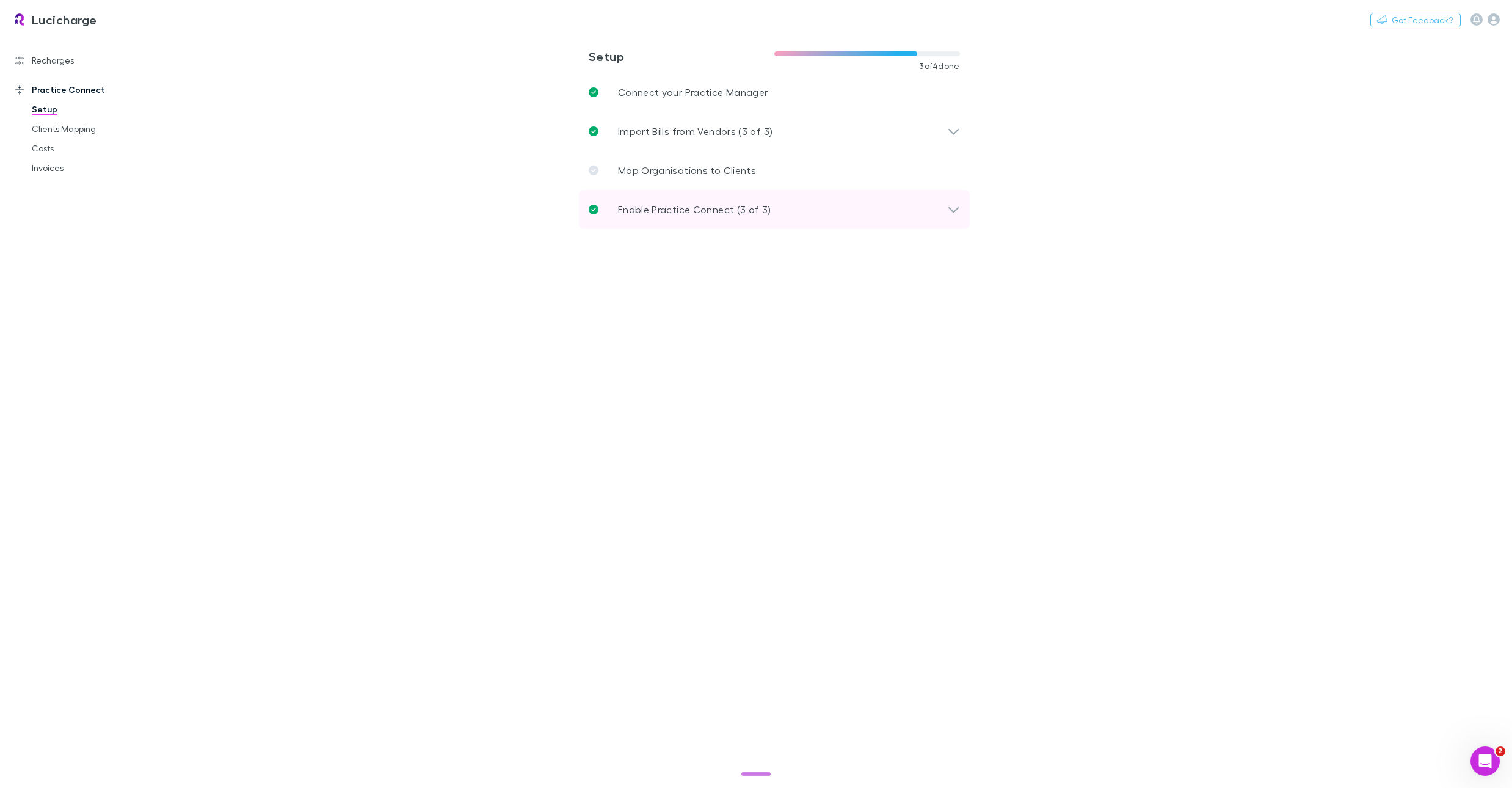
click at [717, 218] on div "Enable Practice Connect (3 of 3)" at bounding box center [774, 210] width 391 height 39
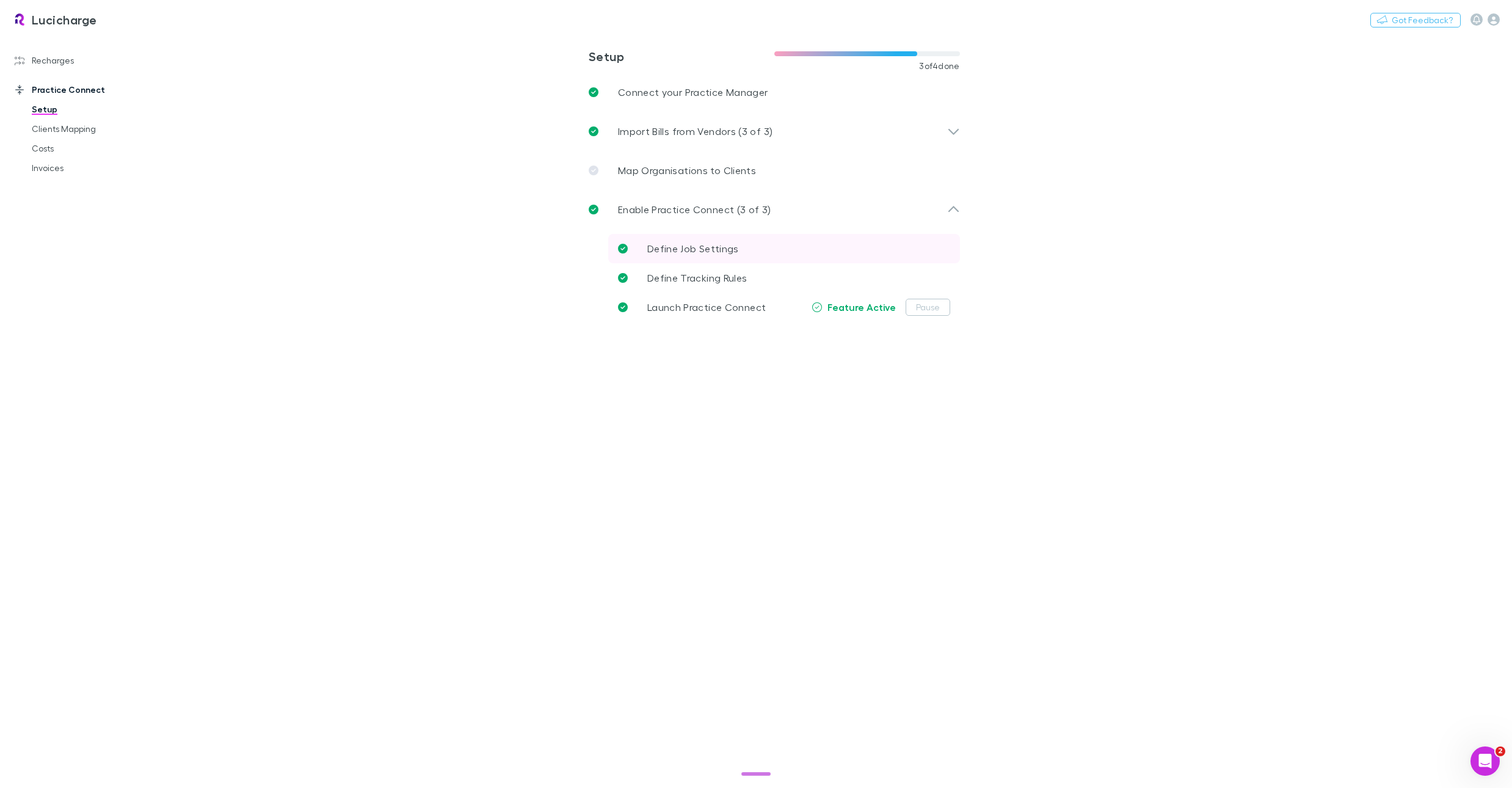
click at [704, 255] on p "Define Job Settings" at bounding box center [693, 248] width 92 height 15
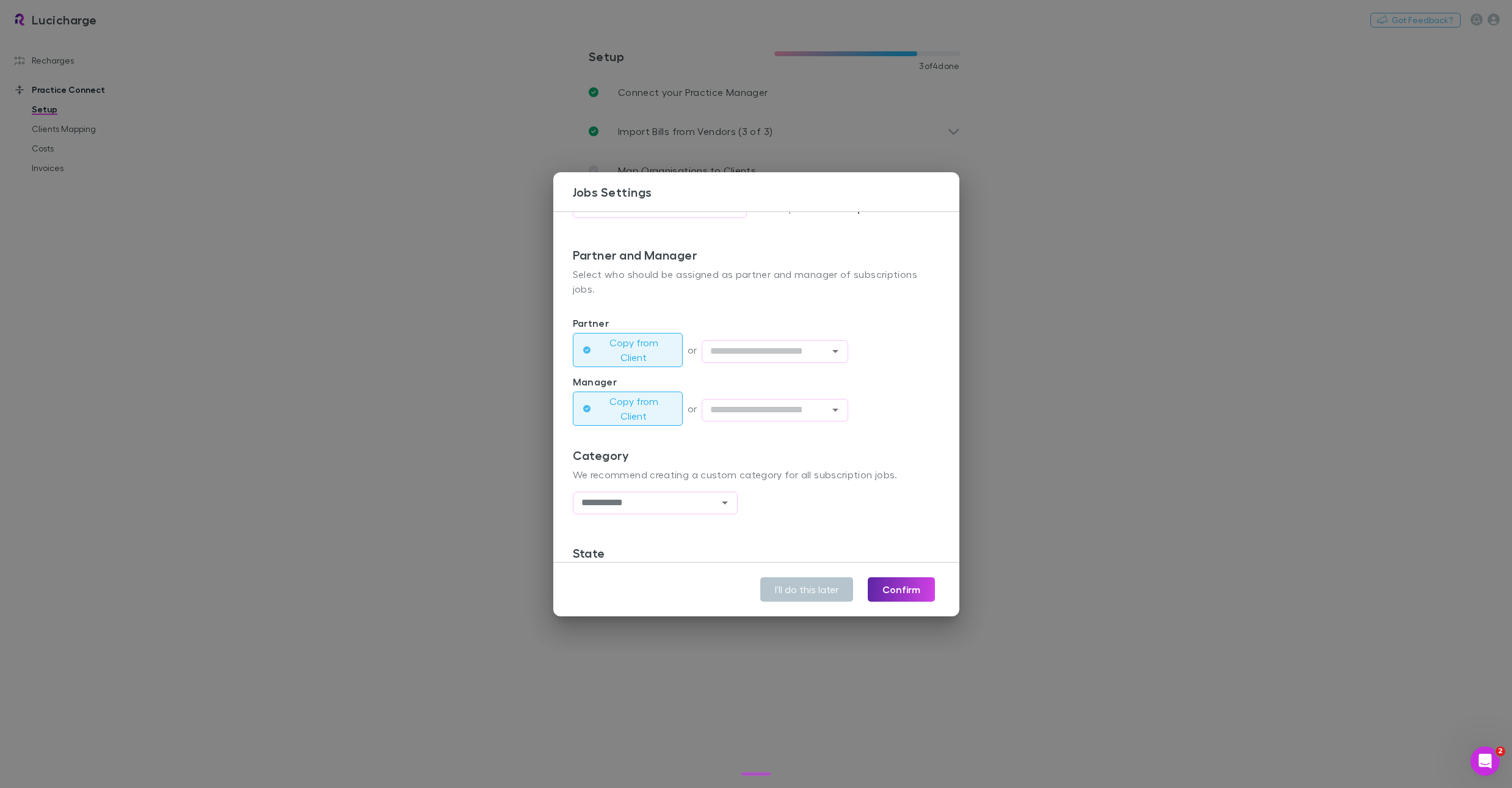
scroll to position [280, 0]
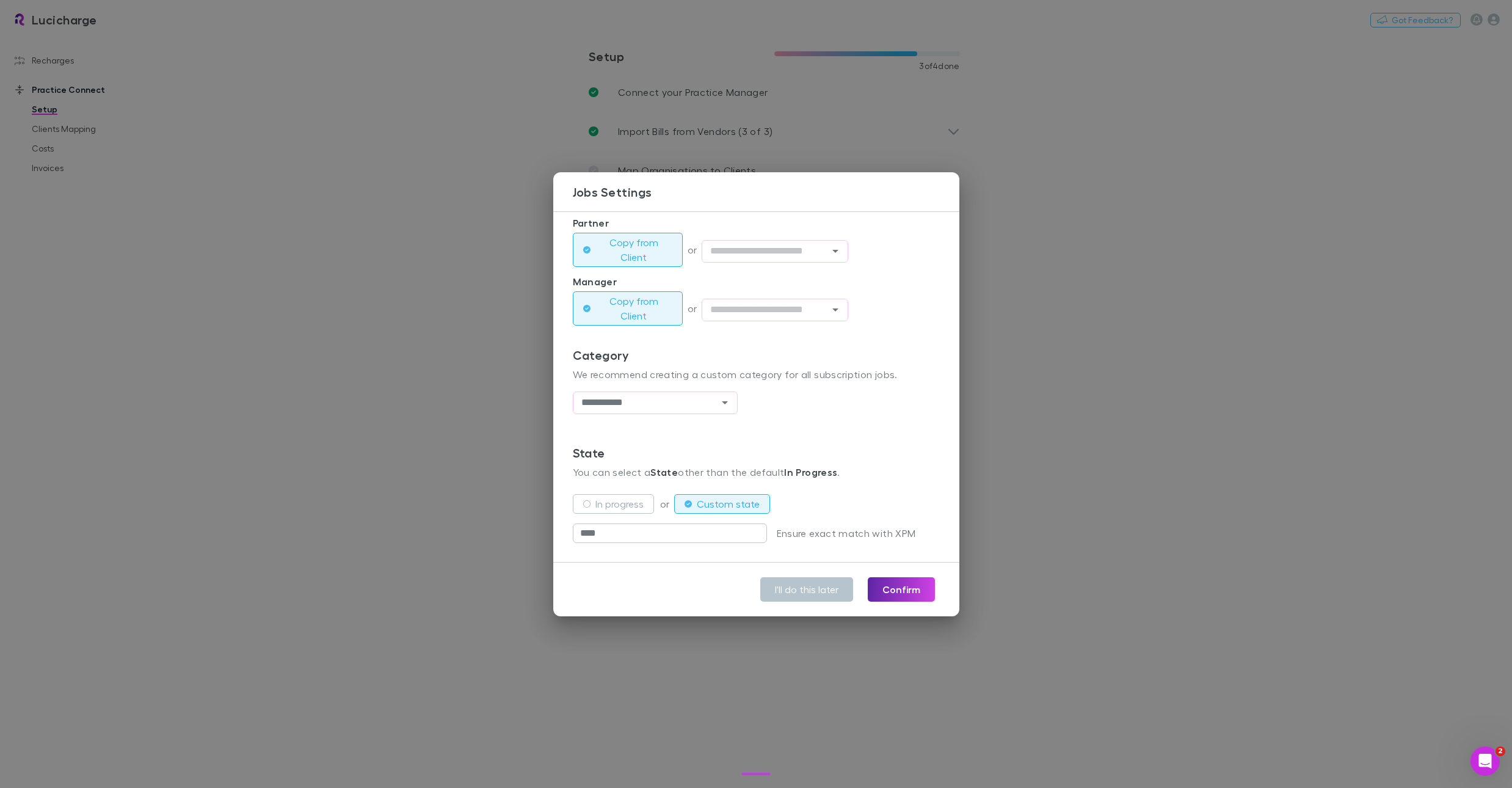
click at [409, 428] on div "**********" at bounding box center [756, 394] width 1512 height 788
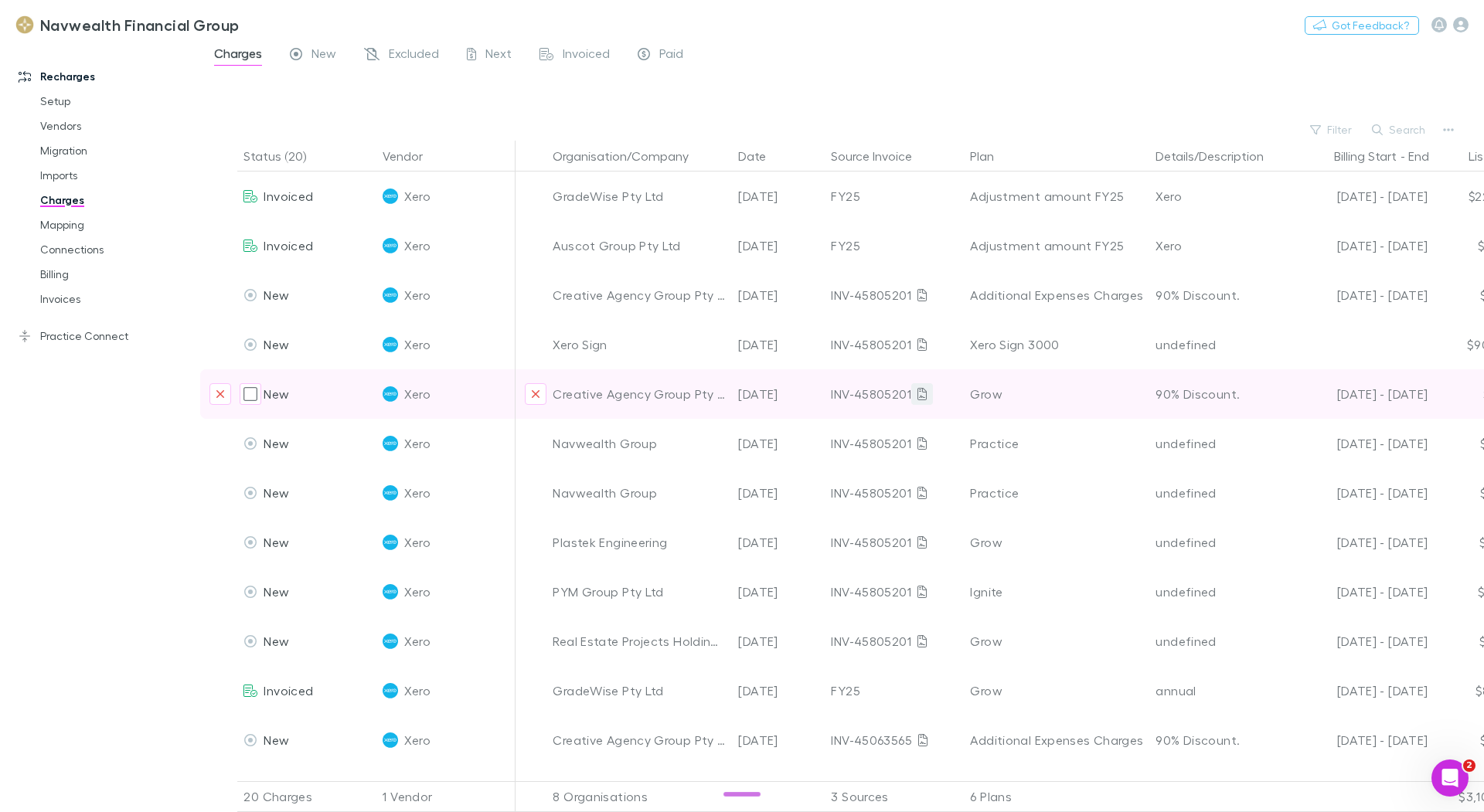
click at [917, 395] on icon at bounding box center [922, 394] width 10 height 12
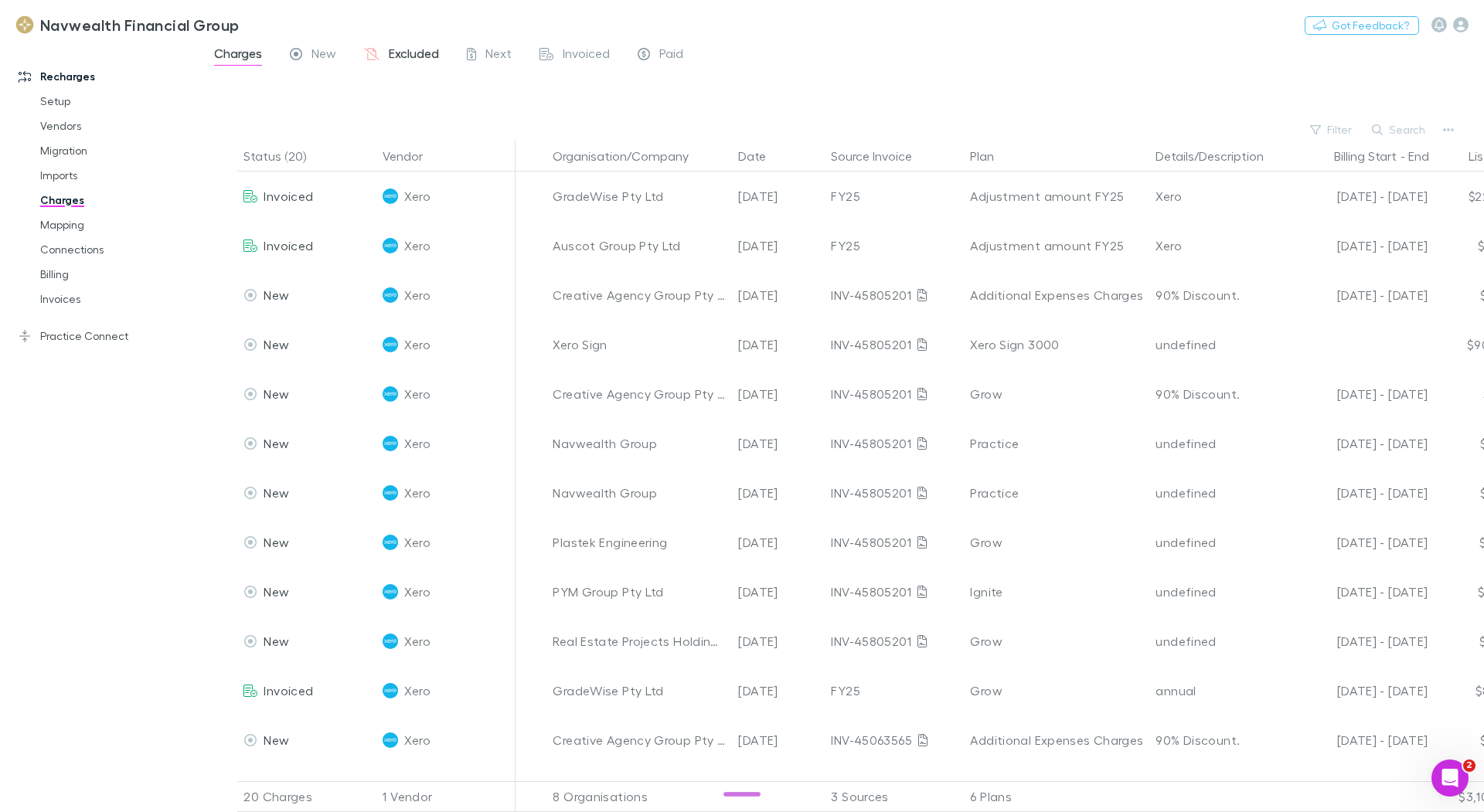
click at [432, 50] on span "Excluded" at bounding box center [414, 55] width 51 height 20
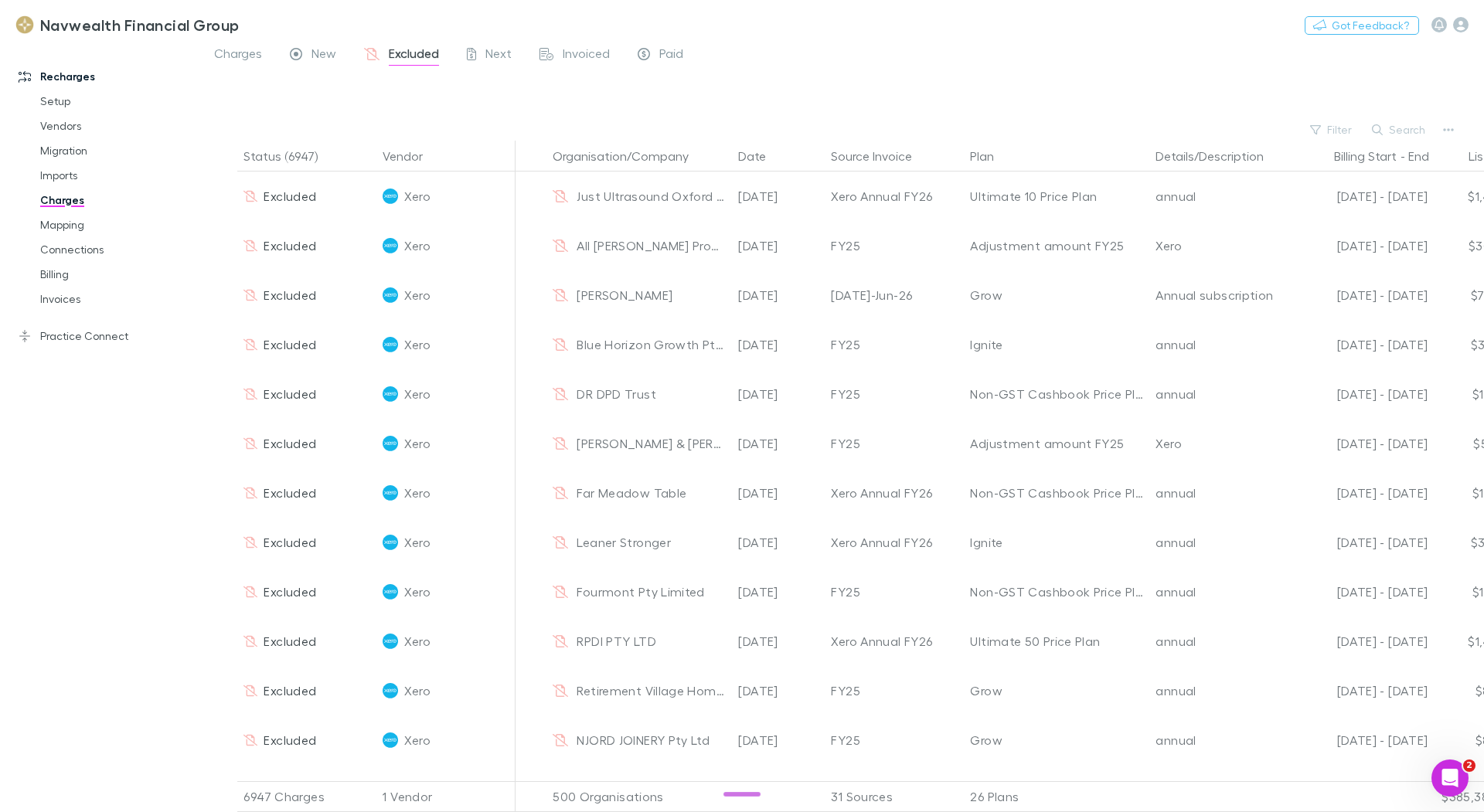
click at [1421, 125] on button "Search" at bounding box center [1400, 129] width 71 height 18
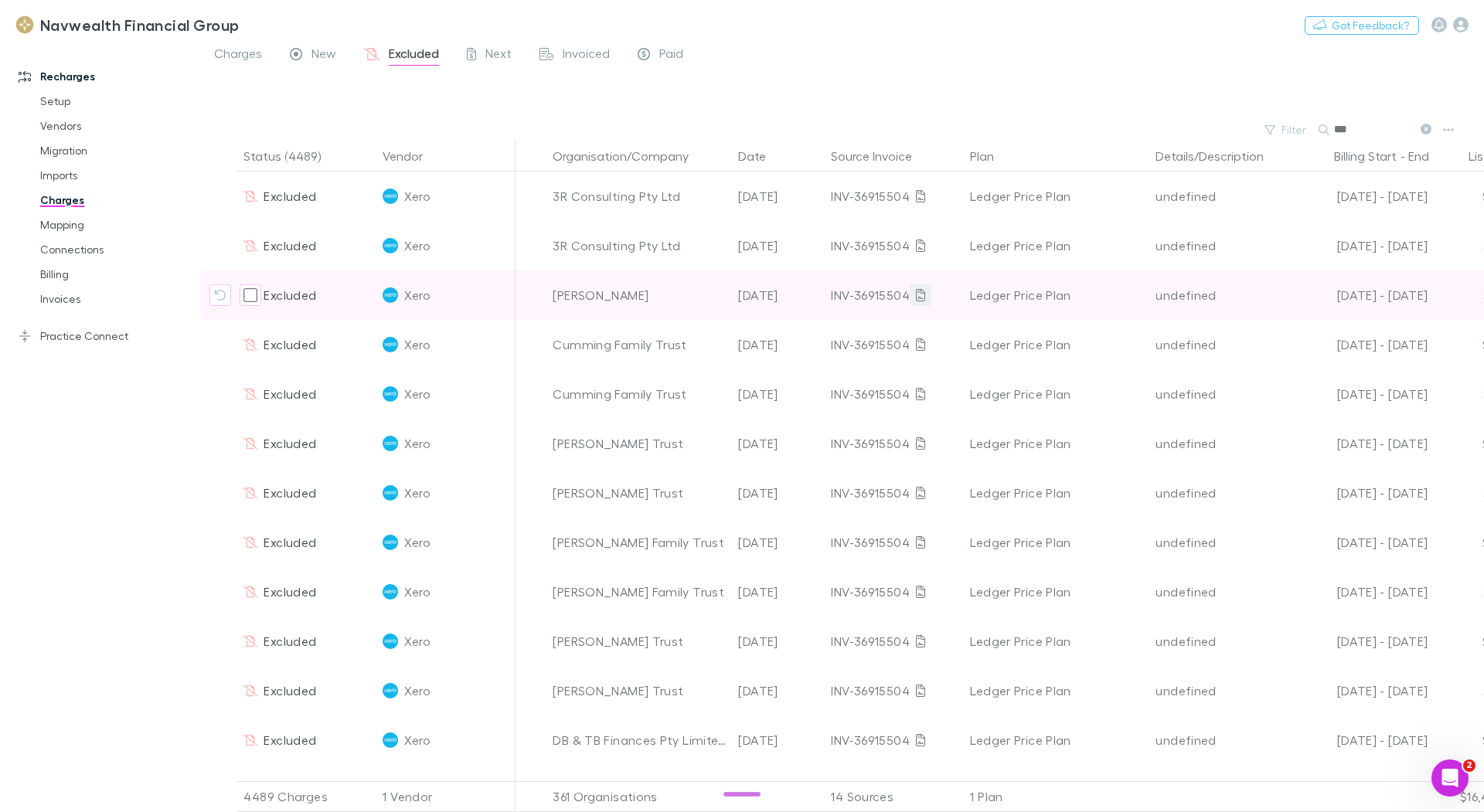
type input "***"
click at [920, 297] on icon at bounding box center [920, 295] width 10 height 12
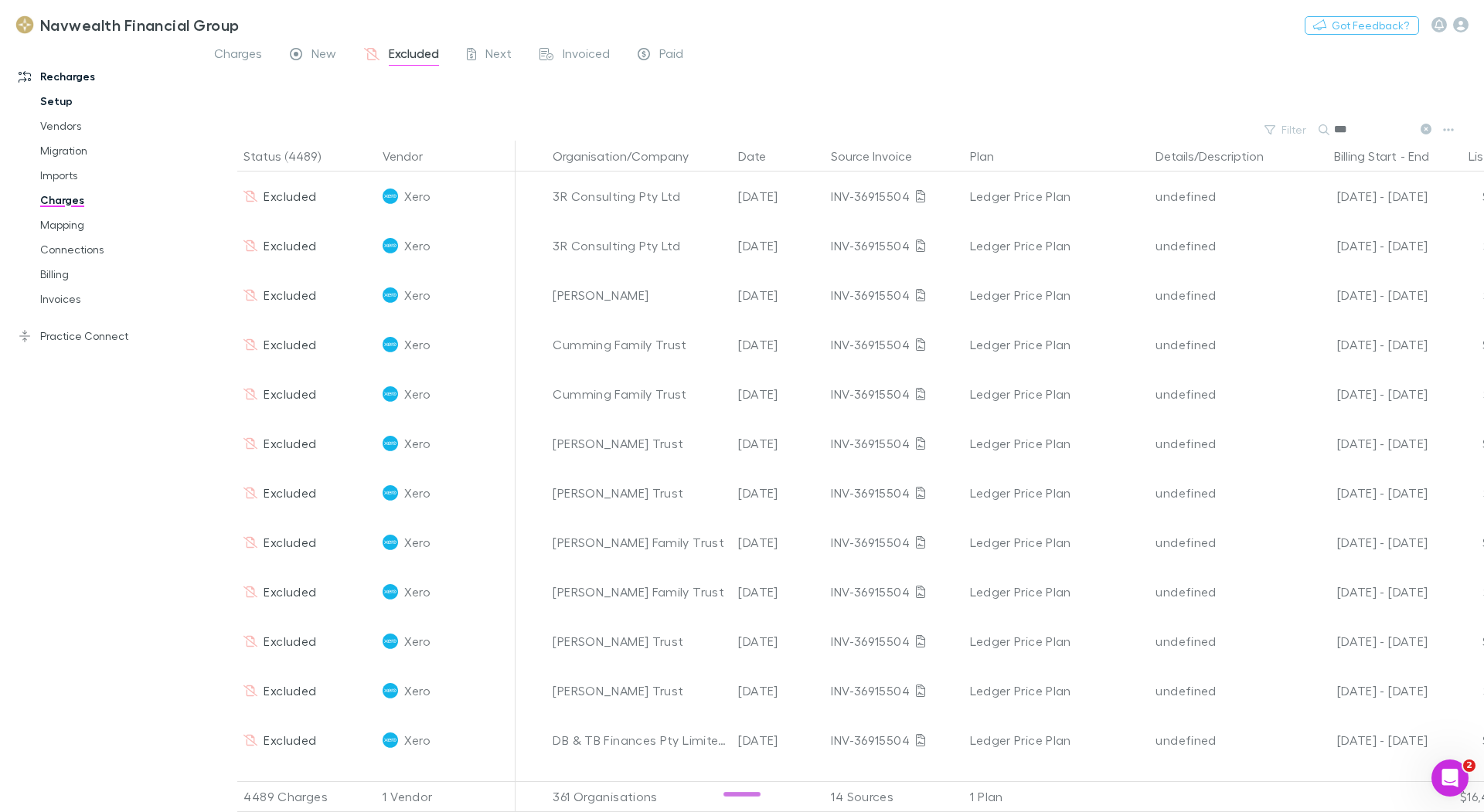
click at [79, 91] on link "Setup" at bounding box center [111, 101] width 172 height 25
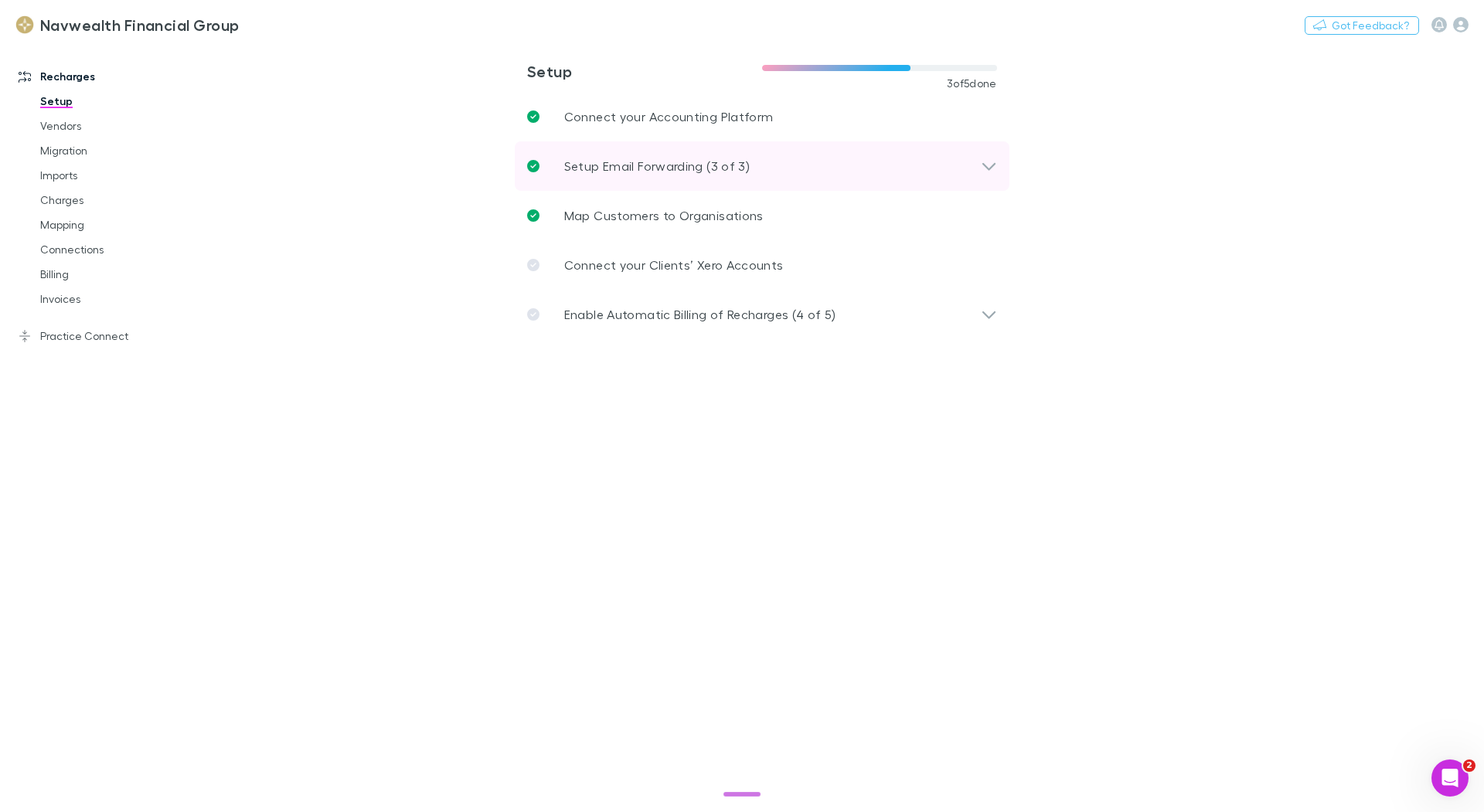
drag, startPoint x: 651, startPoint y: 172, endPoint x: 700, endPoint y: 180, distance: 49.6
click at [651, 172] on p "Setup Email Forwarding (3 of 3)" at bounding box center [657, 166] width 185 height 18
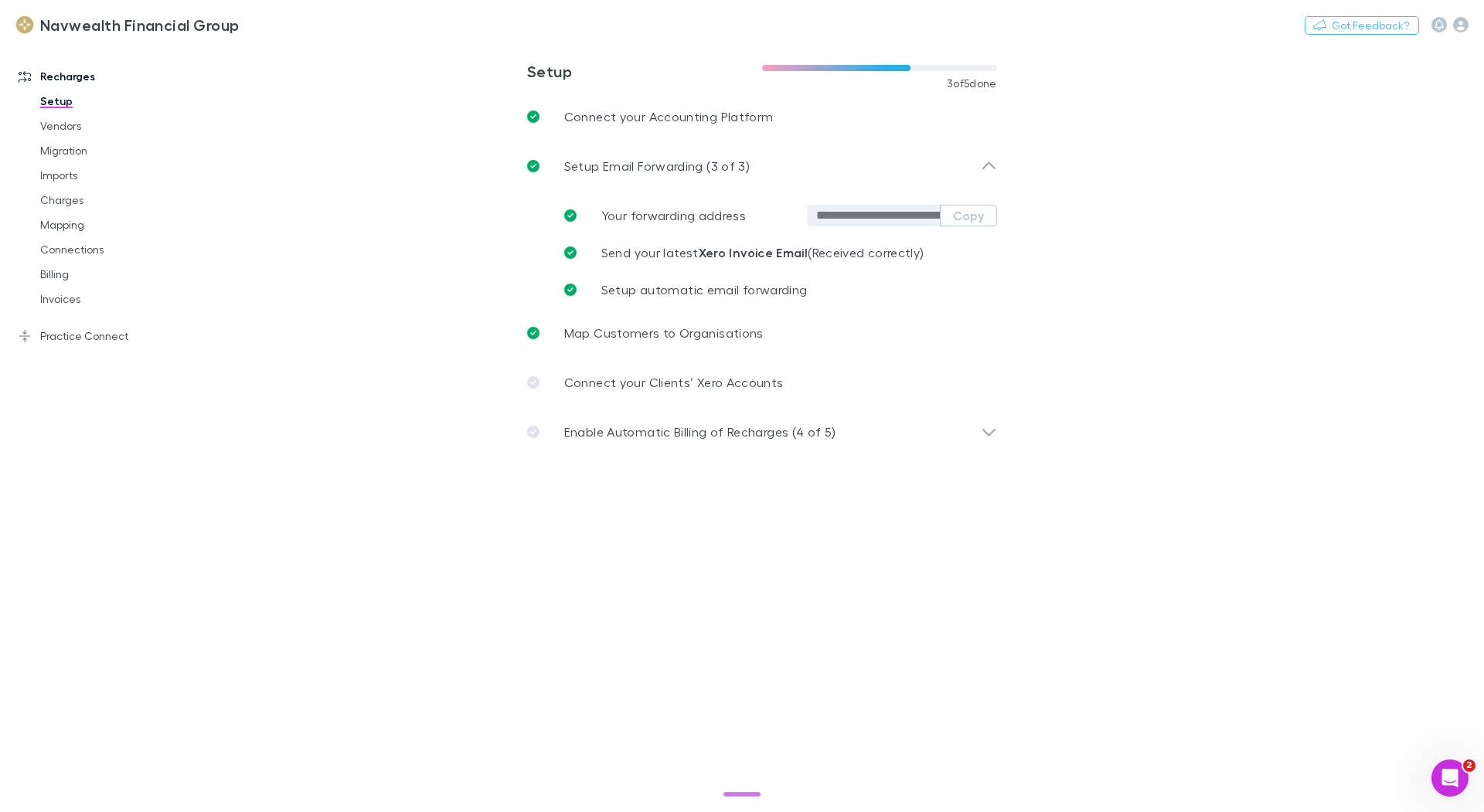
click at [980, 229] on div "**********" at bounding box center [774, 216] width 445 height 37
click at [980, 220] on button "Copy" at bounding box center [968, 215] width 57 height 22
click at [323, 30] on button "Switch company" at bounding box center [305, 24] width 102 height 18
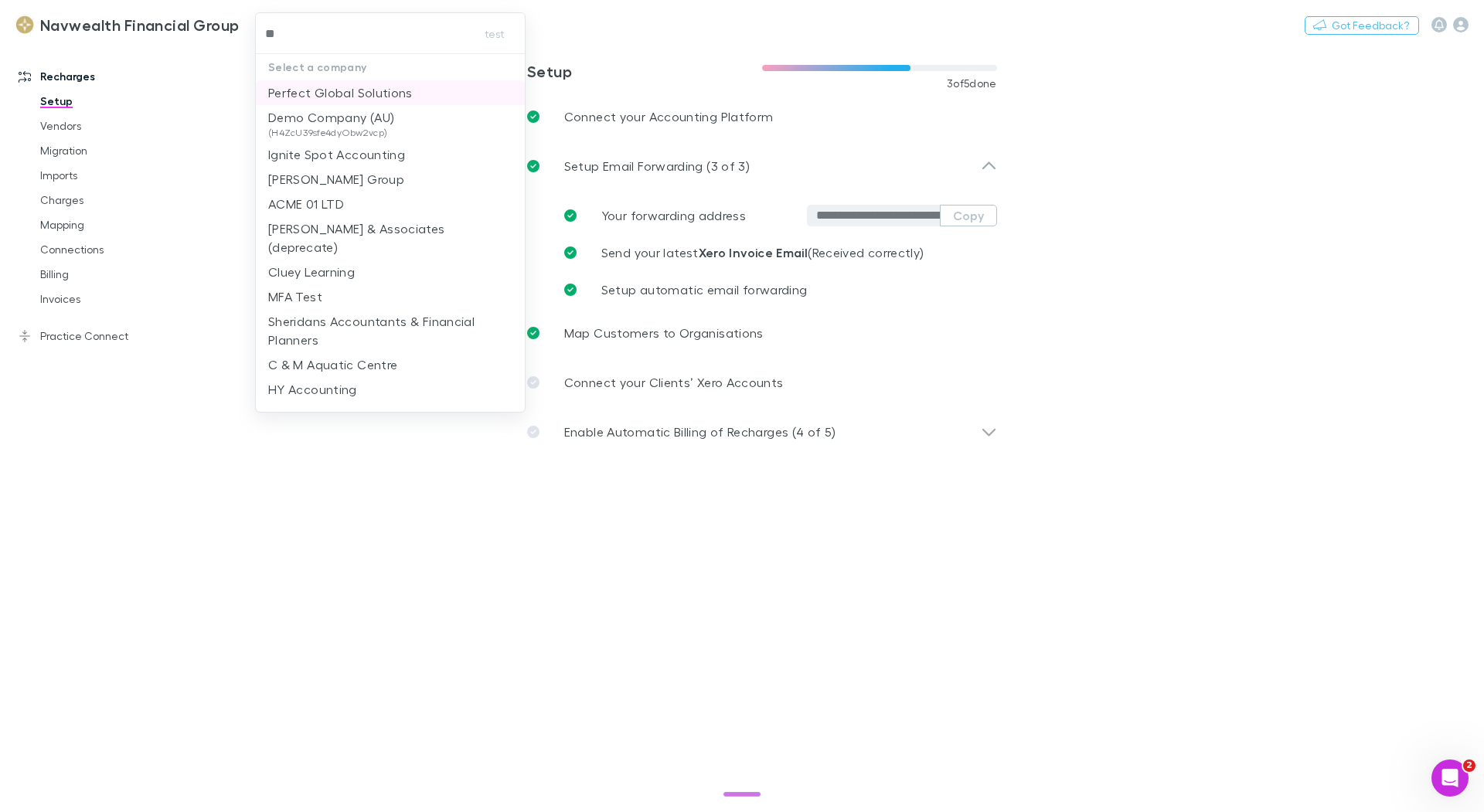
type input "***"
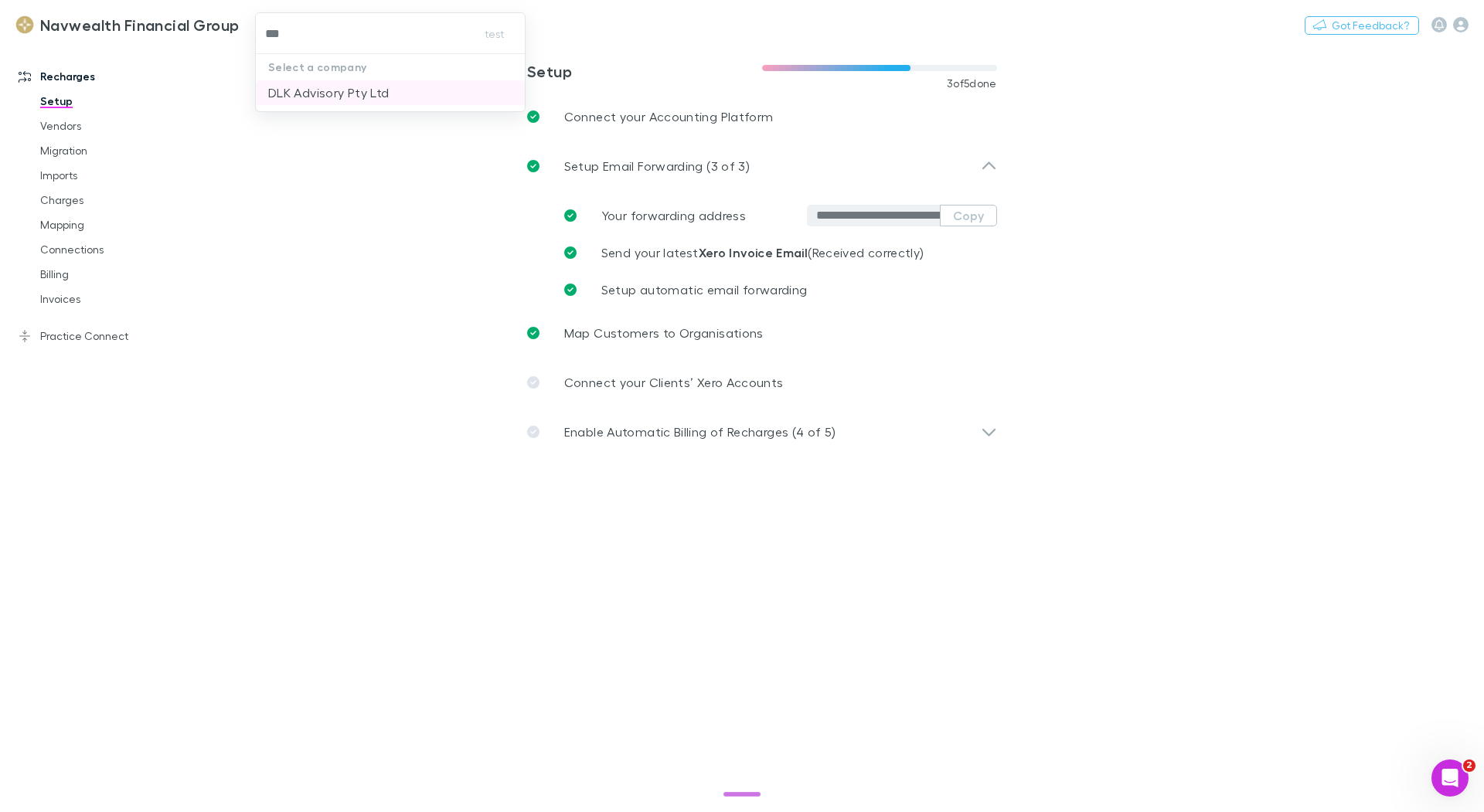
click at [399, 103] on li "DLK Advisory Pty Ltd" at bounding box center [390, 92] width 269 height 25
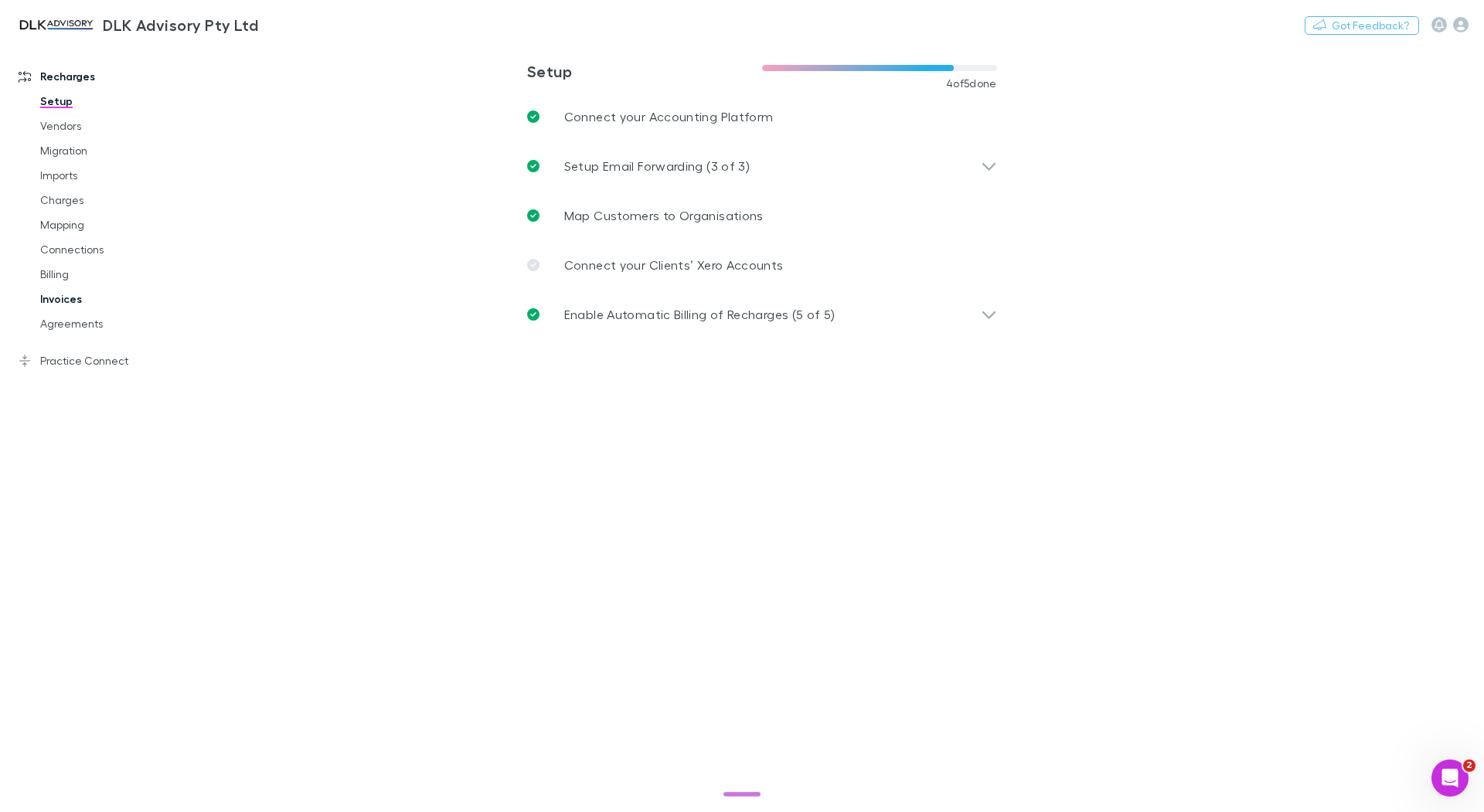
click at [63, 302] on link "Invoices" at bounding box center [111, 299] width 172 height 25
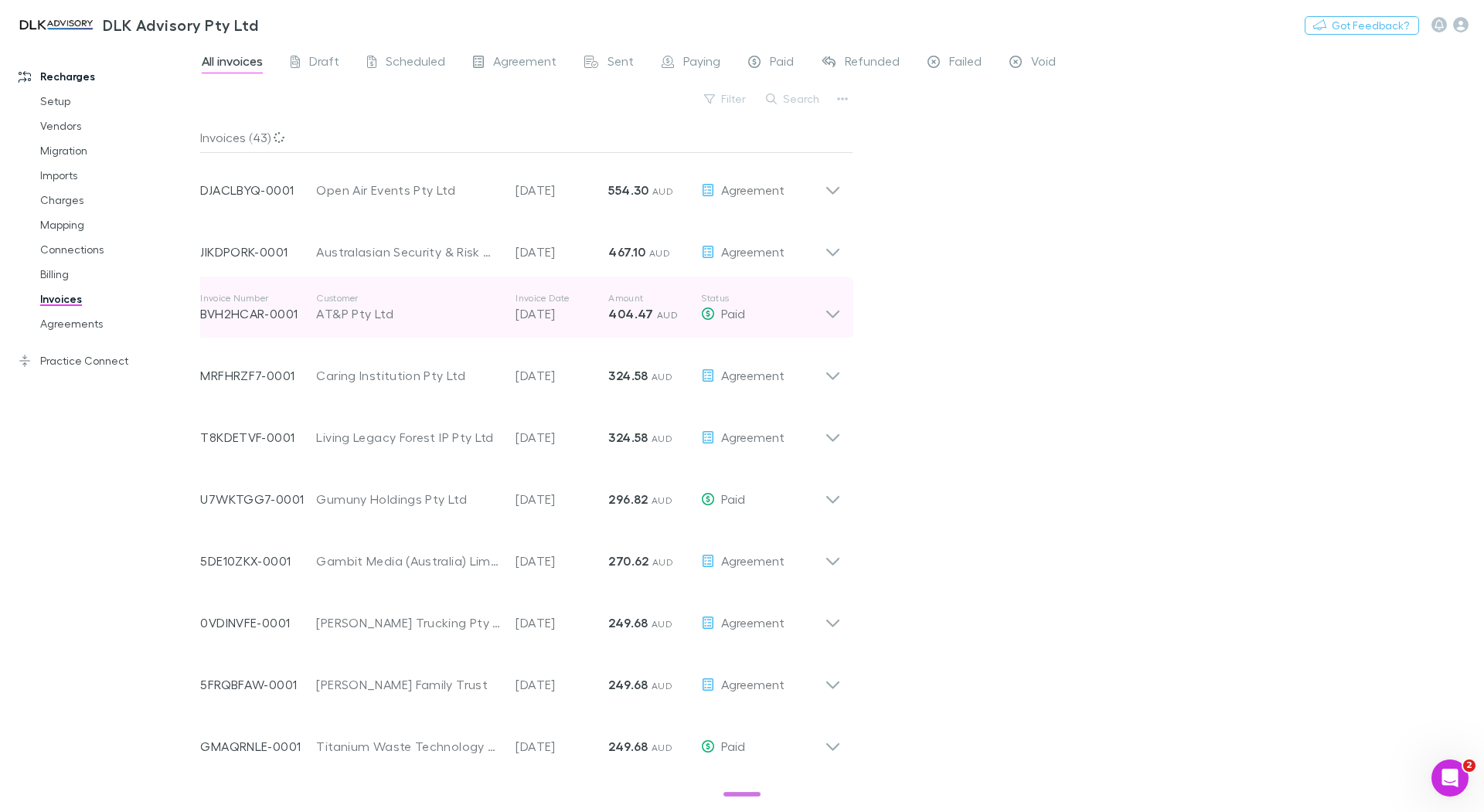
click at [410, 328] on div "Invoice Number BVH2HCAR-0001 Customer AT&P Pty Ltd Invoice Date [DATE] Amount 4…" at bounding box center [512, 307] width 625 height 55
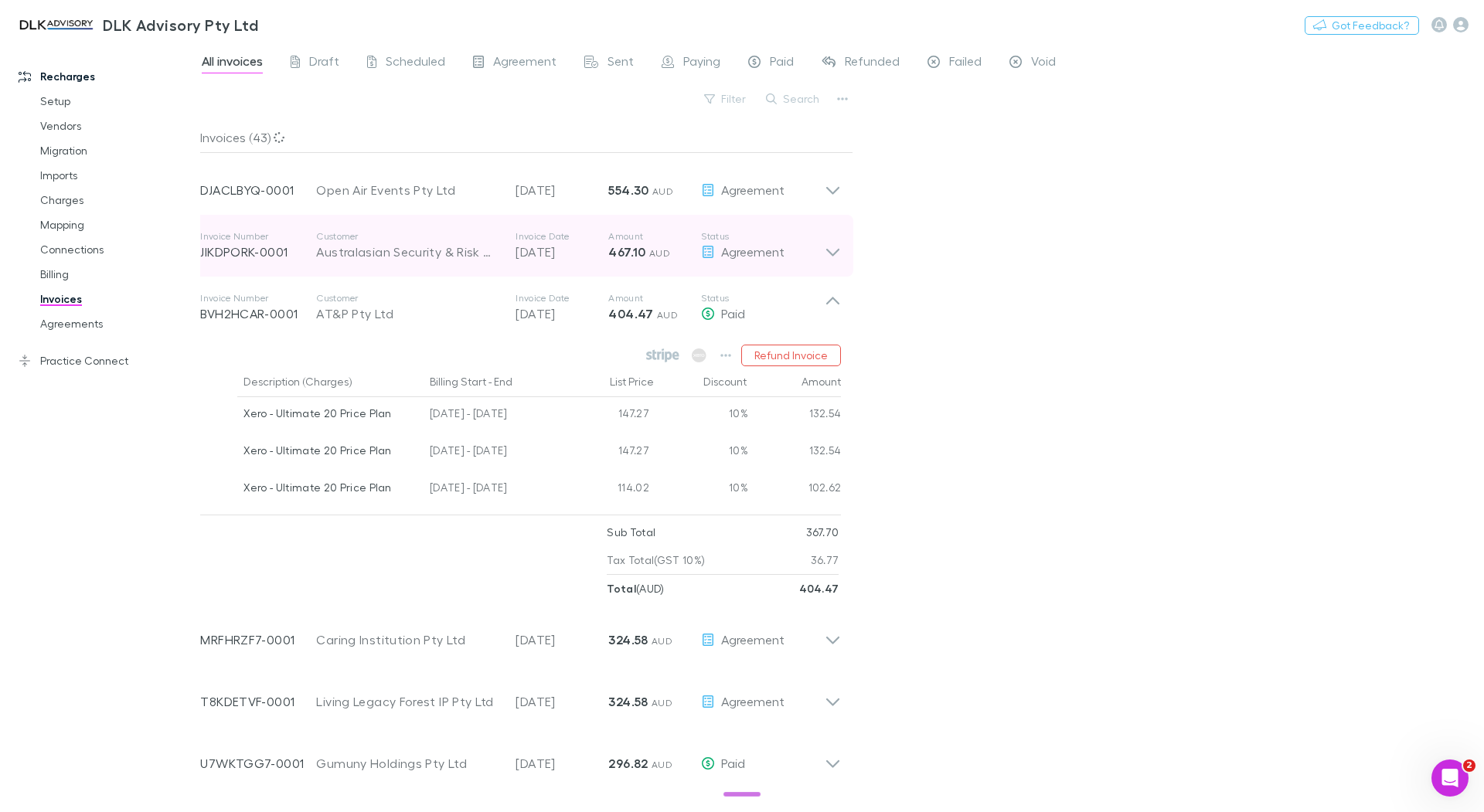
click at [649, 254] on span "AUD" at bounding box center [660, 253] width 21 height 11
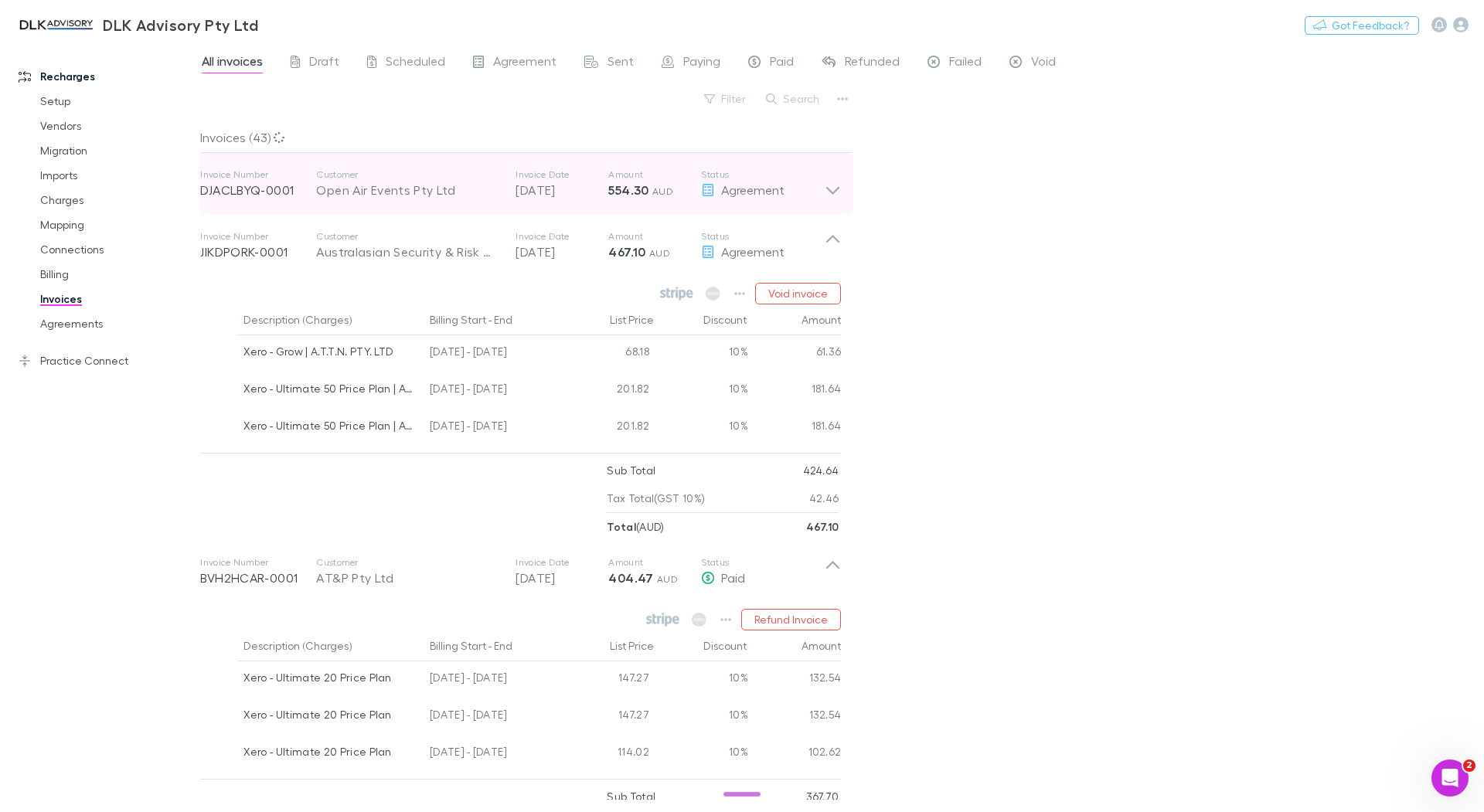
click at [699, 200] on div "Invoice Number DJACLBYQ-0001 Customer Open Air Events Pty Ltd Invoice Date [DAT…" at bounding box center [512, 184] width 625 height 55
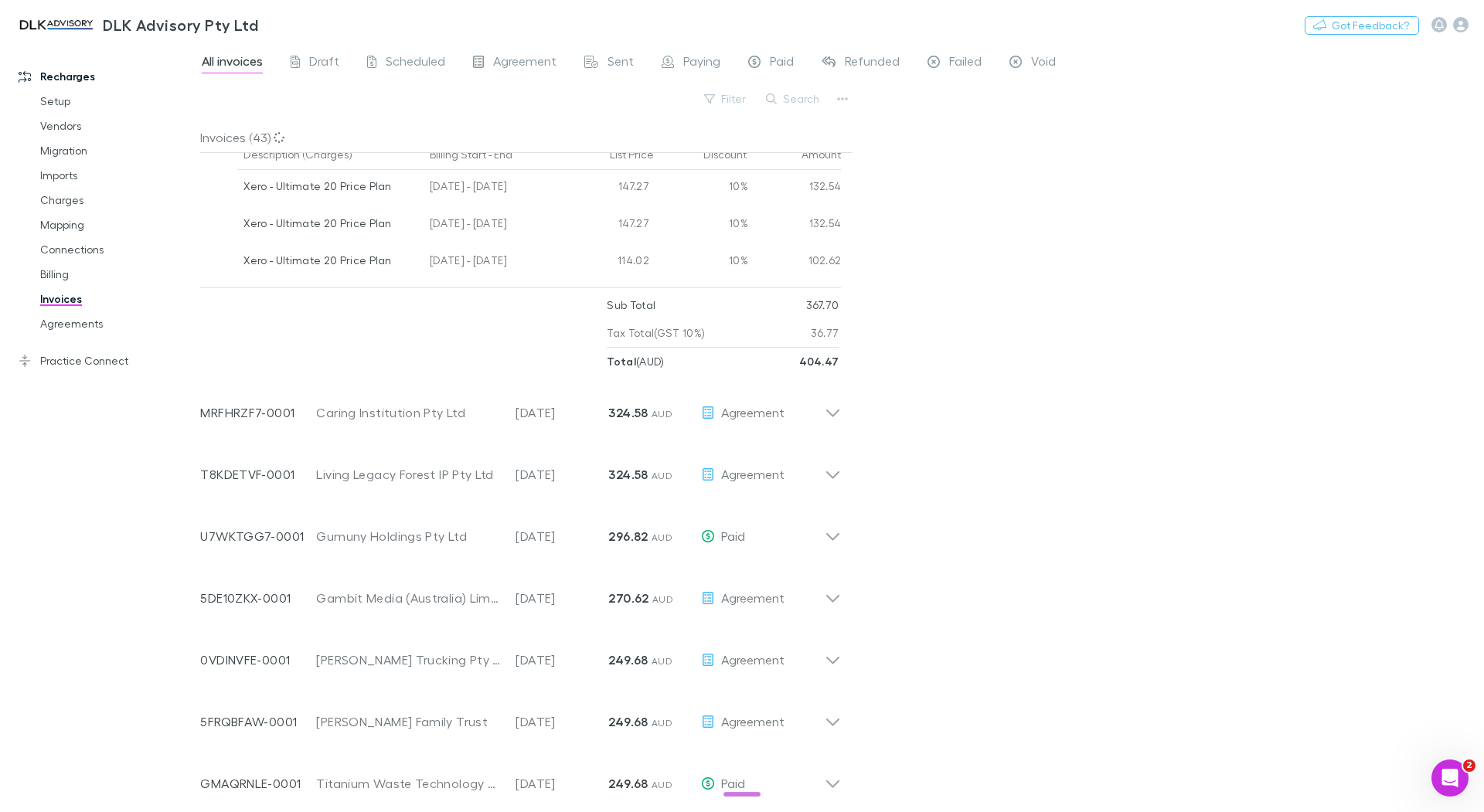
scroll to position [773, 0]
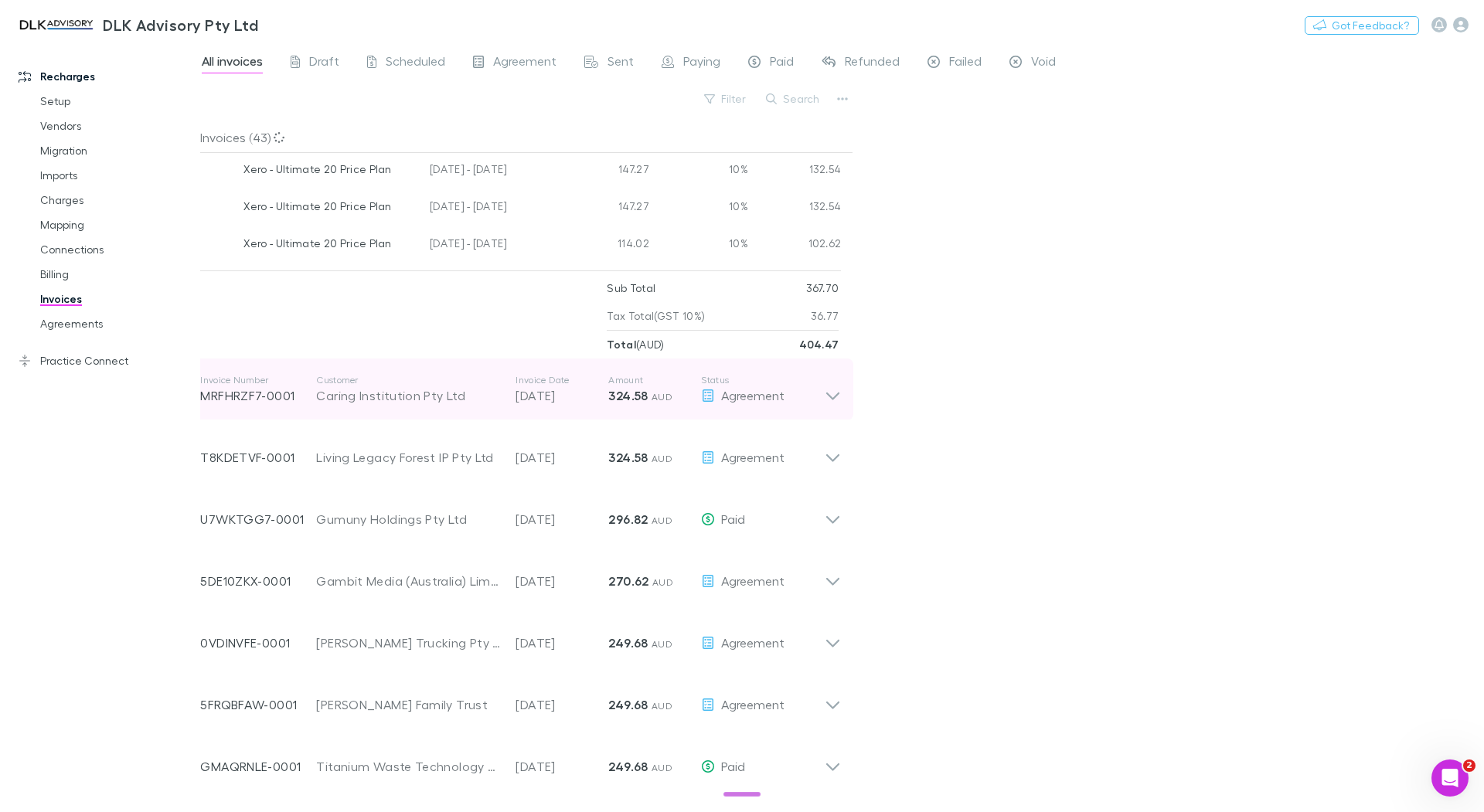
click at [691, 396] on p "324.58 AUD" at bounding box center [655, 395] width 93 height 18
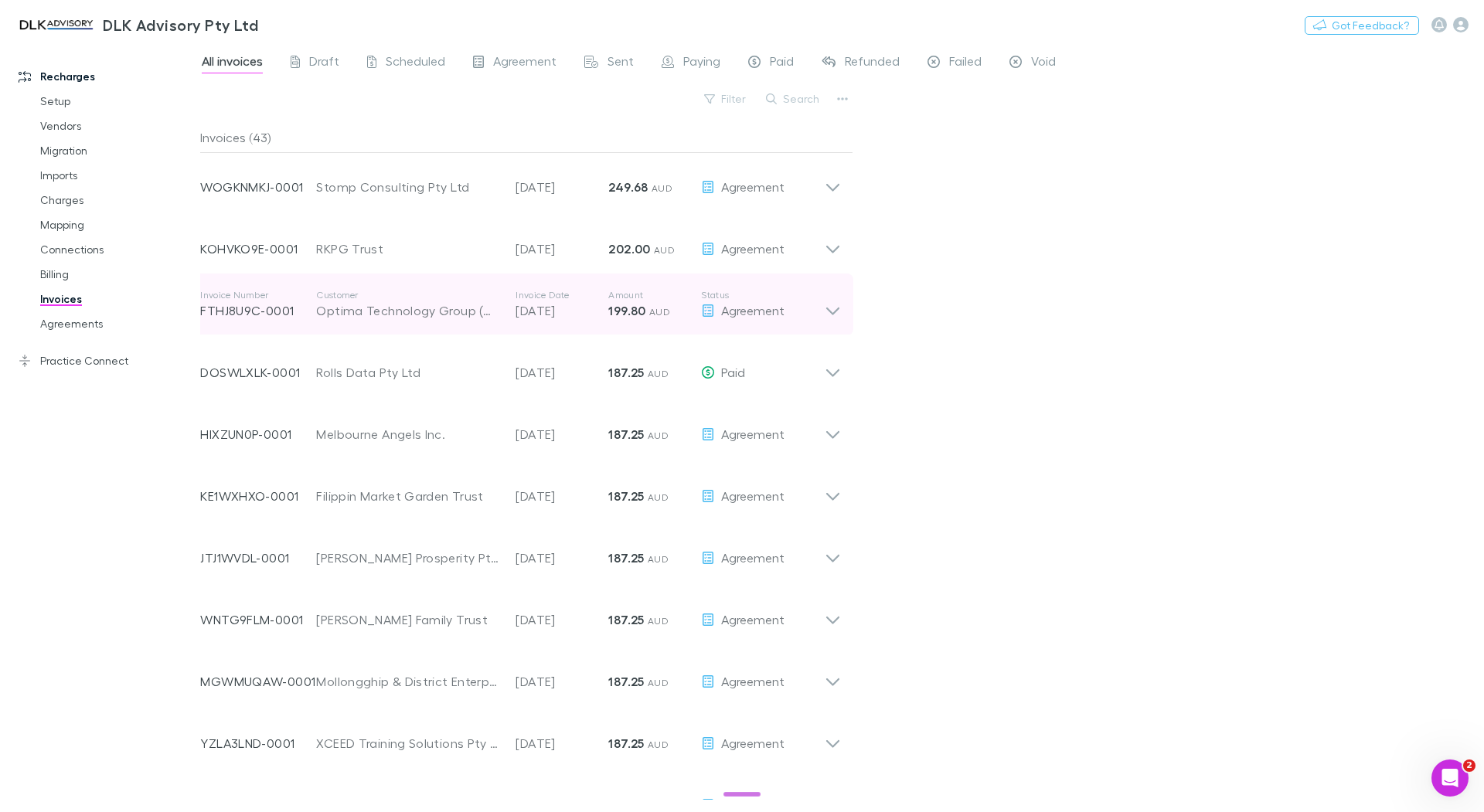
scroll to position [2287, 0]
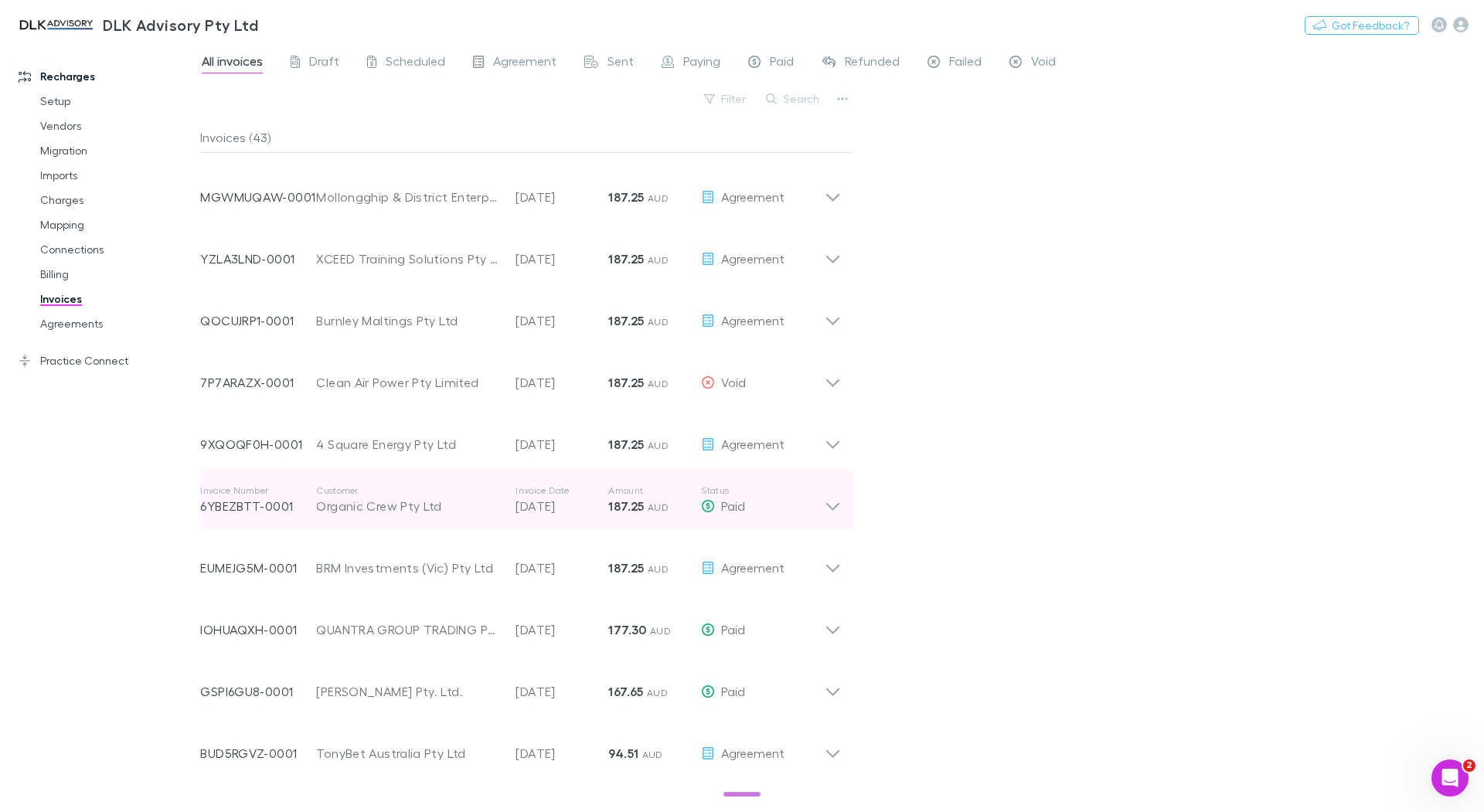
click at [673, 503] on p "187.25 AUD" at bounding box center [655, 506] width 93 height 18
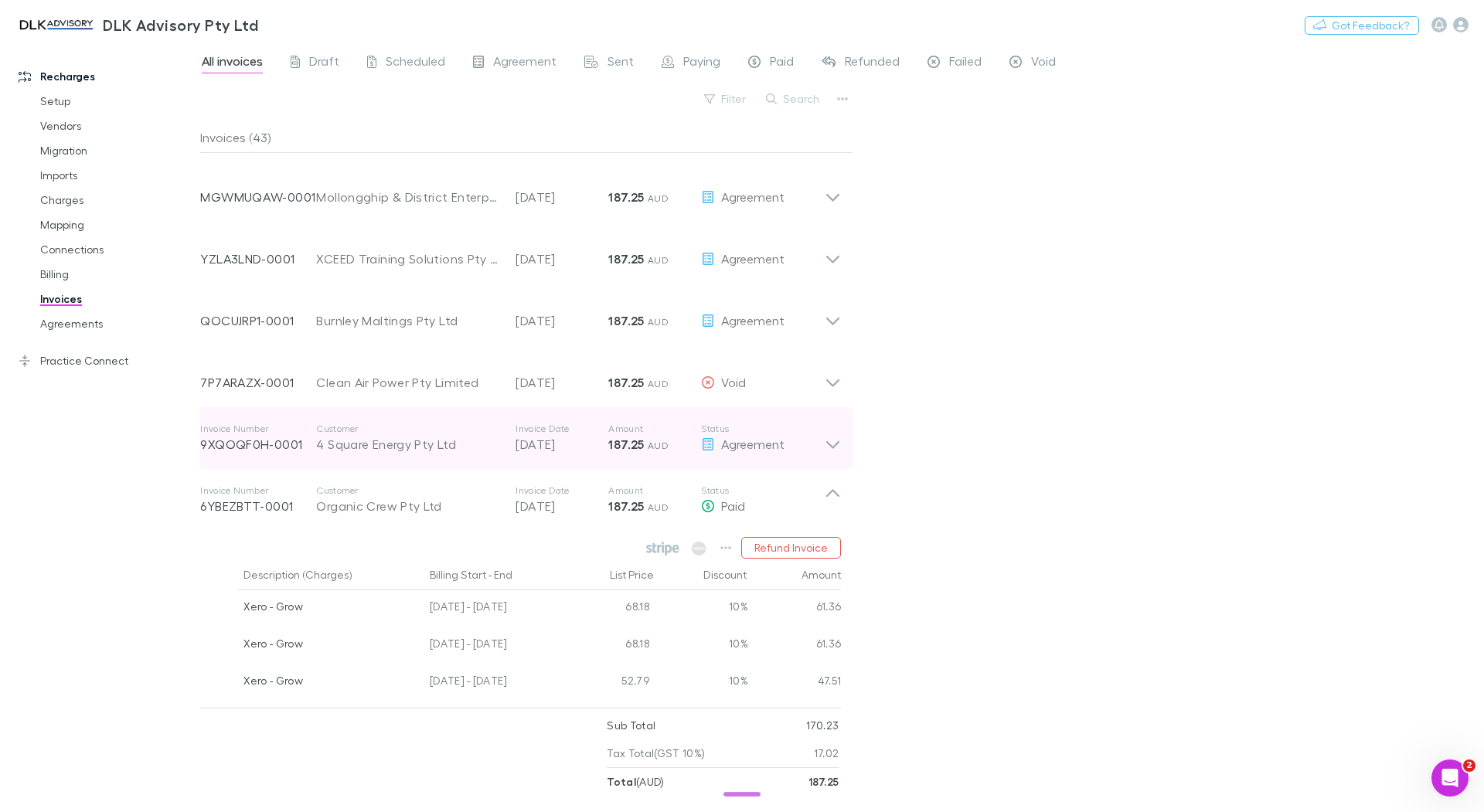
scroll to position [0, 0]
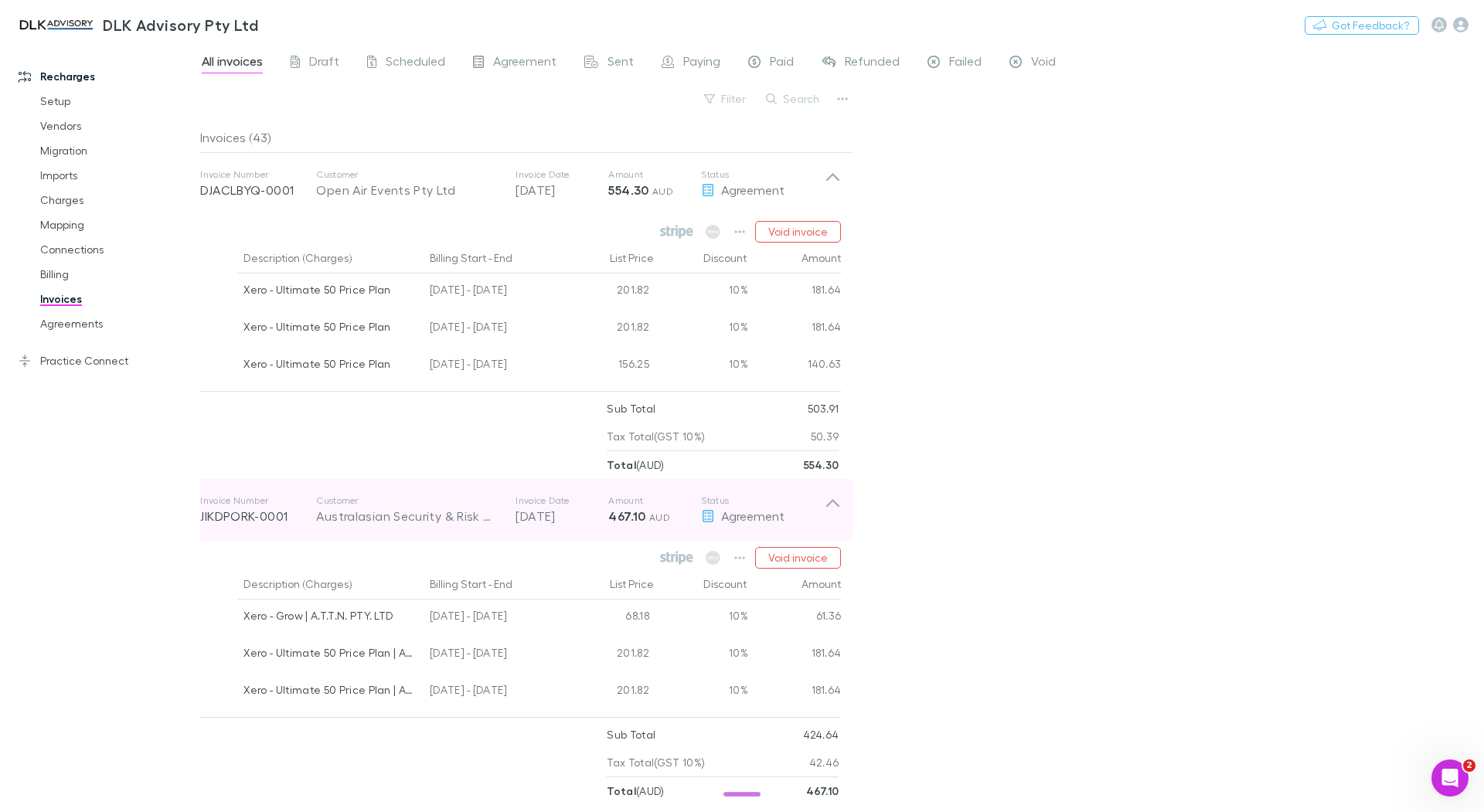
click at [591, 499] on p "Invoice Date" at bounding box center [562, 500] width 93 height 12
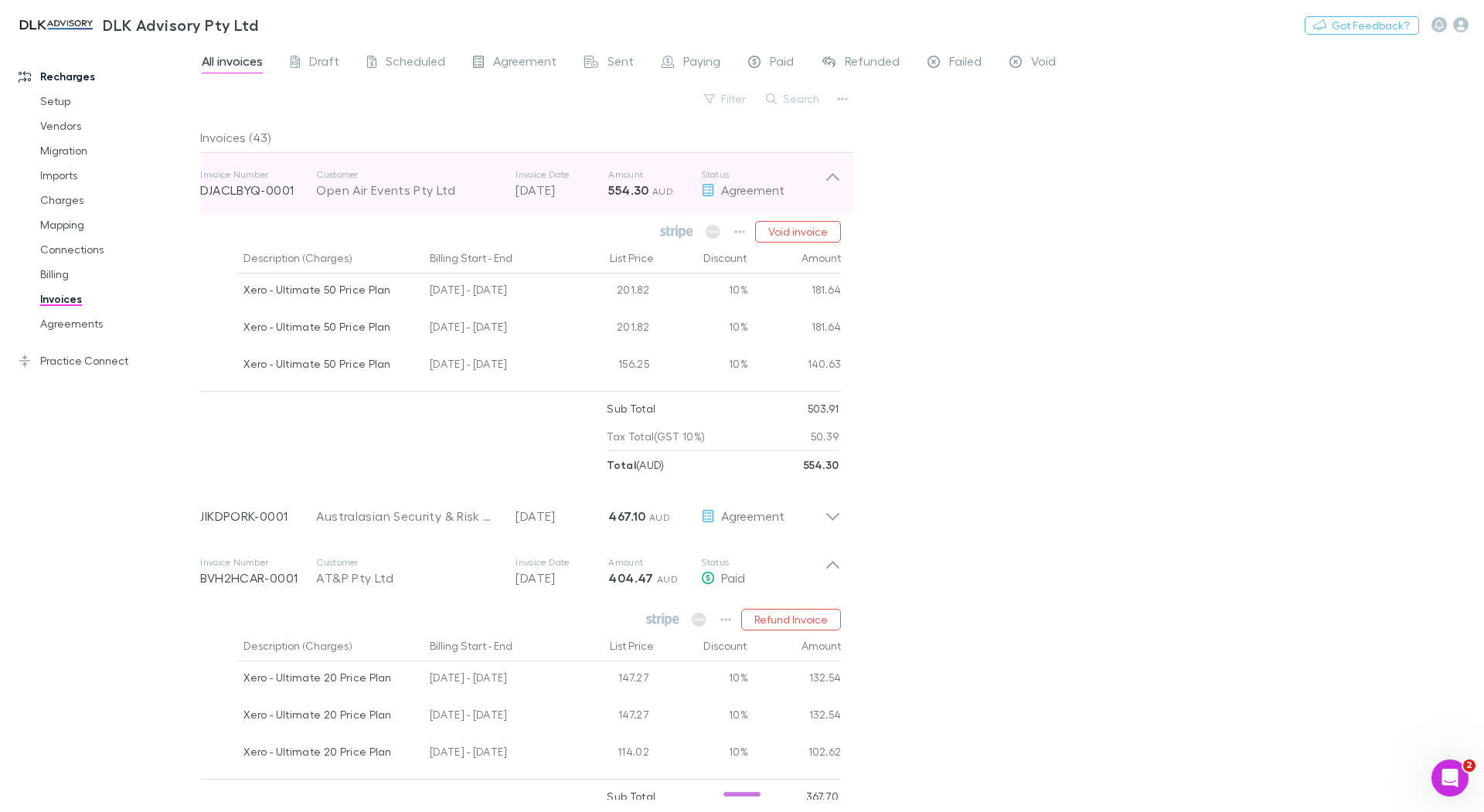
click at [552, 195] on p "30 Sep 2025" at bounding box center [562, 190] width 93 height 18
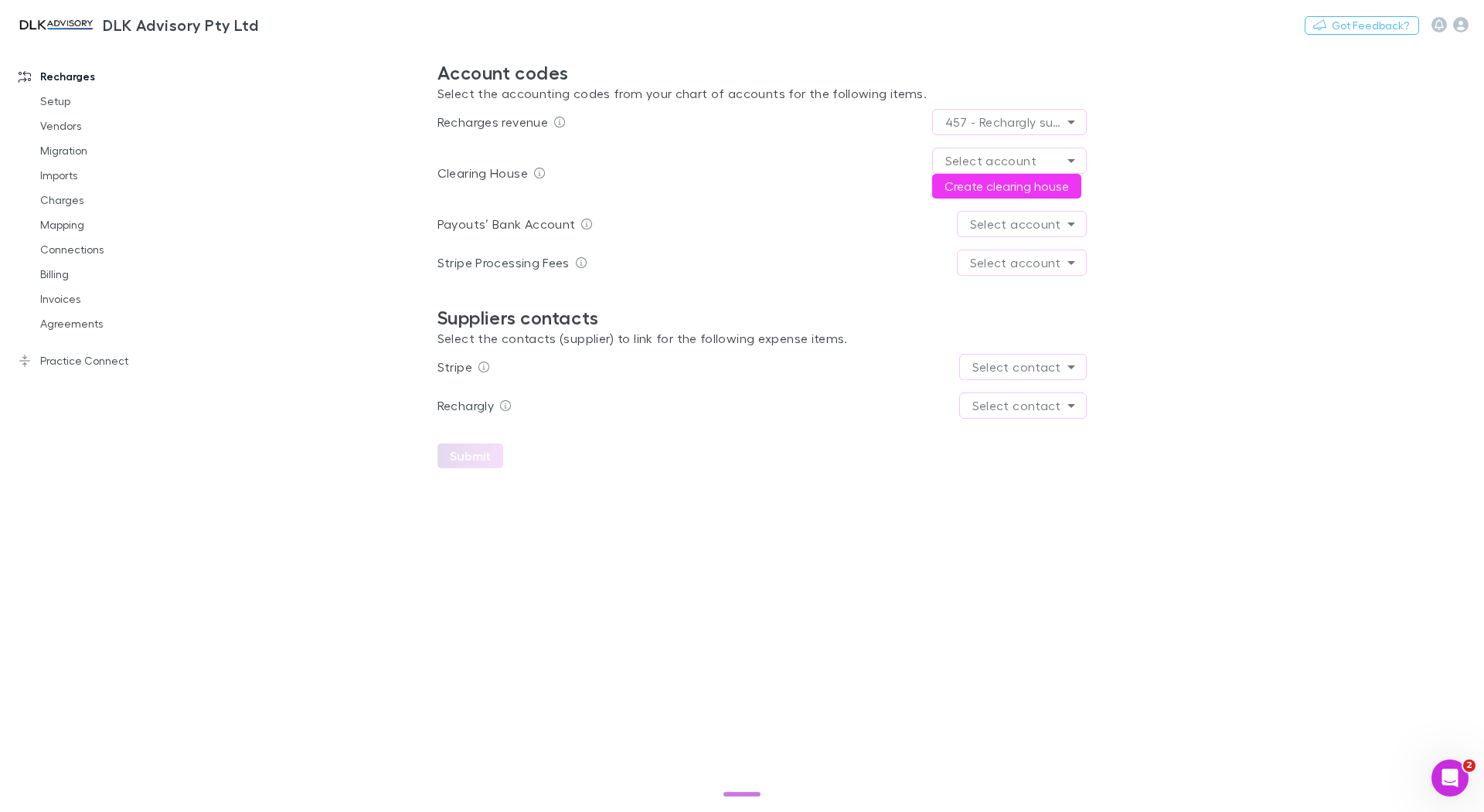
click at [977, 156] on body "**********" at bounding box center [742, 406] width 1484 height 812
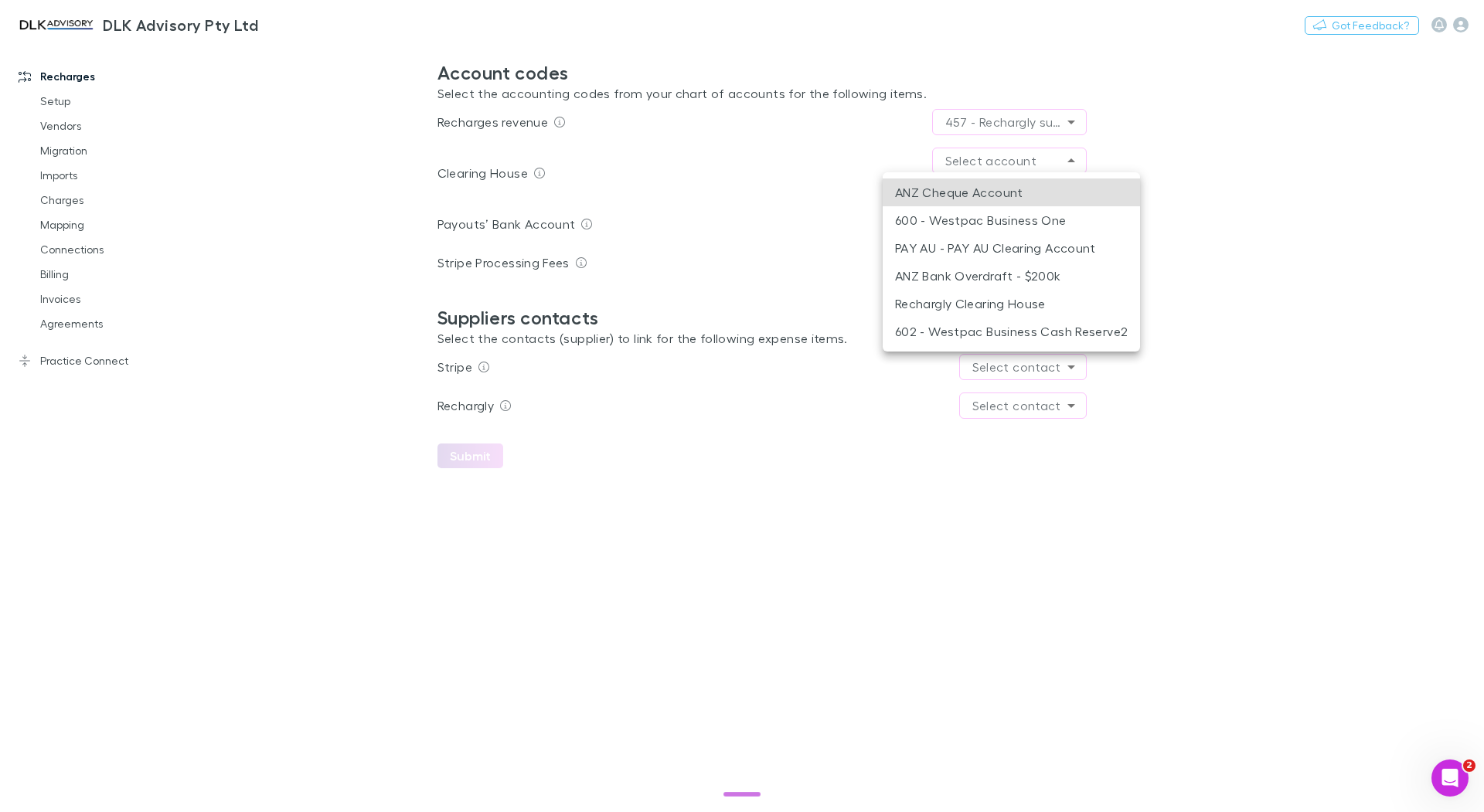
click at [1008, 294] on li "Rechargly Clearing House" at bounding box center [1011, 304] width 257 height 28
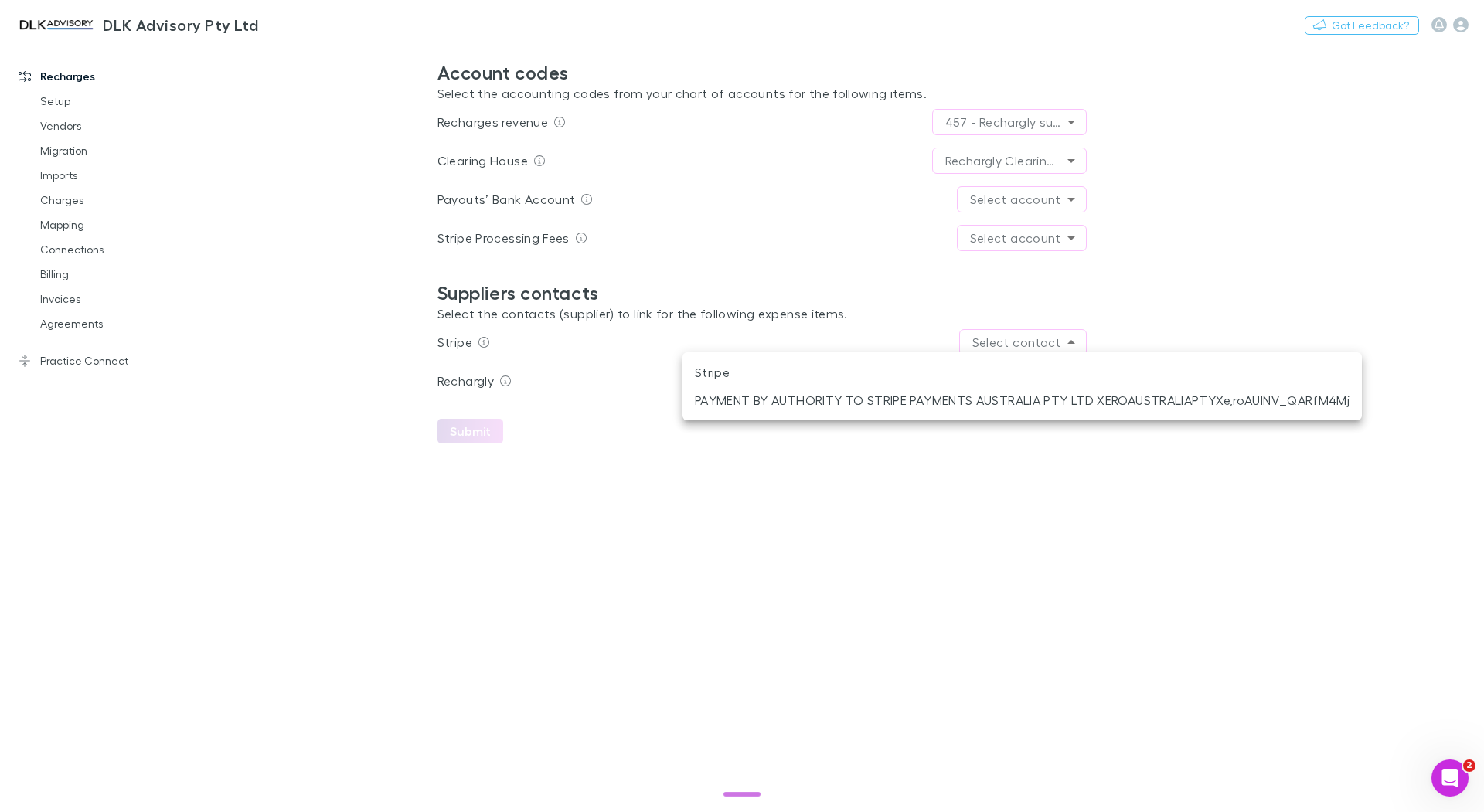
click at [1045, 333] on body "**********" at bounding box center [742, 406] width 1484 height 812
click at [1019, 366] on li "Stripe" at bounding box center [1021, 372] width 679 height 28
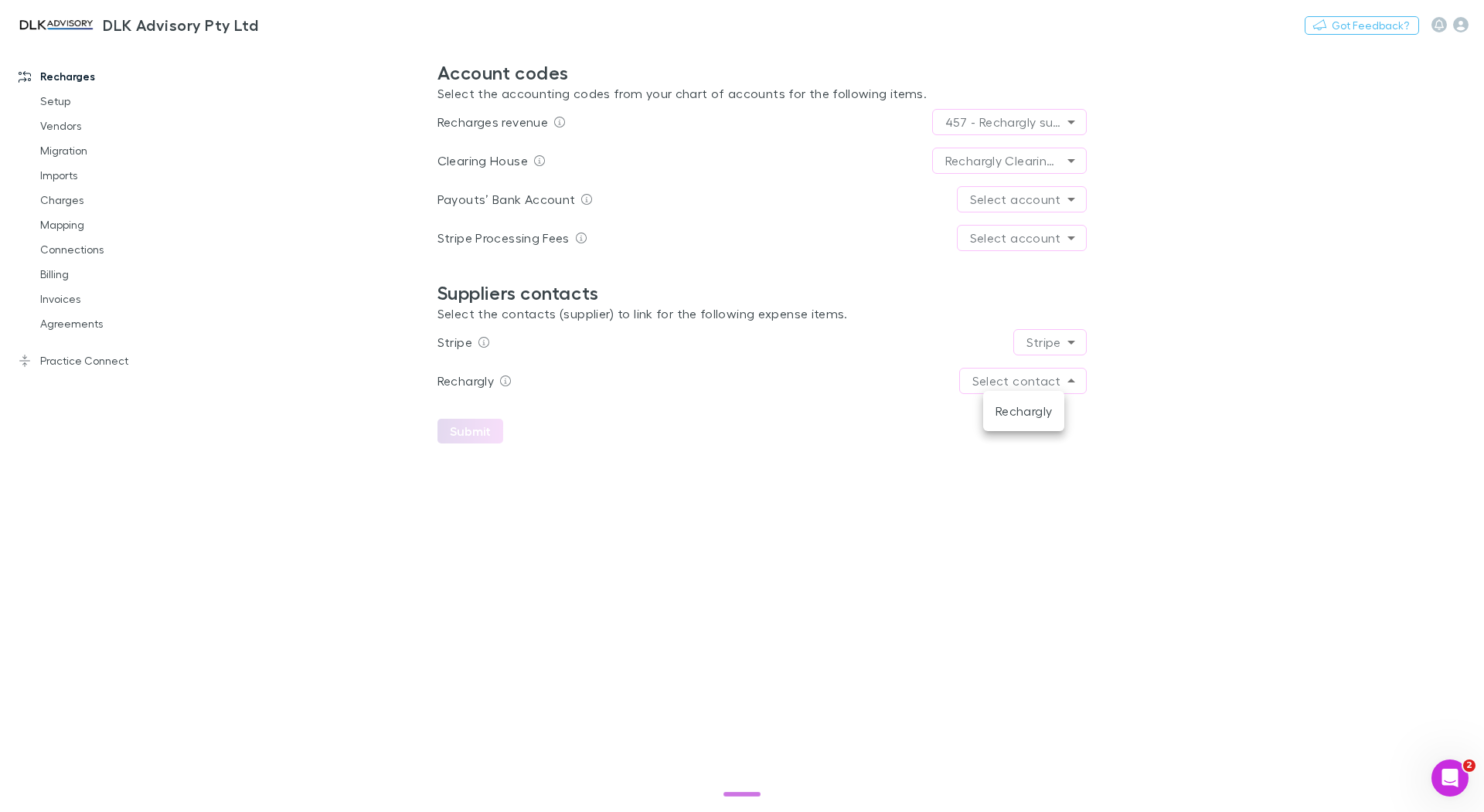
click at [1066, 380] on body "**********" at bounding box center [742, 406] width 1484 height 812
click at [1031, 411] on li "Rechargly" at bounding box center [1023, 411] width 81 height 28
click at [1024, 233] on body "**********" at bounding box center [742, 406] width 1484 height 812
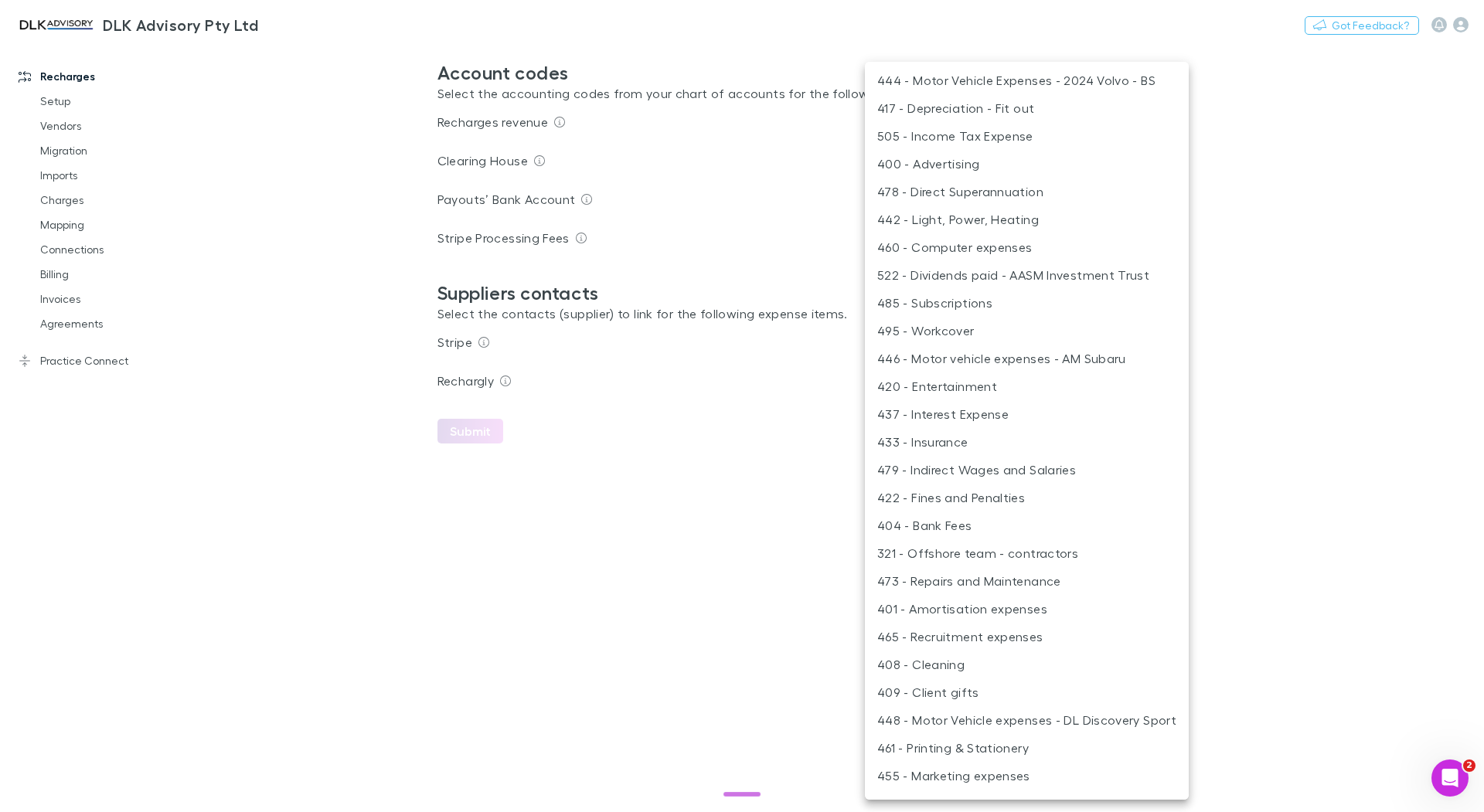
scroll to position [462, 0]
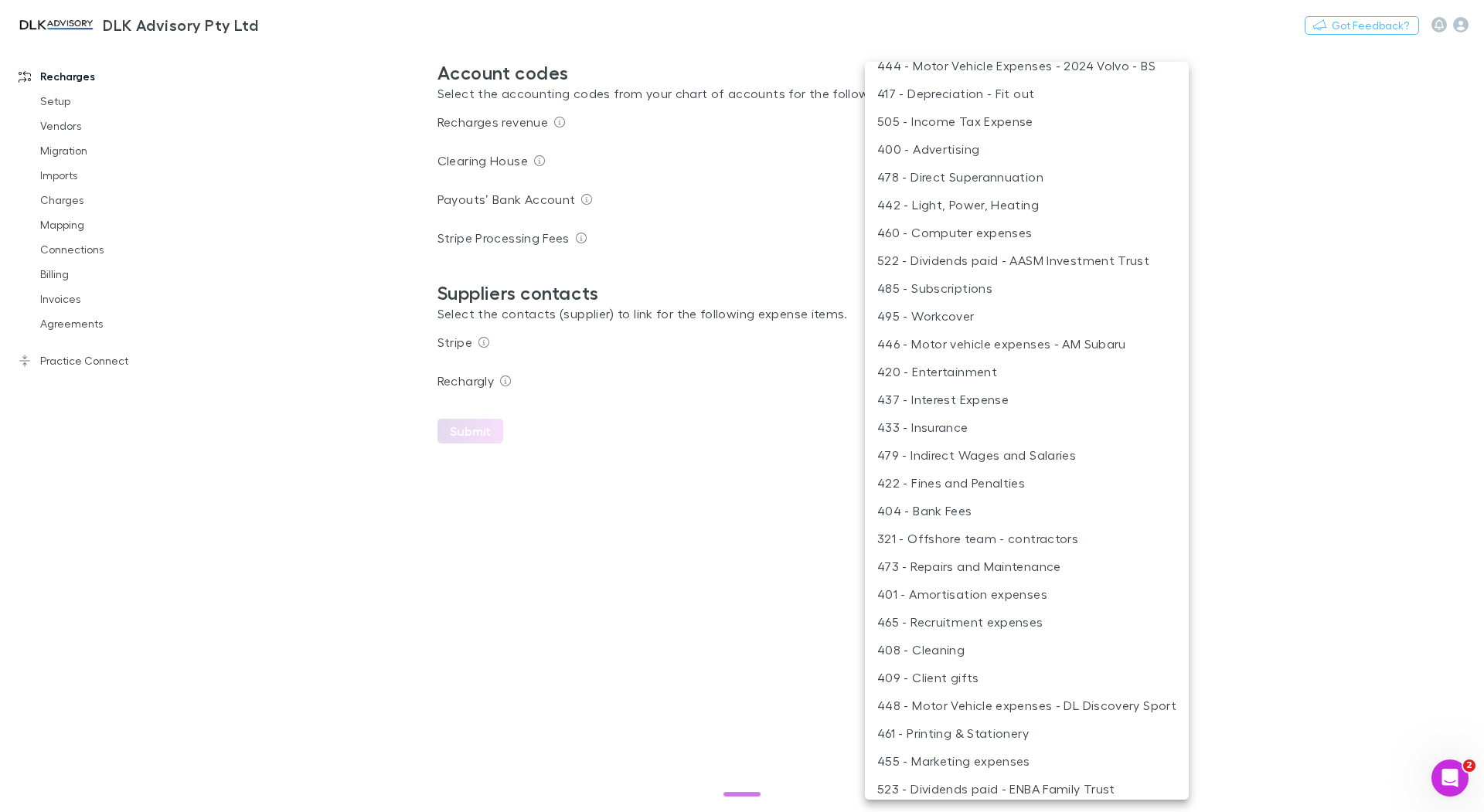
click at [959, 503] on li "404 - Bank Fees" at bounding box center [1027, 511] width 324 height 28
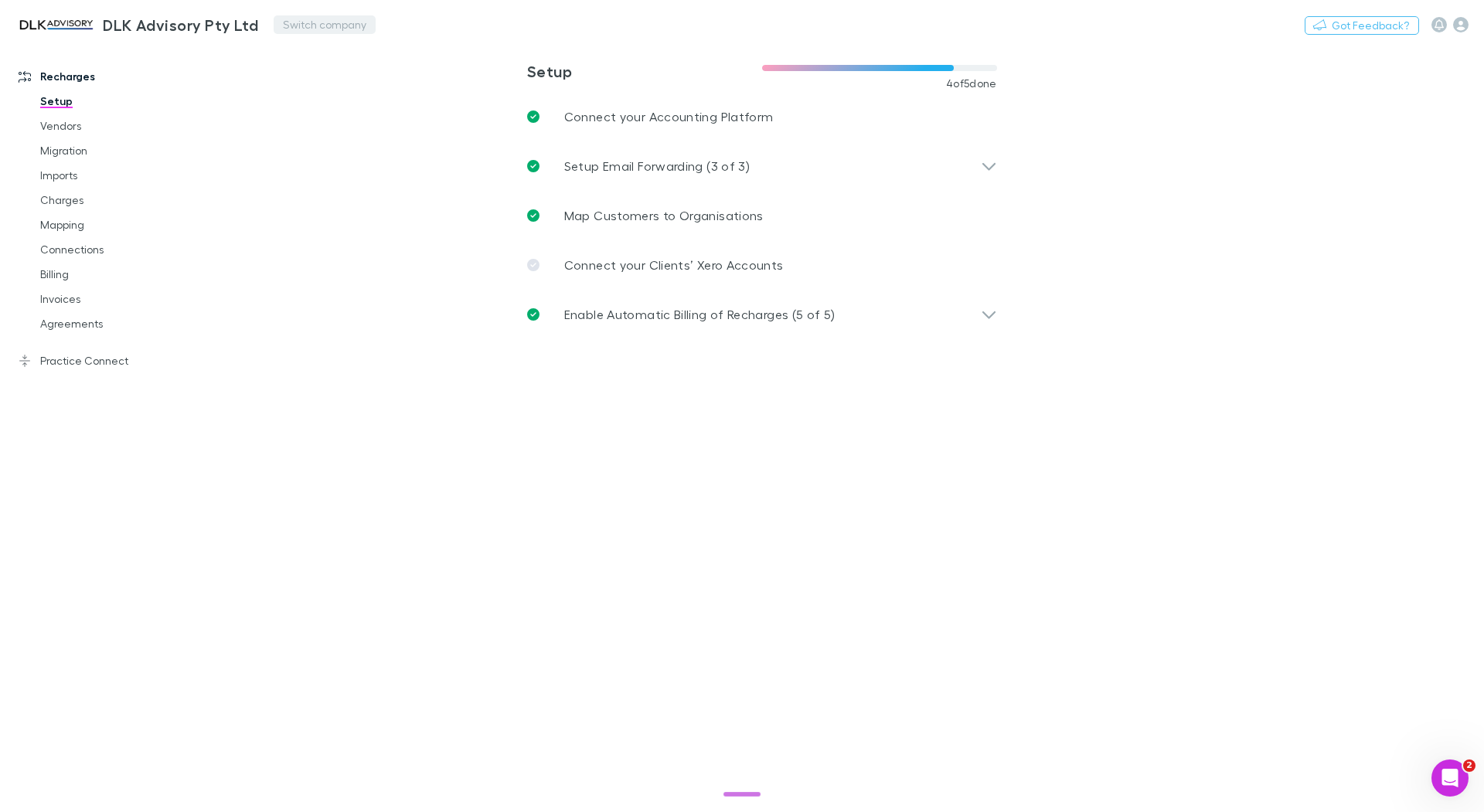
click at [293, 21] on button "Switch company" at bounding box center [324, 24] width 102 height 18
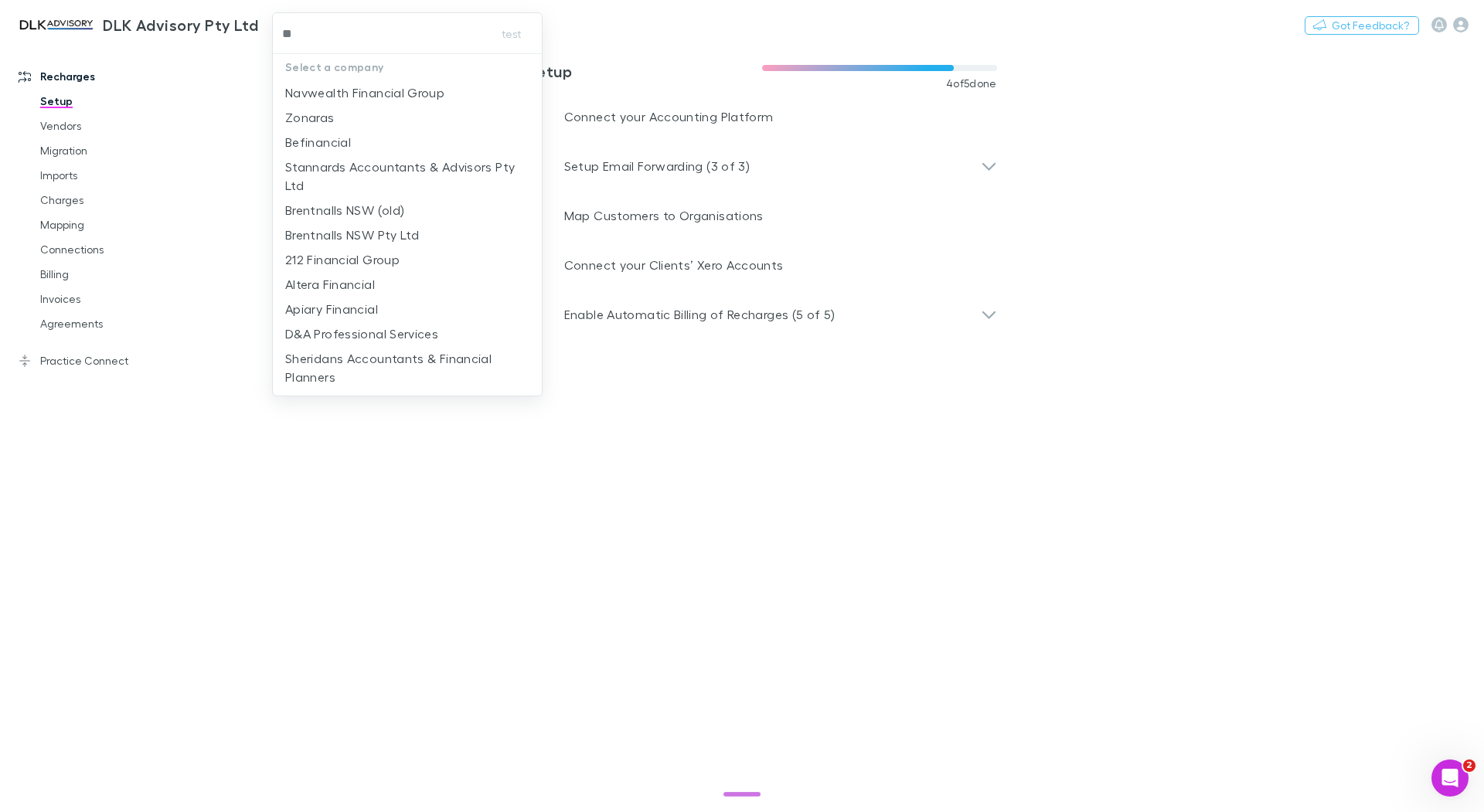
type input "***"
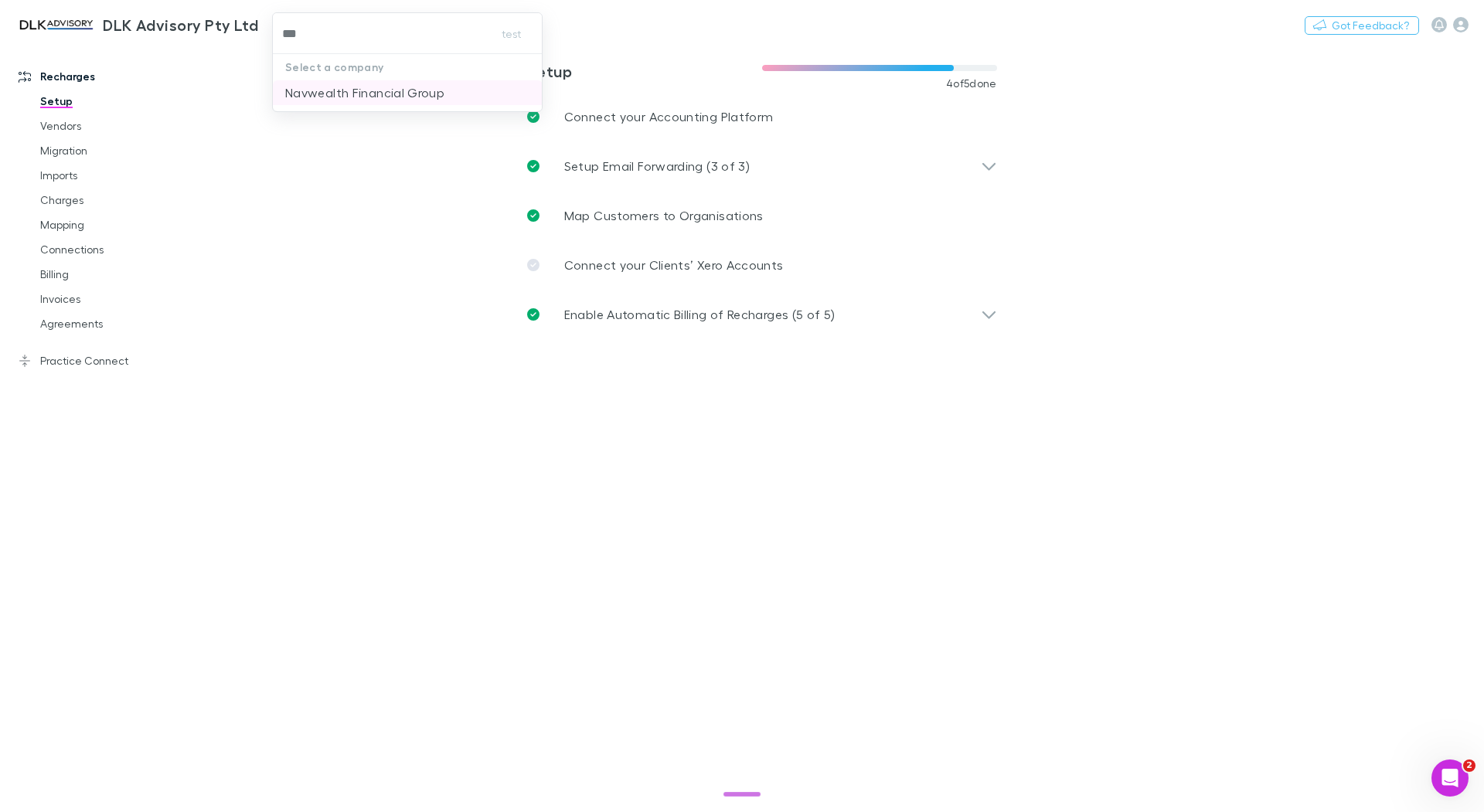
click at [317, 101] on p "Navwealth Financial Group" at bounding box center [365, 92] width 160 height 18
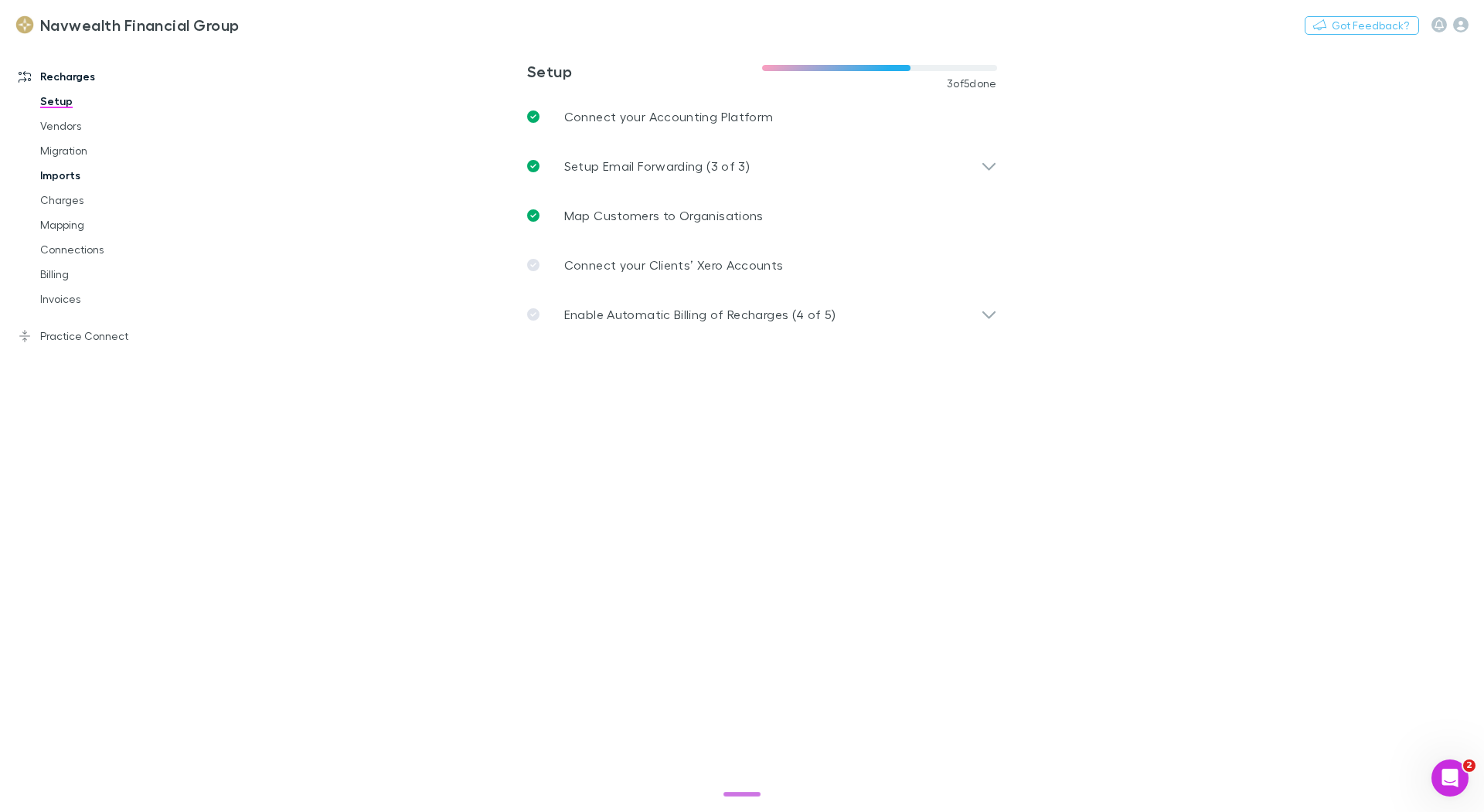
click at [66, 176] on link "Imports" at bounding box center [111, 175] width 172 height 25
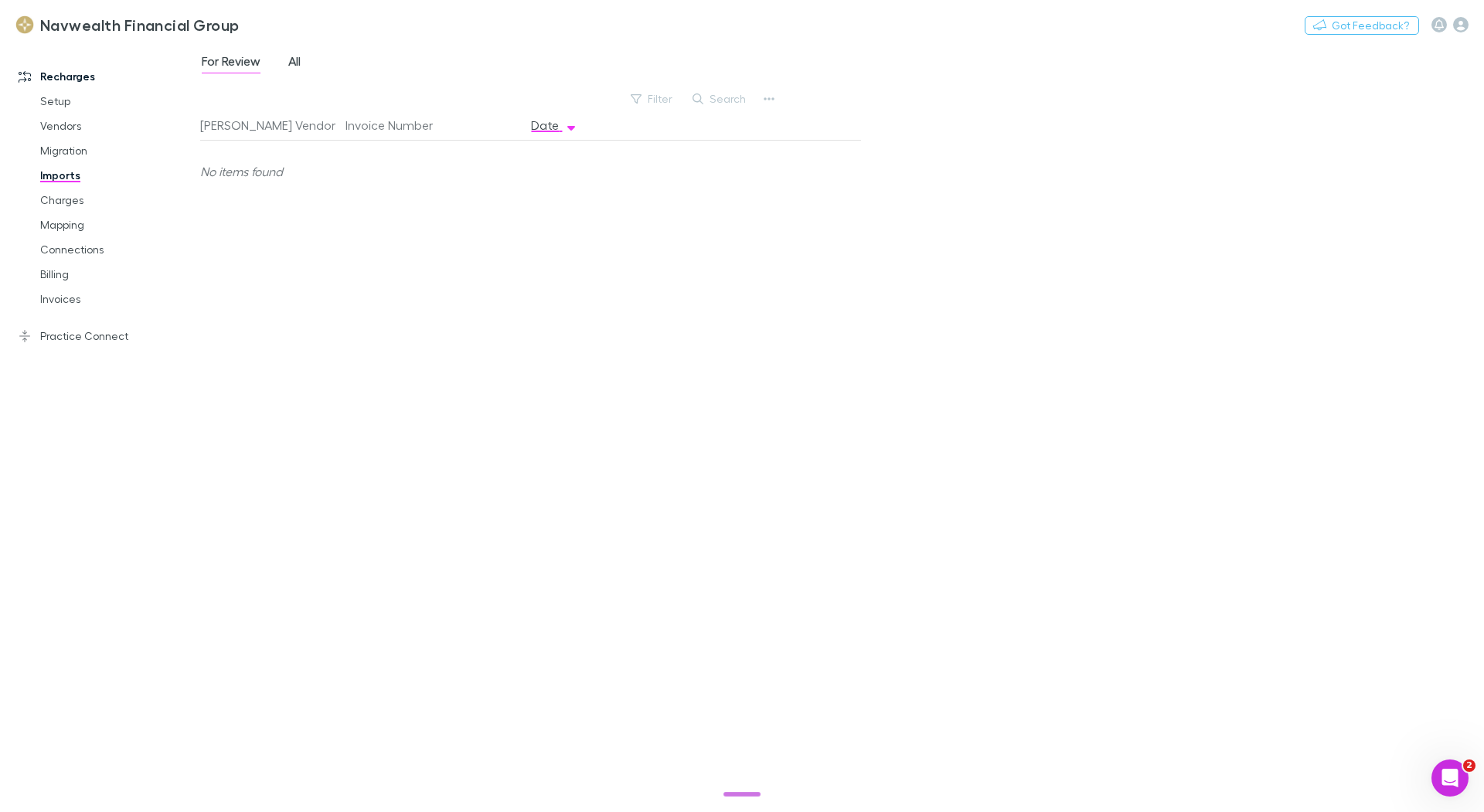
click at [297, 64] on span "All" at bounding box center [294, 63] width 12 height 20
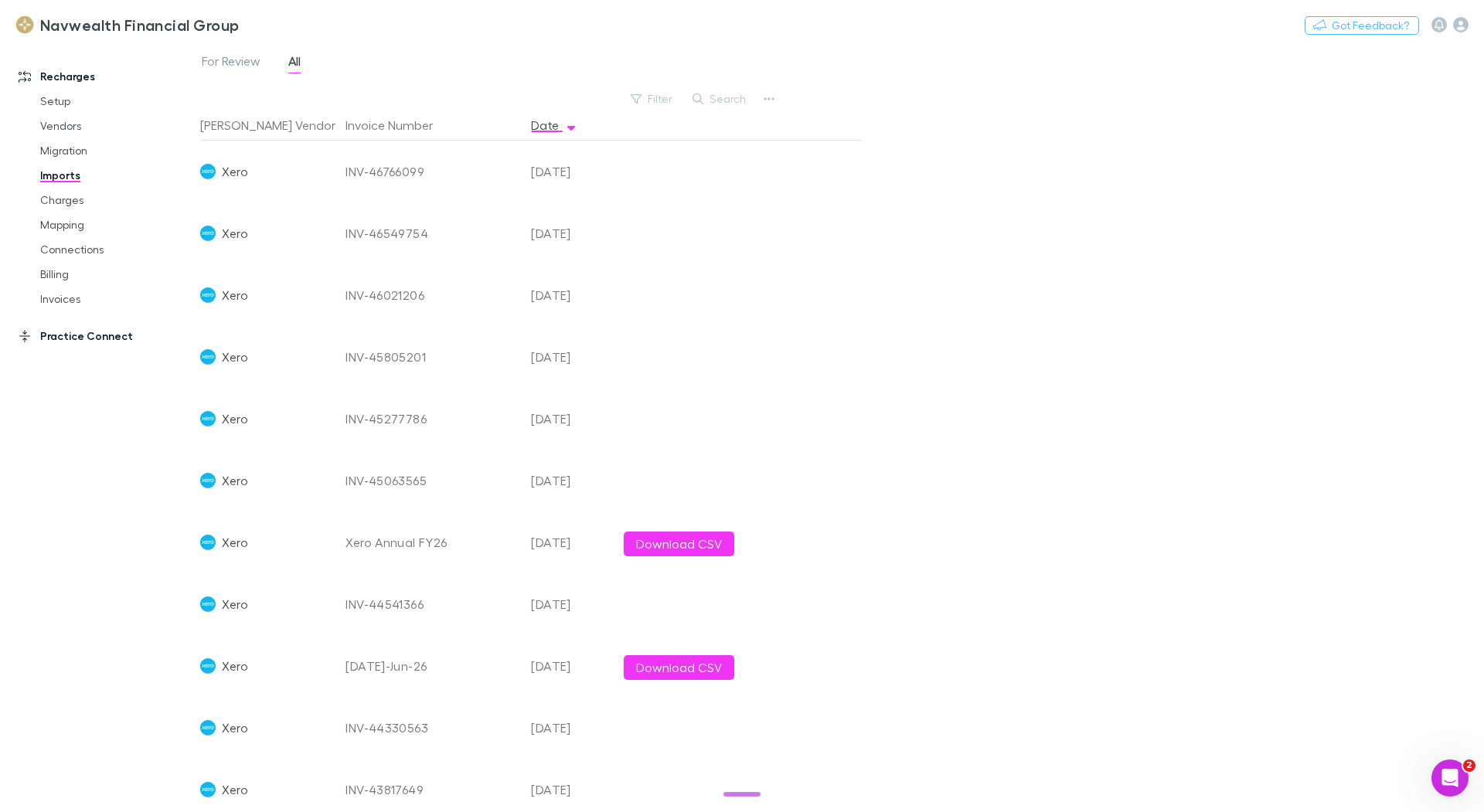
click at [42, 337] on link "Practice Connect" at bounding box center [100, 336] width 194 height 25
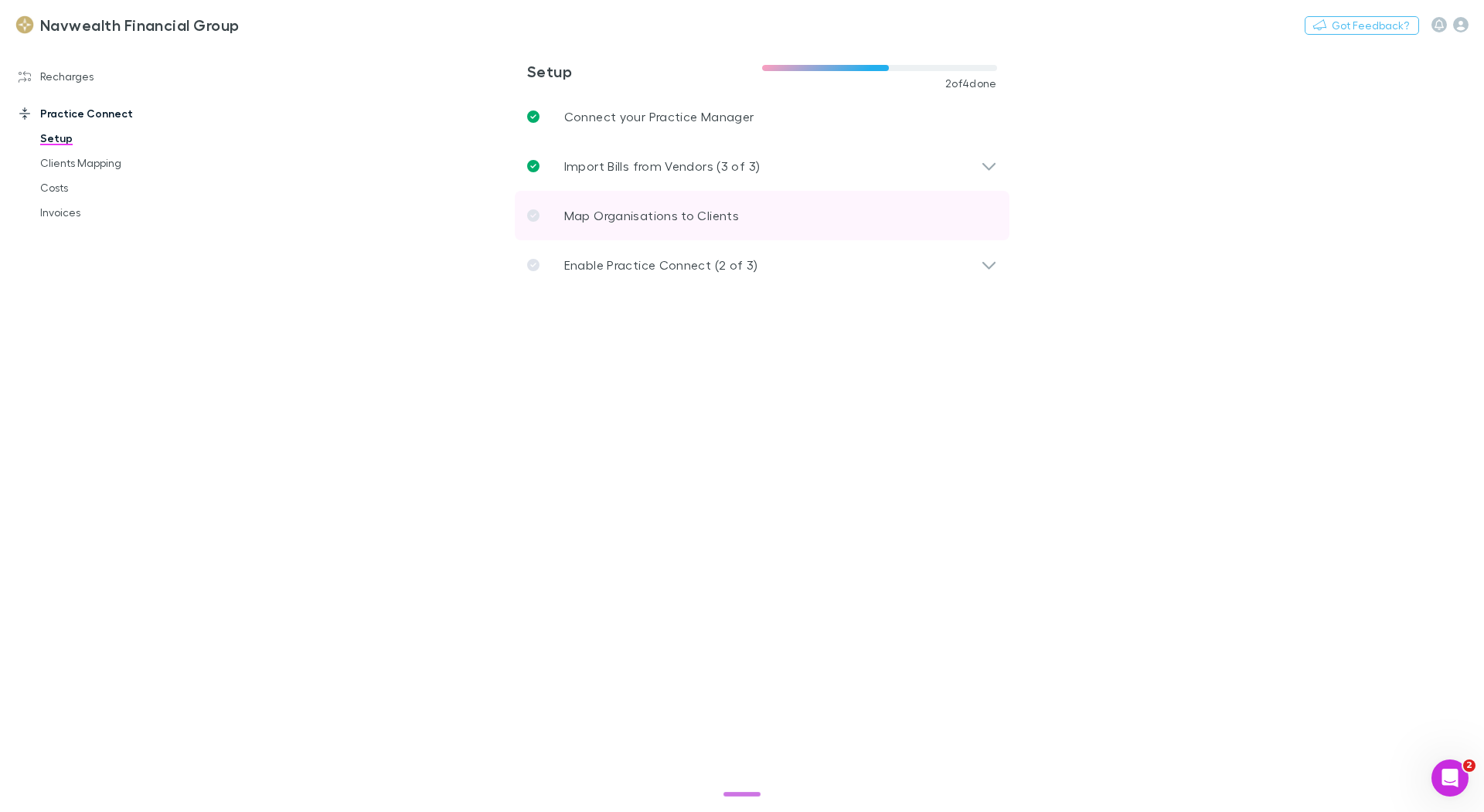
click at [571, 208] on p "Map Organisations to Clients" at bounding box center [652, 215] width 175 height 18
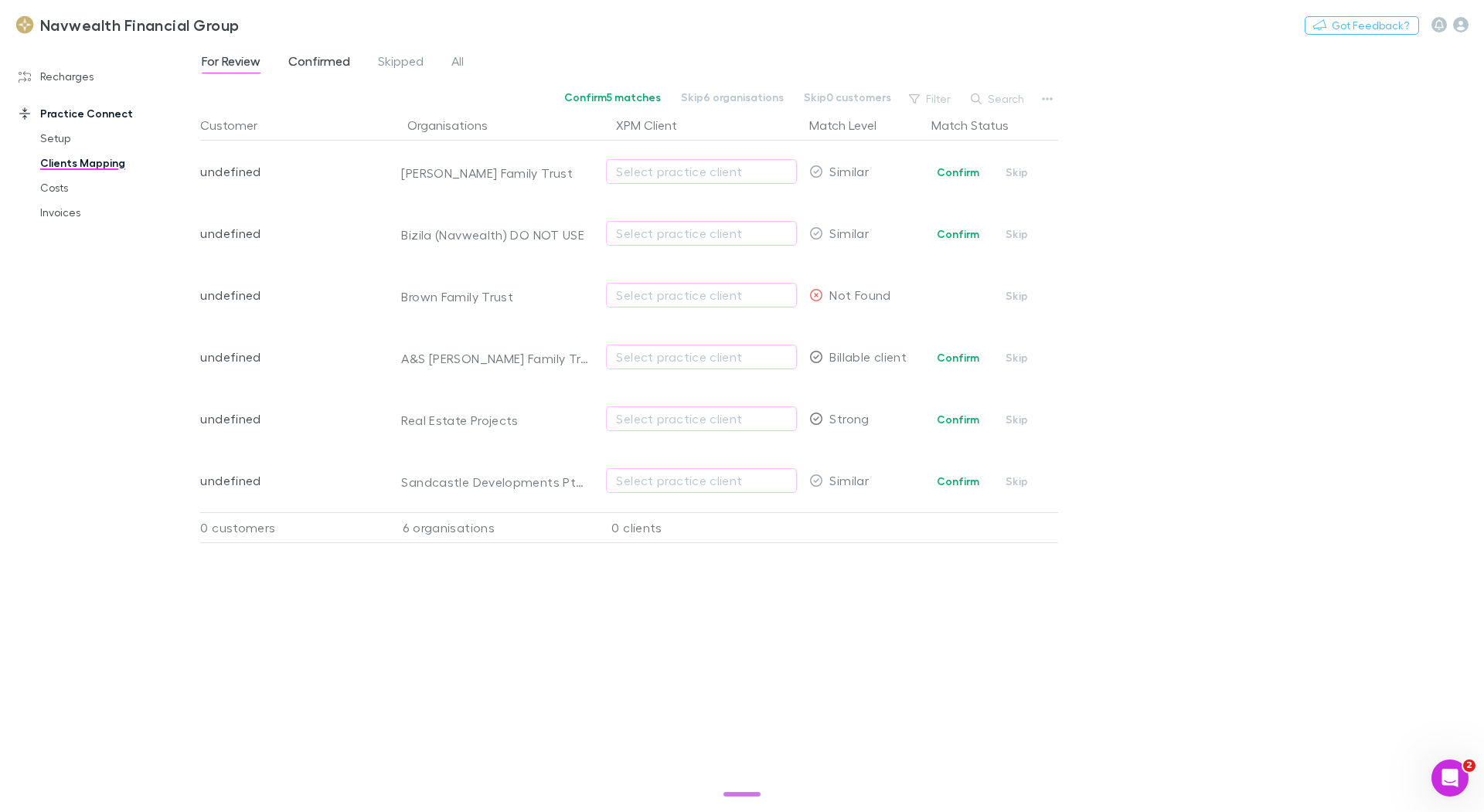
click at [334, 68] on span "Confirmed" at bounding box center [319, 63] width 62 height 20
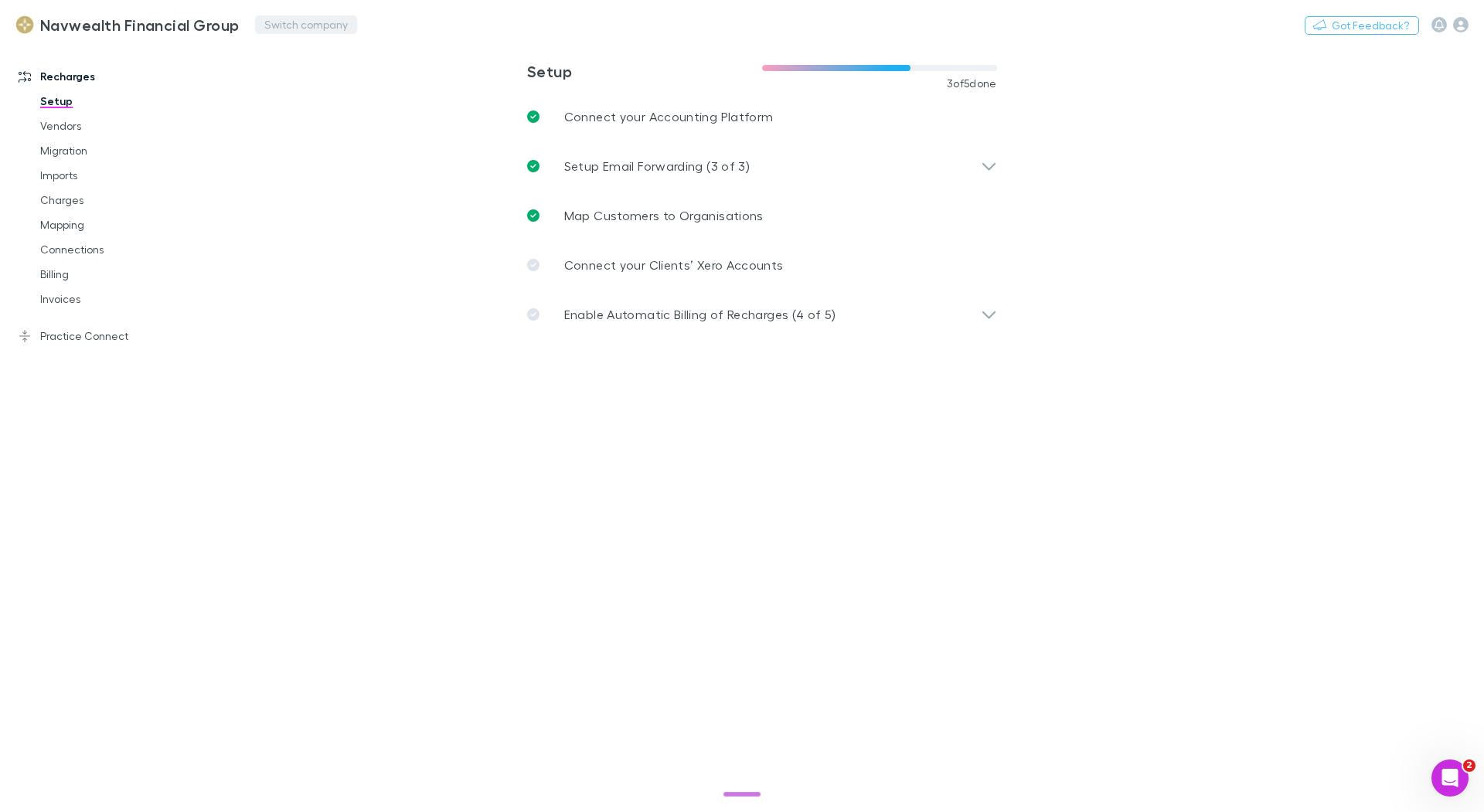
click at [317, 30] on button "Switch company" at bounding box center [305, 24] width 102 height 18
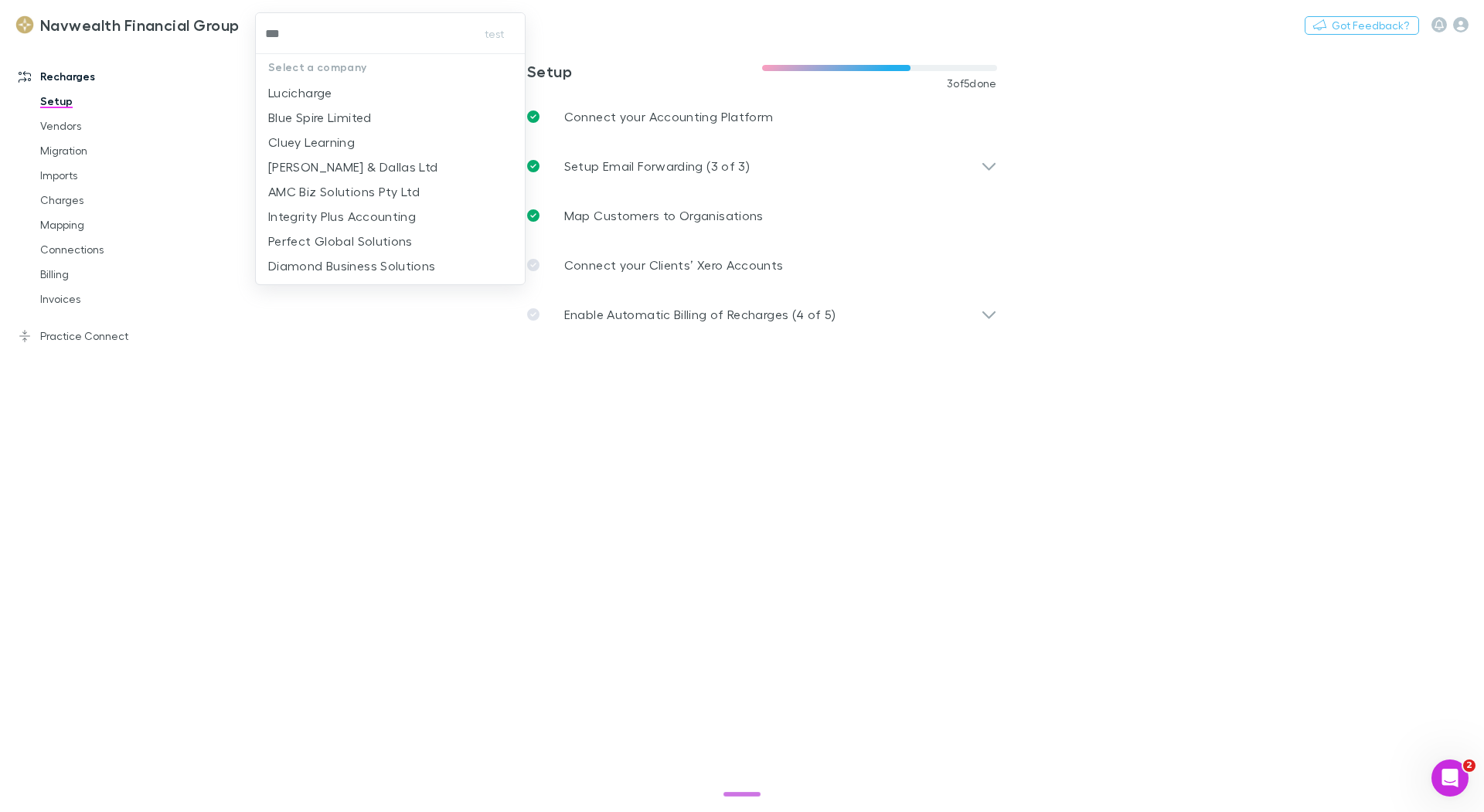
type input "****"
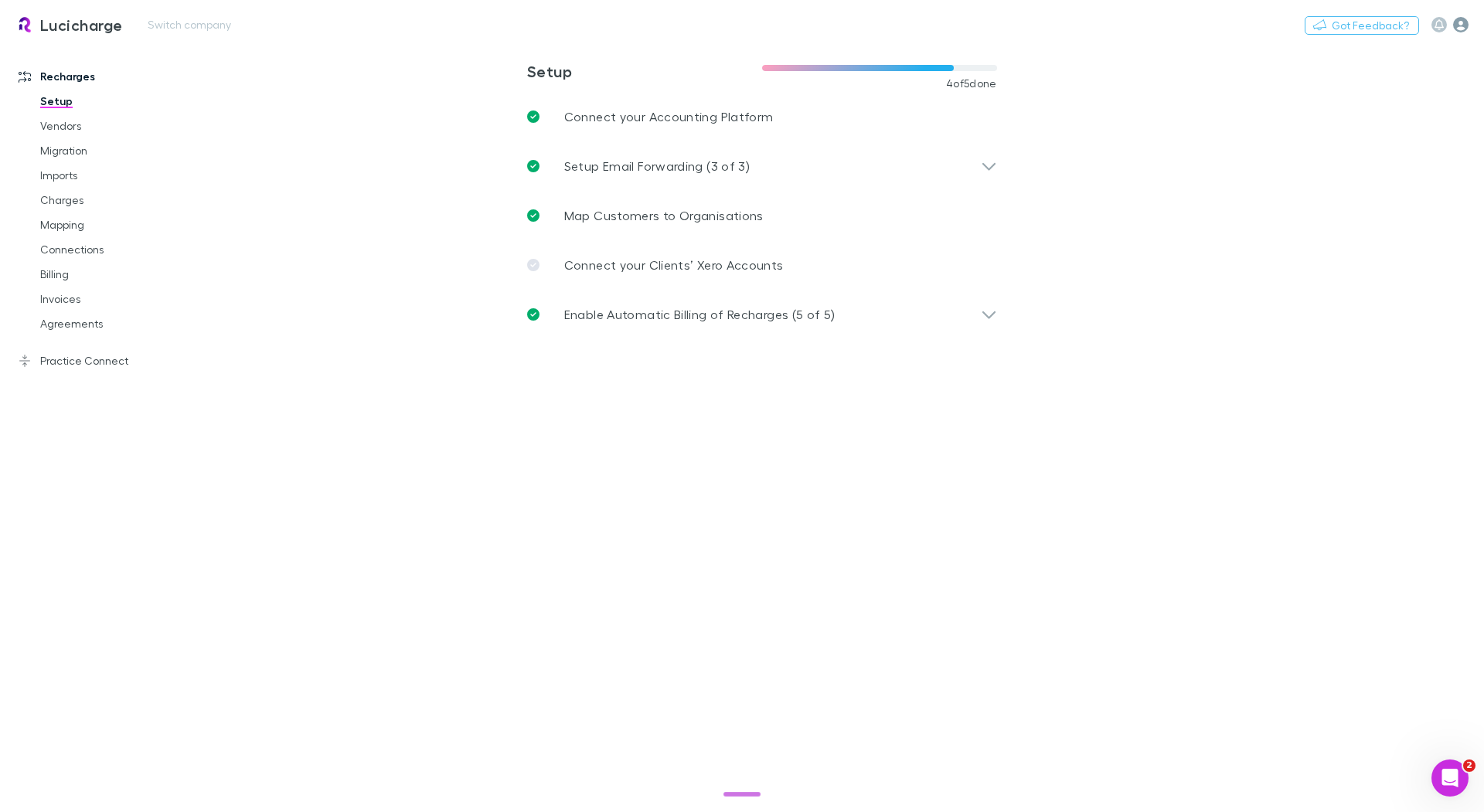
click at [1460, 26] on icon "button" at bounding box center [1461, 24] width 15 height 15
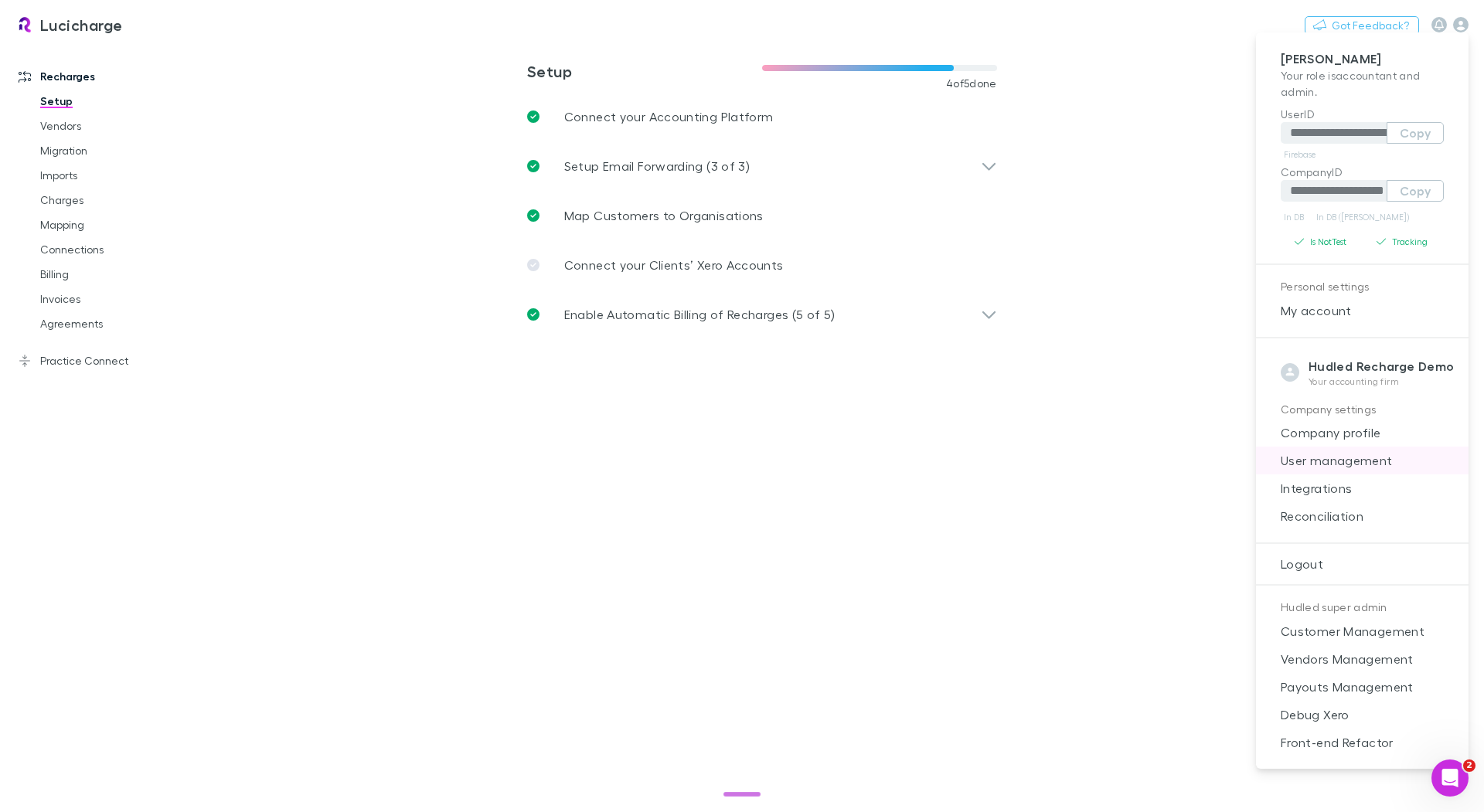
click at [1383, 464] on span "User management" at bounding box center [1362, 460] width 188 height 18
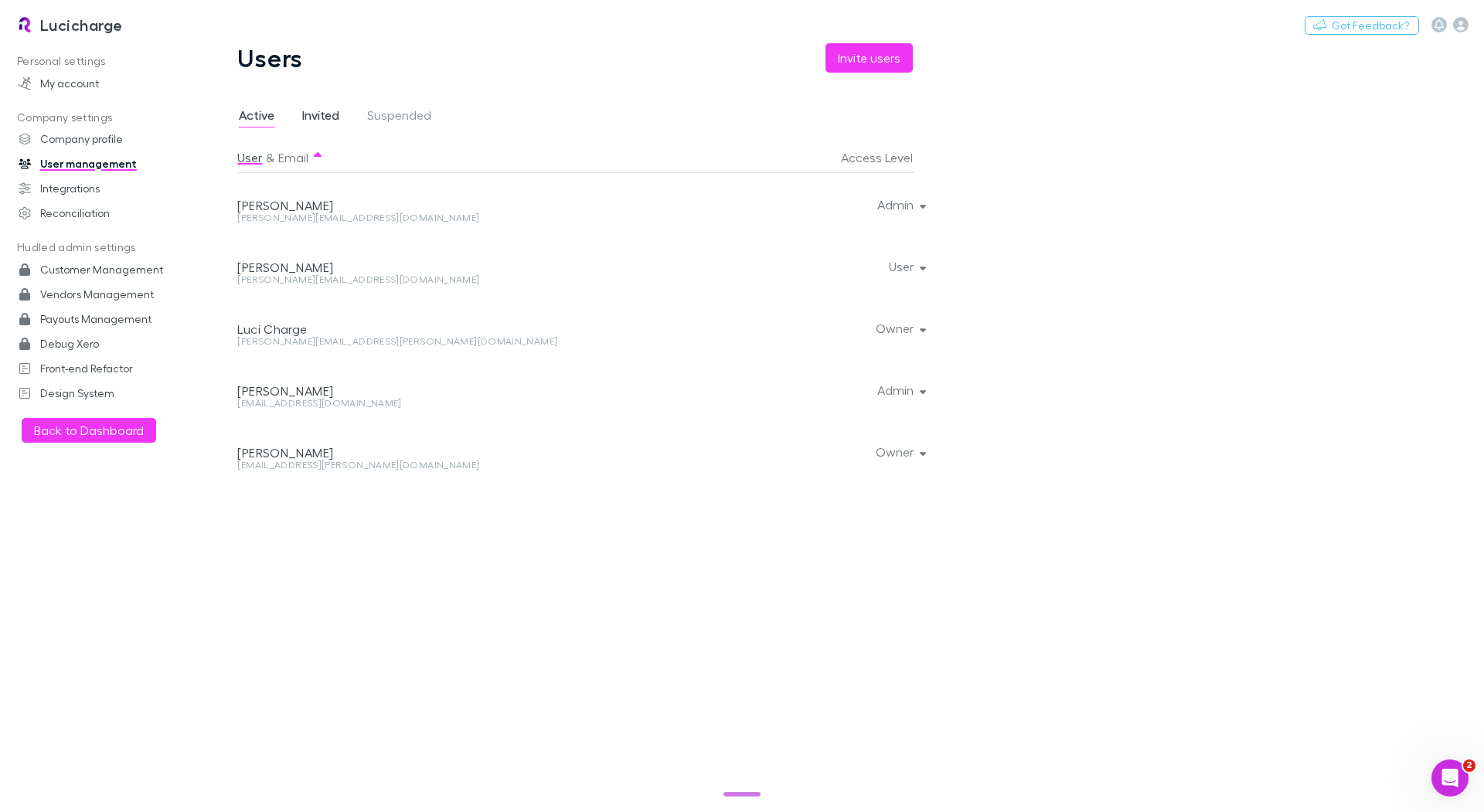
click at [319, 119] on span "Invited" at bounding box center [321, 117] width 37 height 20
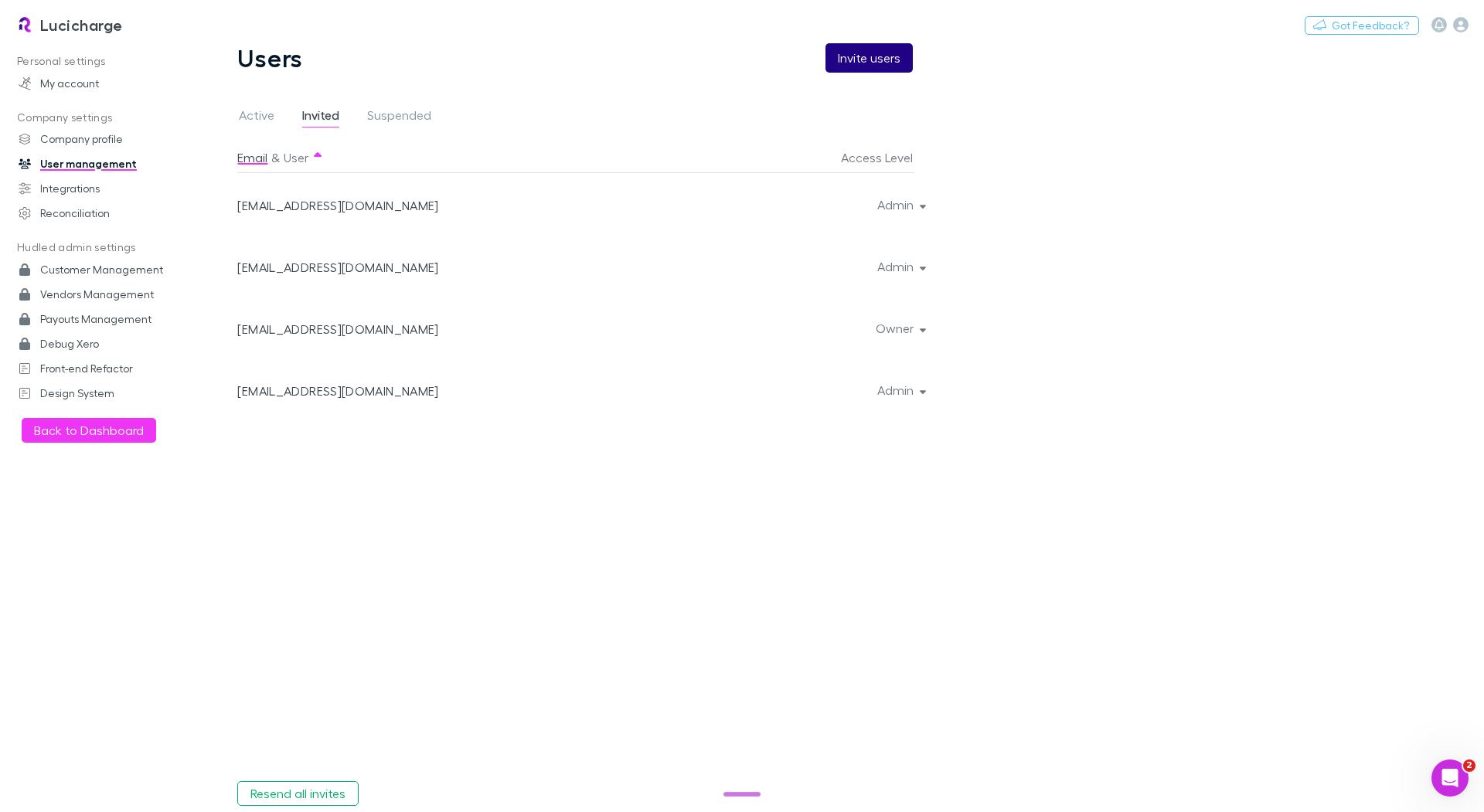
click at [850, 63] on button "Invite users" at bounding box center [869, 58] width 87 height 30
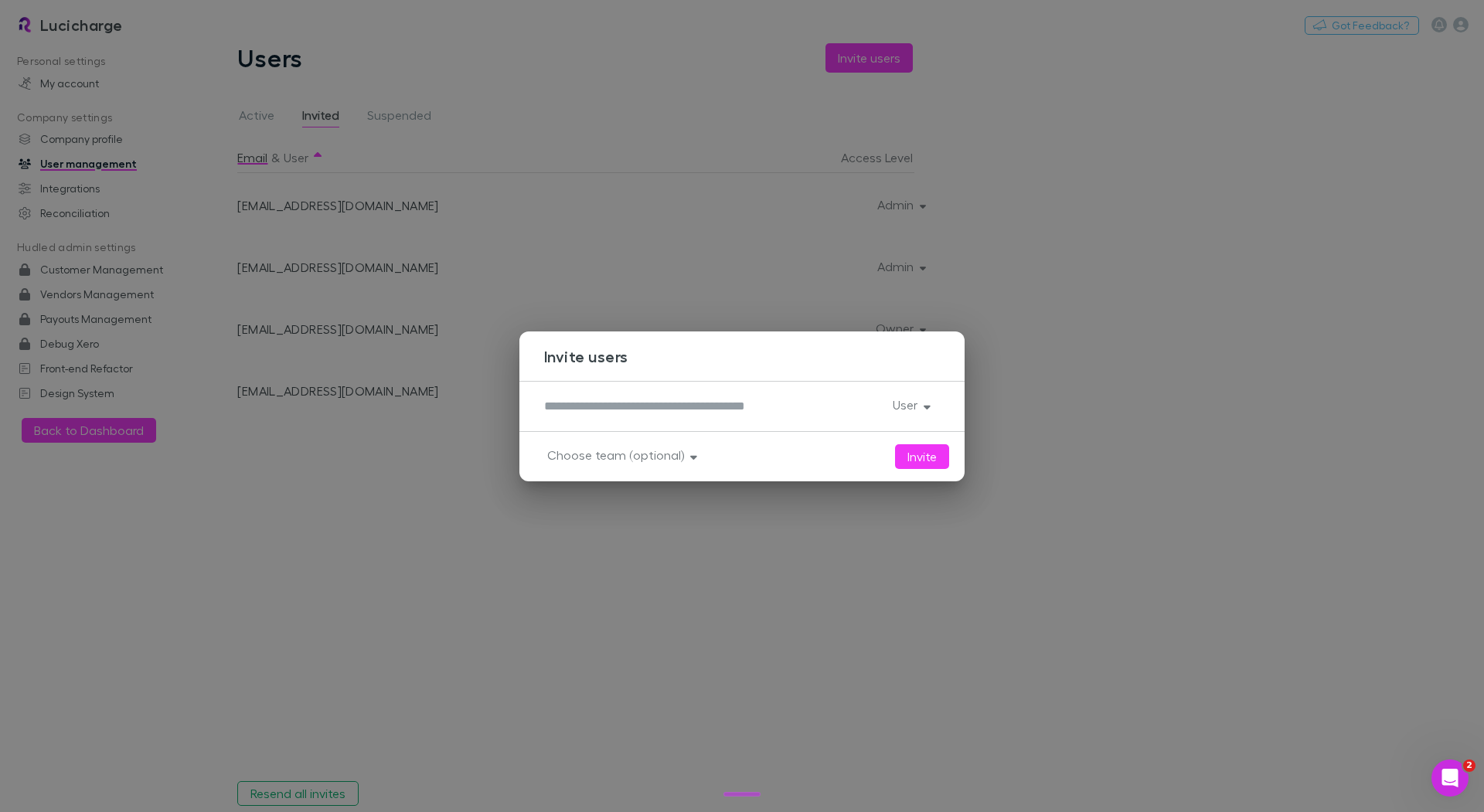
click at [629, 408] on textarea at bounding box center [712, 406] width 336 height 18
paste textarea "**********"
click at [591, 408] on textarea "**********" at bounding box center [712, 406] width 335 height 18
type textarea "**********"
click at [916, 406] on button "User" at bounding box center [910, 405] width 59 height 22
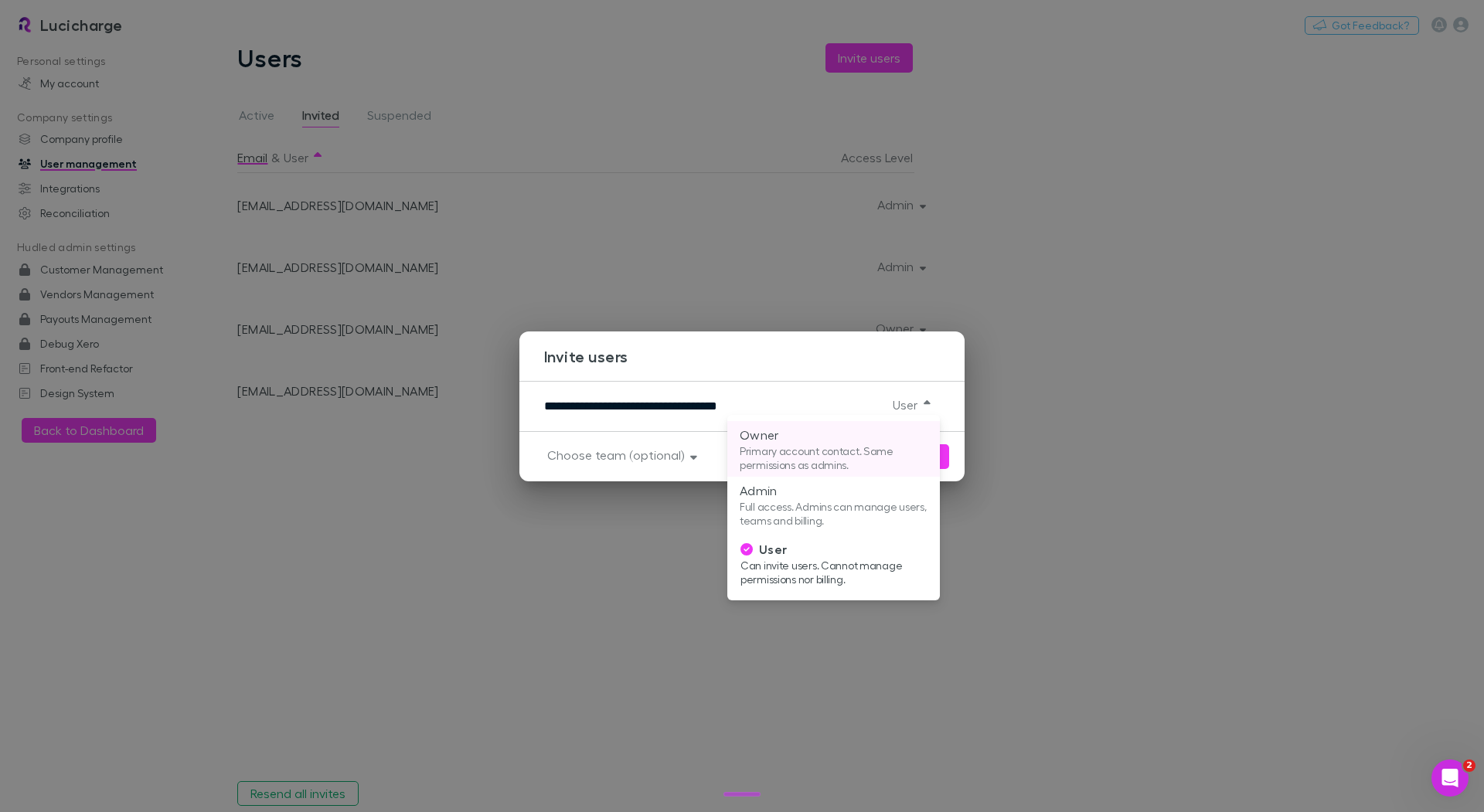
click at [878, 444] on p "Primary account contact. Same permissions as admins." at bounding box center [834, 458] width 188 height 28
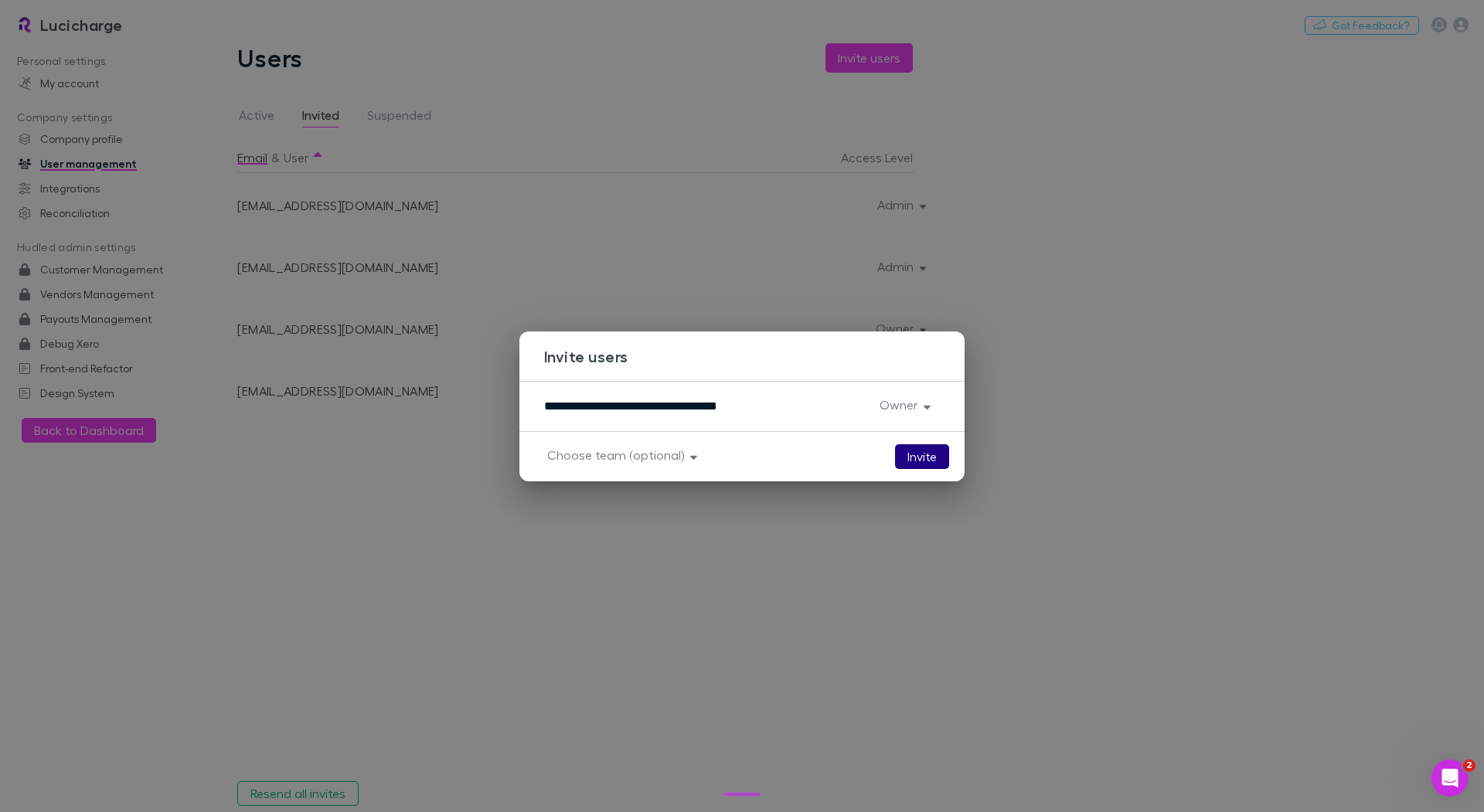
click at [919, 460] on button "Invite" at bounding box center [921, 456] width 54 height 25
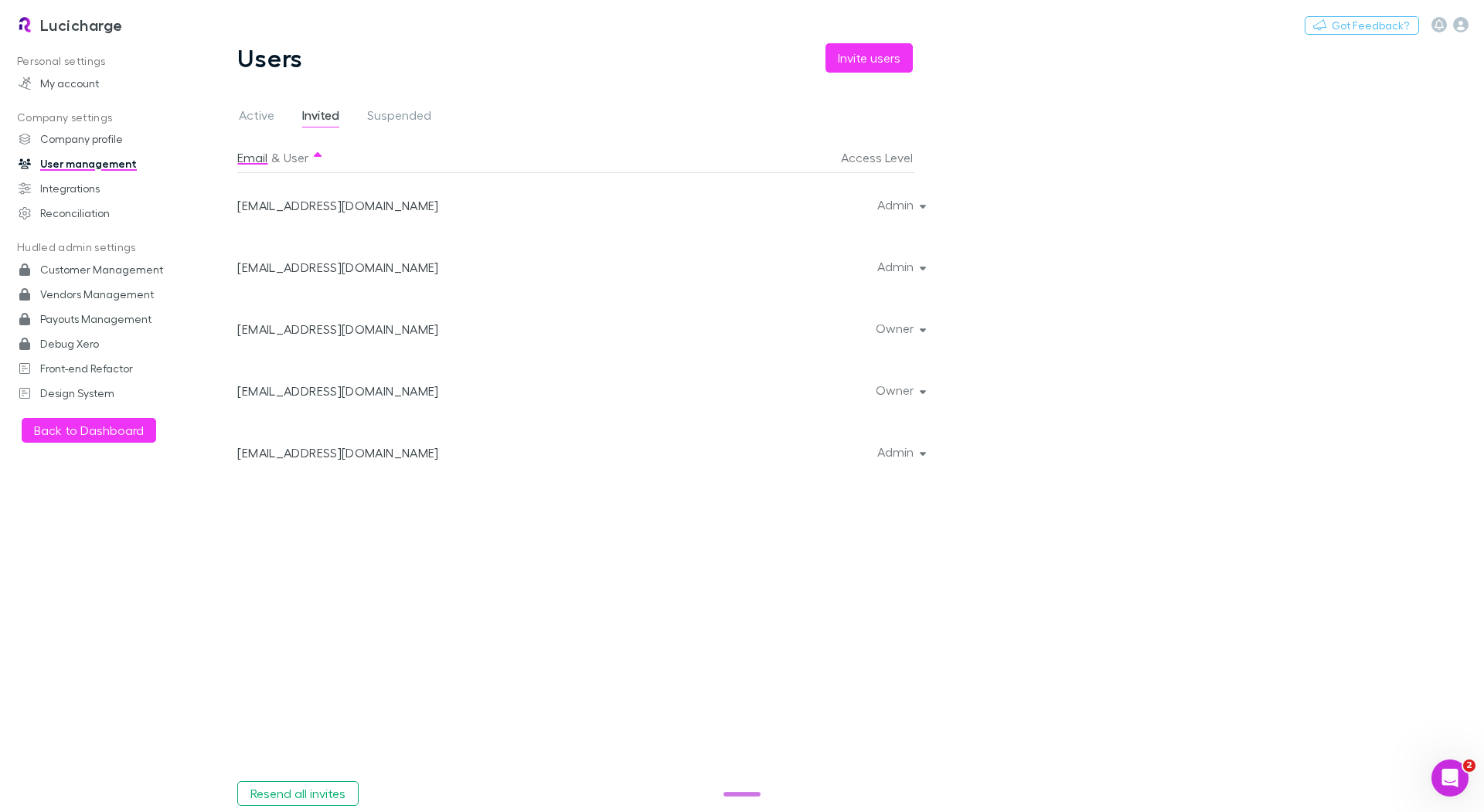
click at [91, 25] on h3 "Lucicharge" at bounding box center [81, 24] width 83 height 18
